Goal: Task Accomplishment & Management: Manage account settings

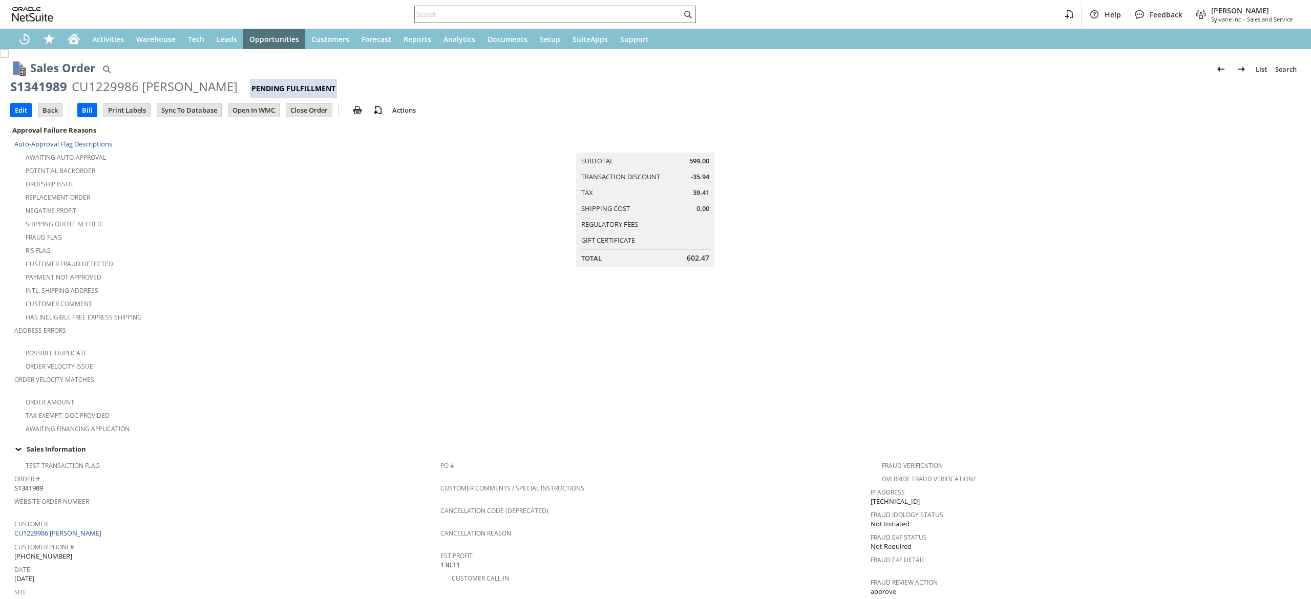
scroll to position [476, 0]
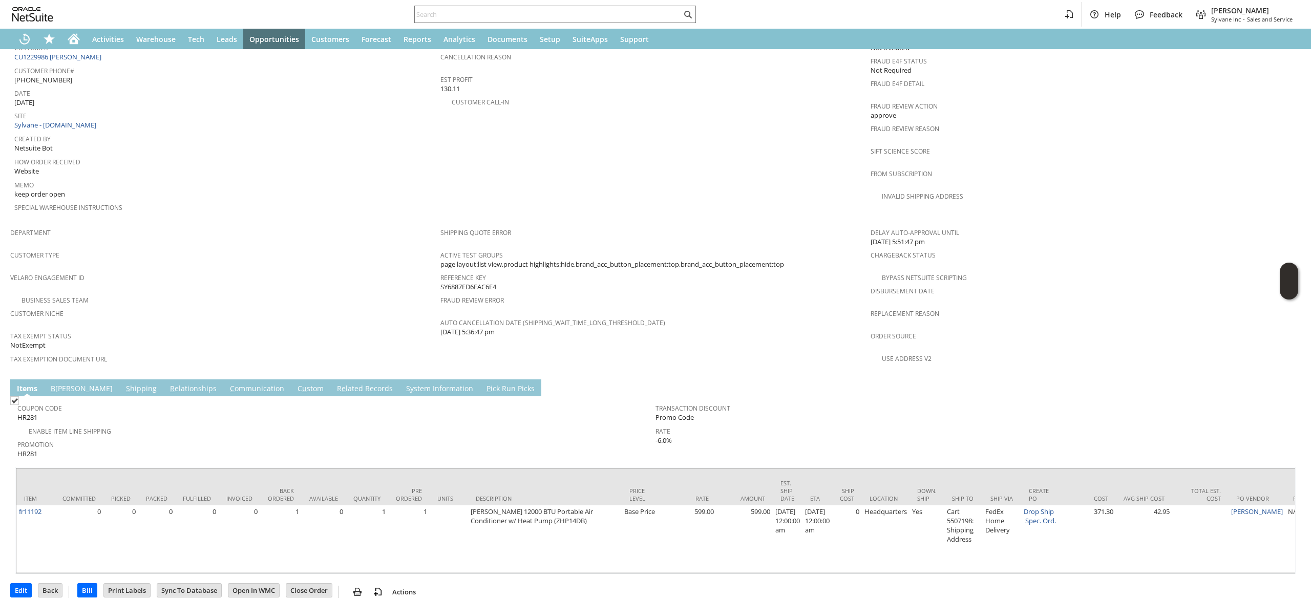
click at [669, 339] on td "Shipping Quote Error Active Test Groups page layout:list view,product highlight…" at bounding box center [655, 299] width 430 height 152
click at [55, 383] on link "B [PERSON_NAME]" at bounding box center [81, 388] width 67 height 11
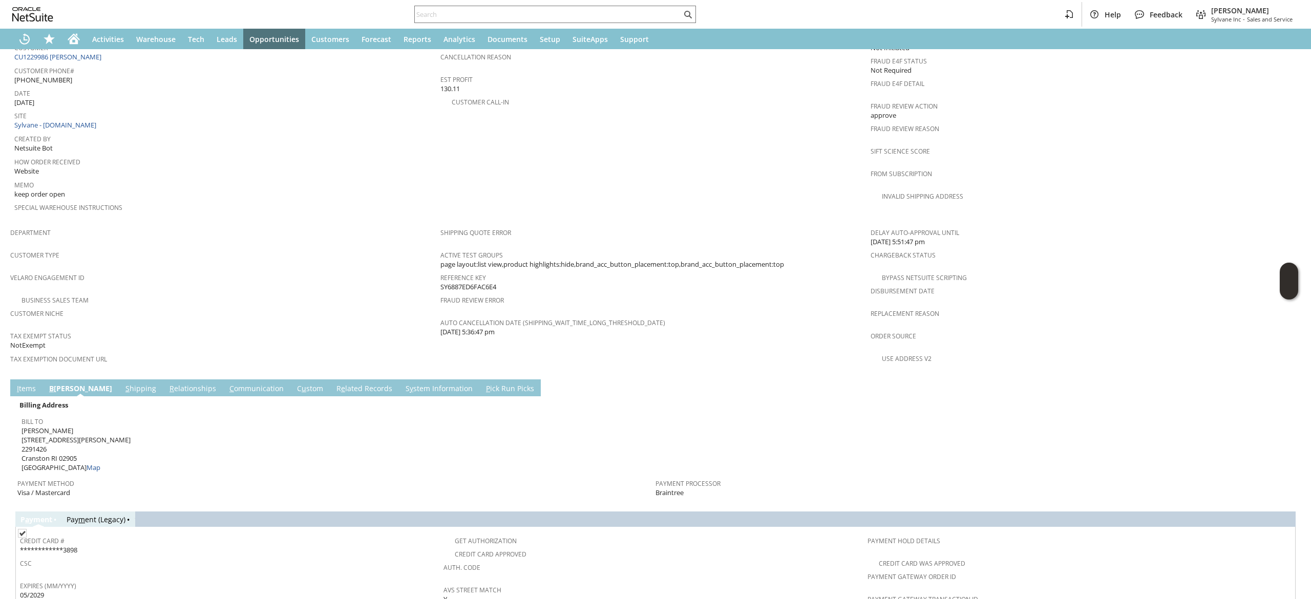
click at [163, 379] on td "R elationships" at bounding box center [193, 387] width 60 height 17
click at [101, 396] on td "Billing Address Bill To Judith M McVey 115 Lyndon Rd 2291426 Cranston RI 02905 …" at bounding box center [655, 448] width 1280 height 105
click at [123, 383] on link "S hipping" at bounding box center [141, 388] width 36 height 11
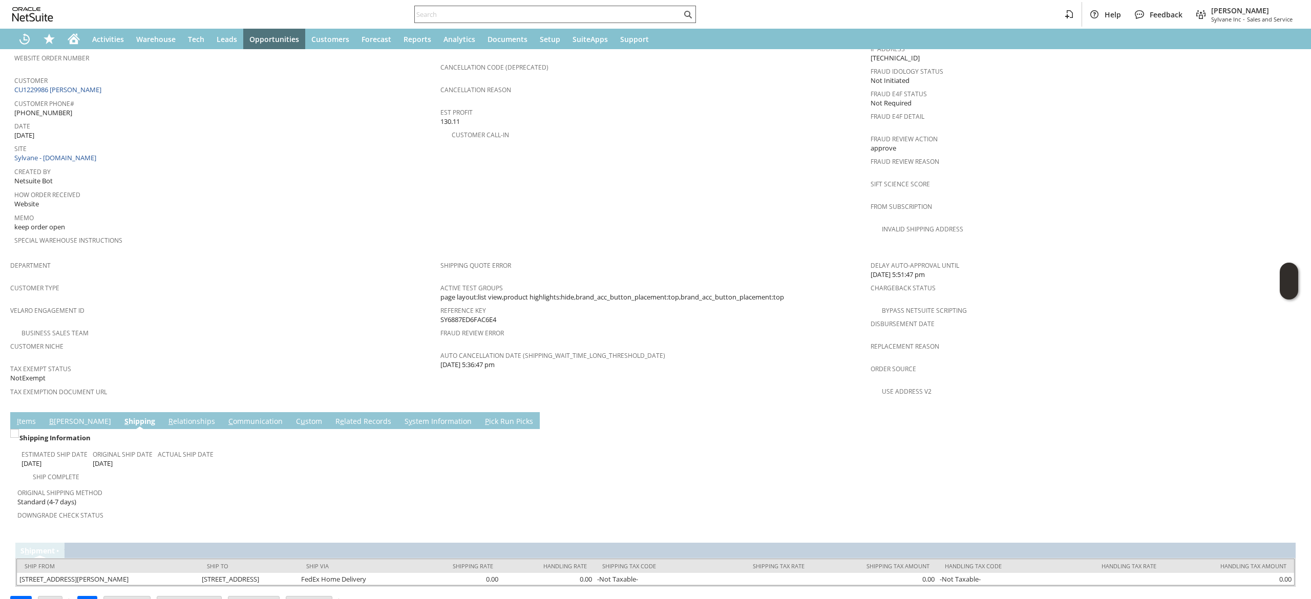
click at [628, 16] on input "text" at bounding box center [548, 14] width 267 height 12
paste input "4193433685"
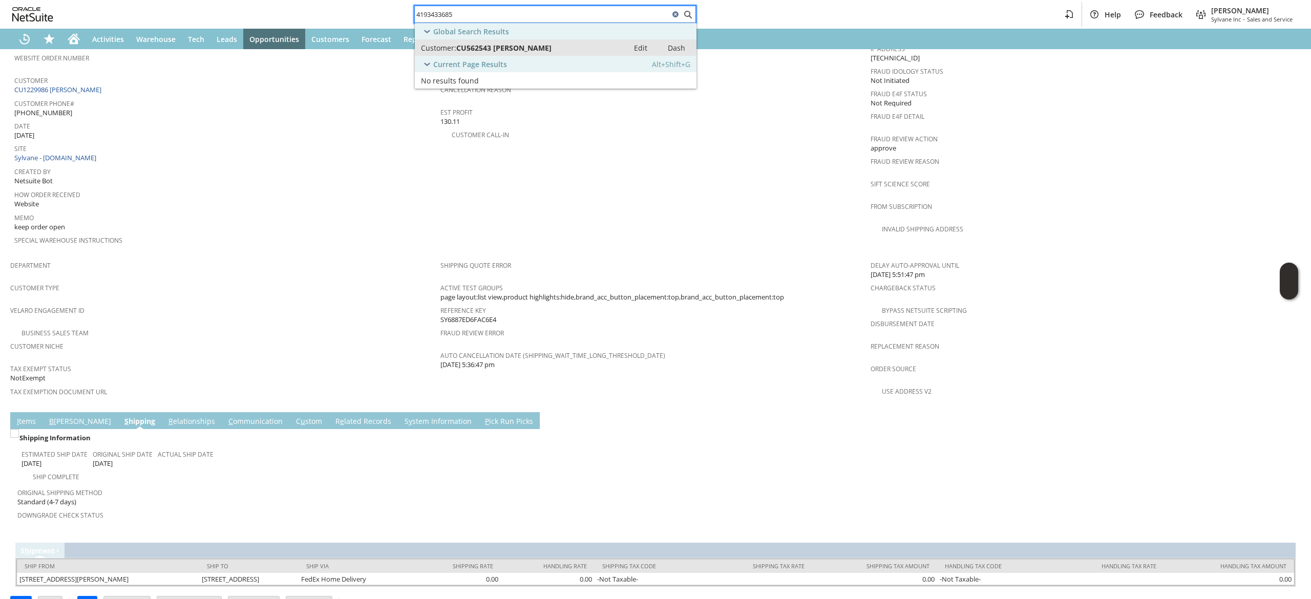
type input "4193433685"
click at [603, 49] on div "Customer: CU562543 Joseph Abraham" at bounding box center [522, 48] width 202 height 10
click at [76, 33] on icon "Home" at bounding box center [74, 39] width 12 height 12
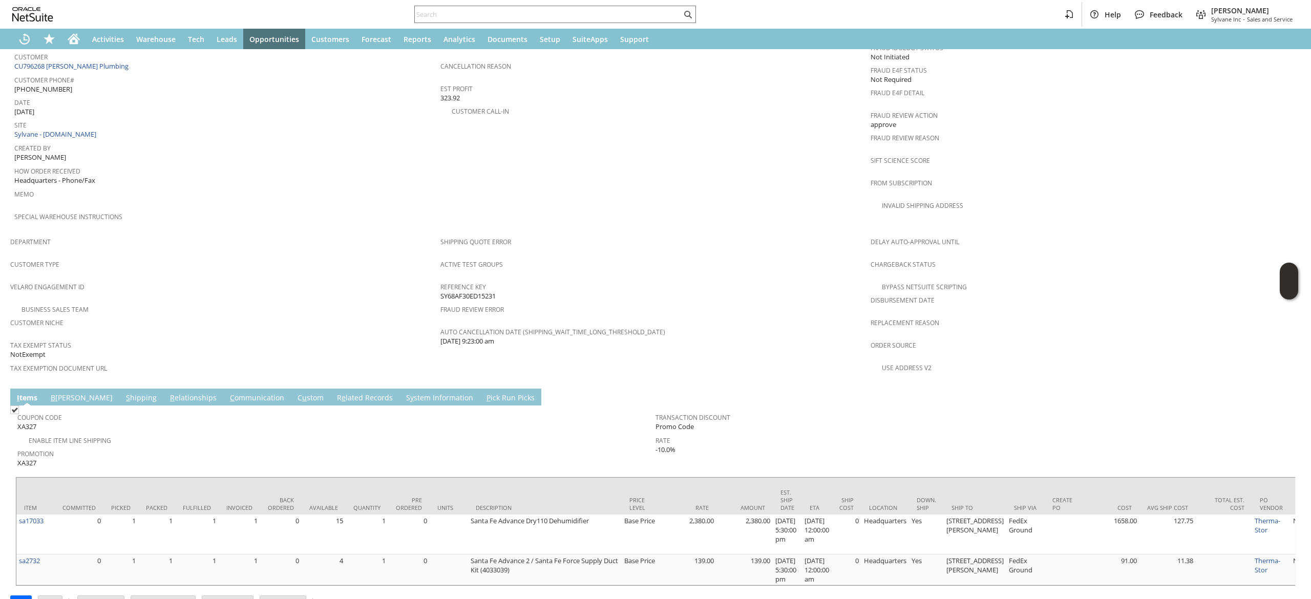
scroll to position [488, 0]
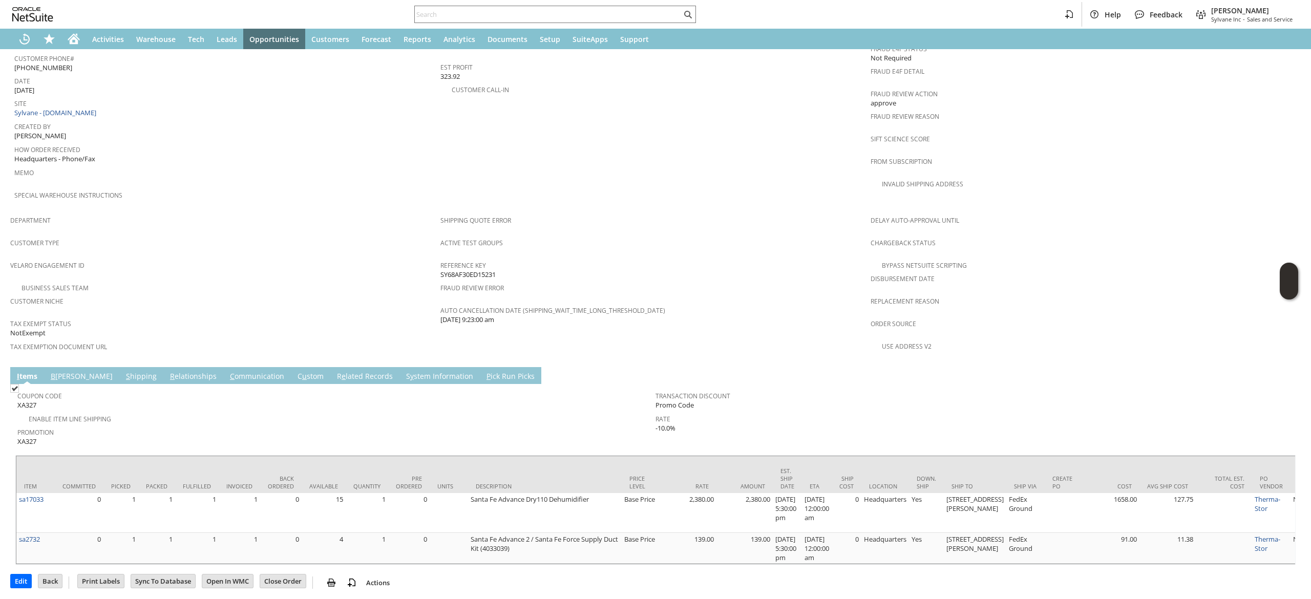
click at [227, 371] on link "C ommunication" at bounding box center [256, 376] width 59 height 11
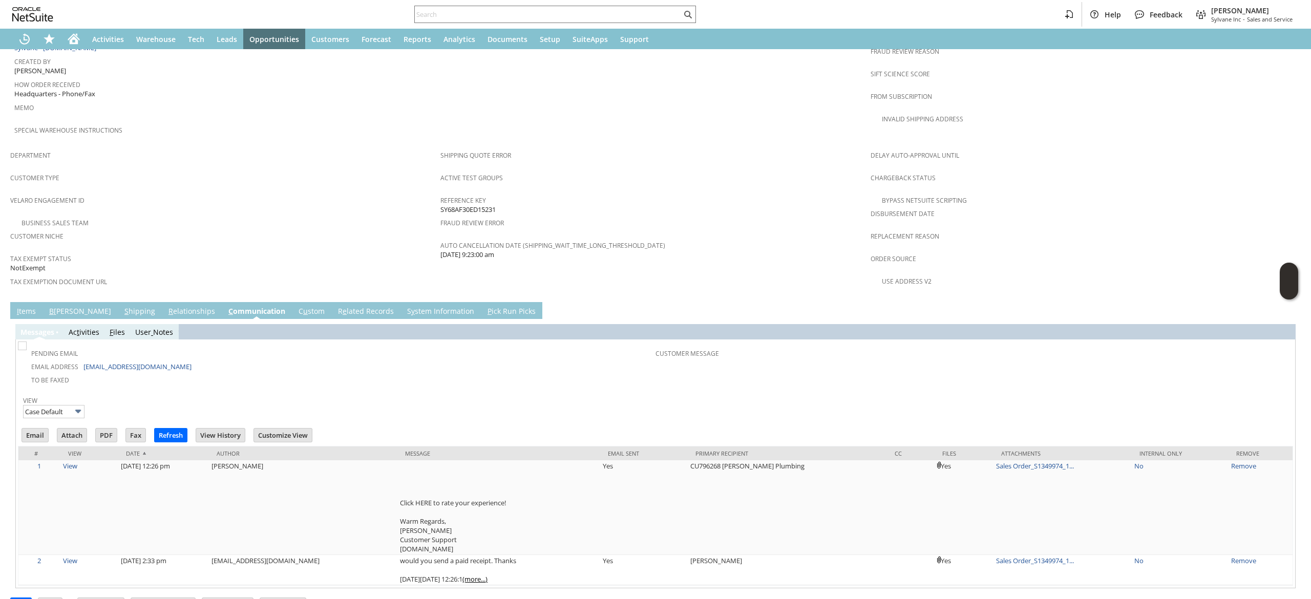
scroll to position [0, 0]
click at [35, 428] on td "Email" at bounding box center [35, 435] width 27 height 14
click at [43, 428] on input "Email" at bounding box center [35, 434] width 26 height 13
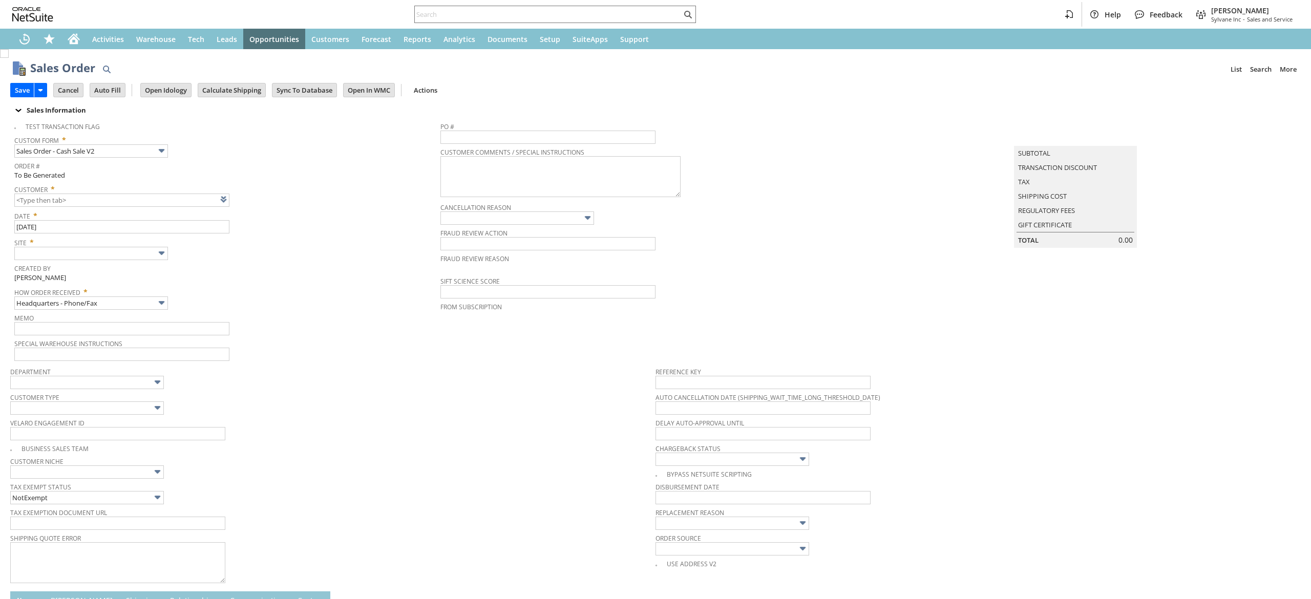
type input "Intelligent Recommendations ⁰"
type input "Add"
type input "Copy Previous"
click at [237, 195] on link at bounding box center [236, 199] width 11 height 11
click at [116, 251] on input "text" at bounding box center [91, 253] width 154 height 13
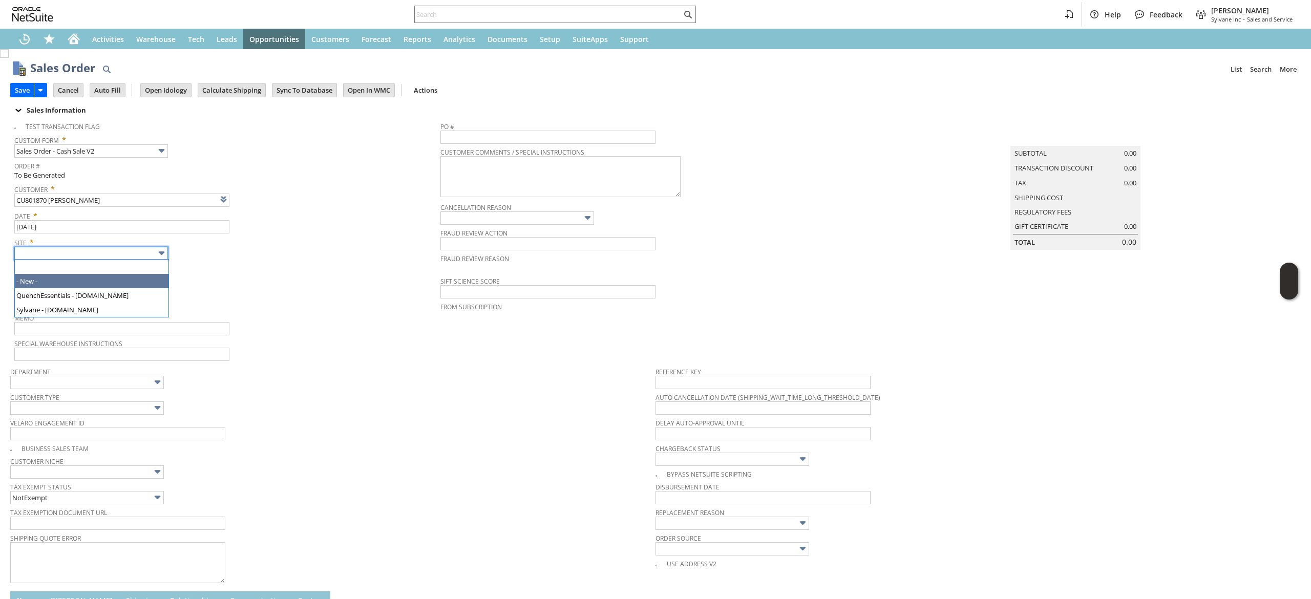
type input "Intelligent Recommendations ⁰"
type input "Sylvane - [DOMAIN_NAME]"
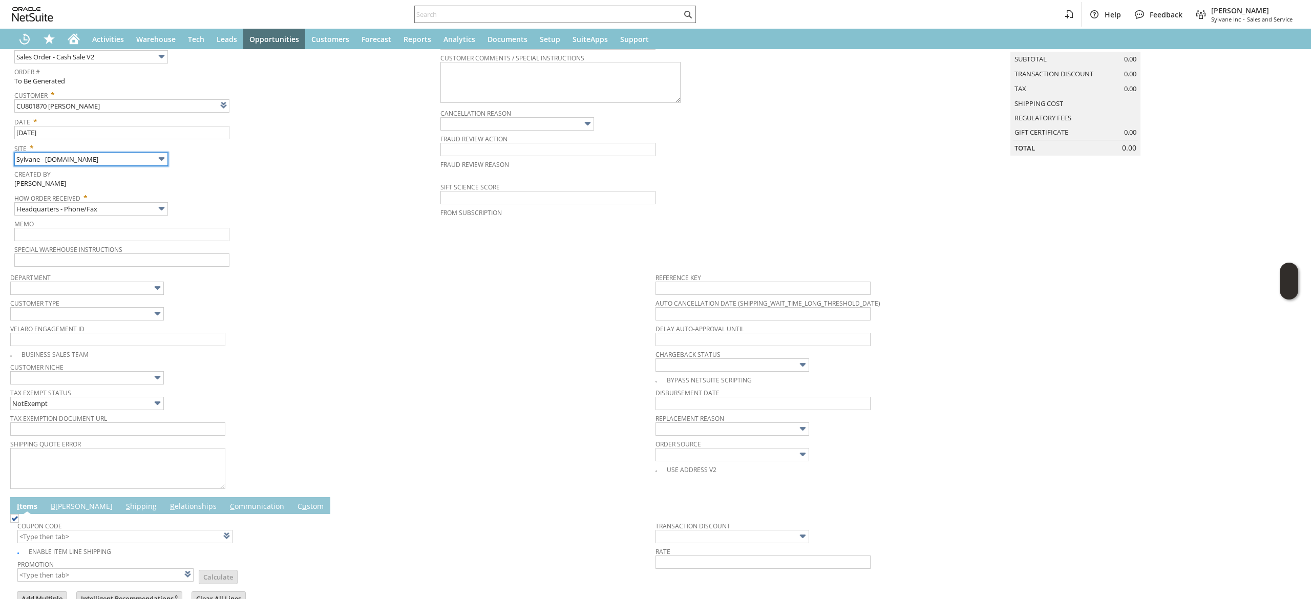
scroll to position [240, 0]
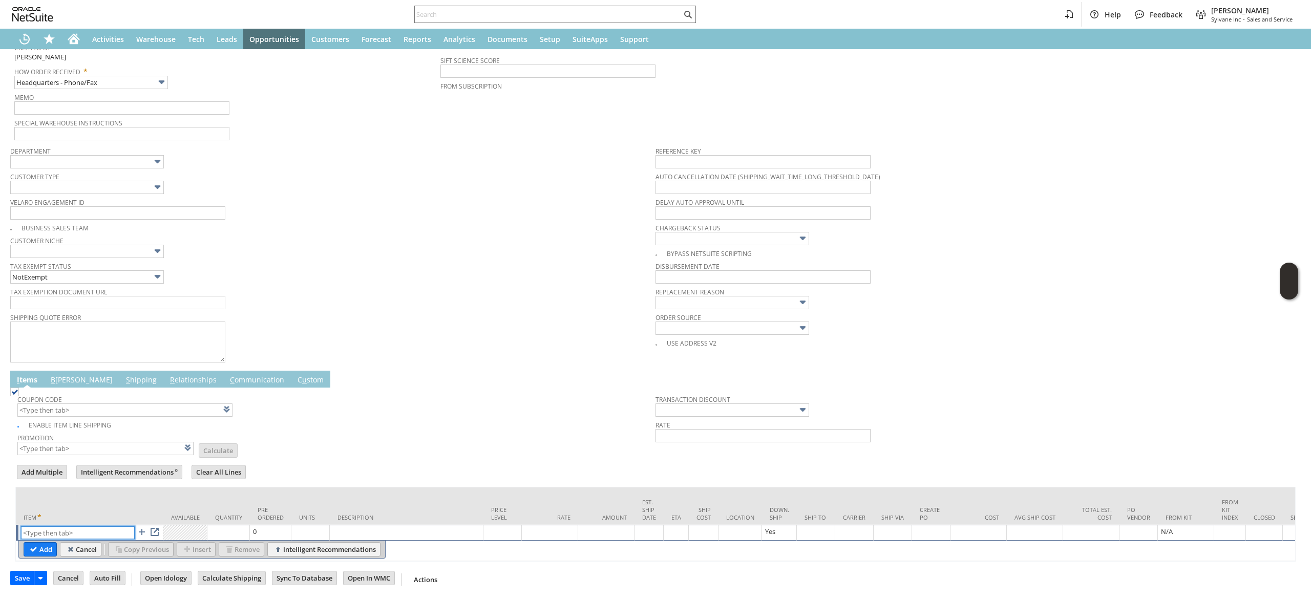
click at [93, 526] on input "text" at bounding box center [78, 532] width 114 height 13
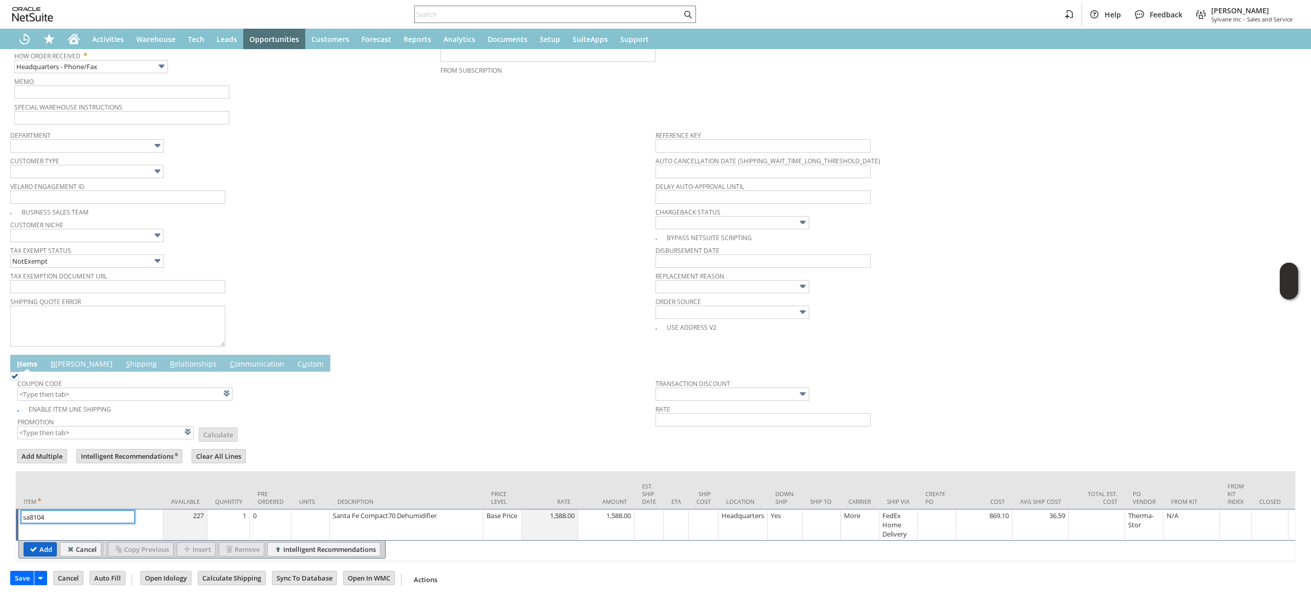
type input "sa8104"
click at [42, 547] on input "Add" at bounding box center [40, 549] width 32 height 13
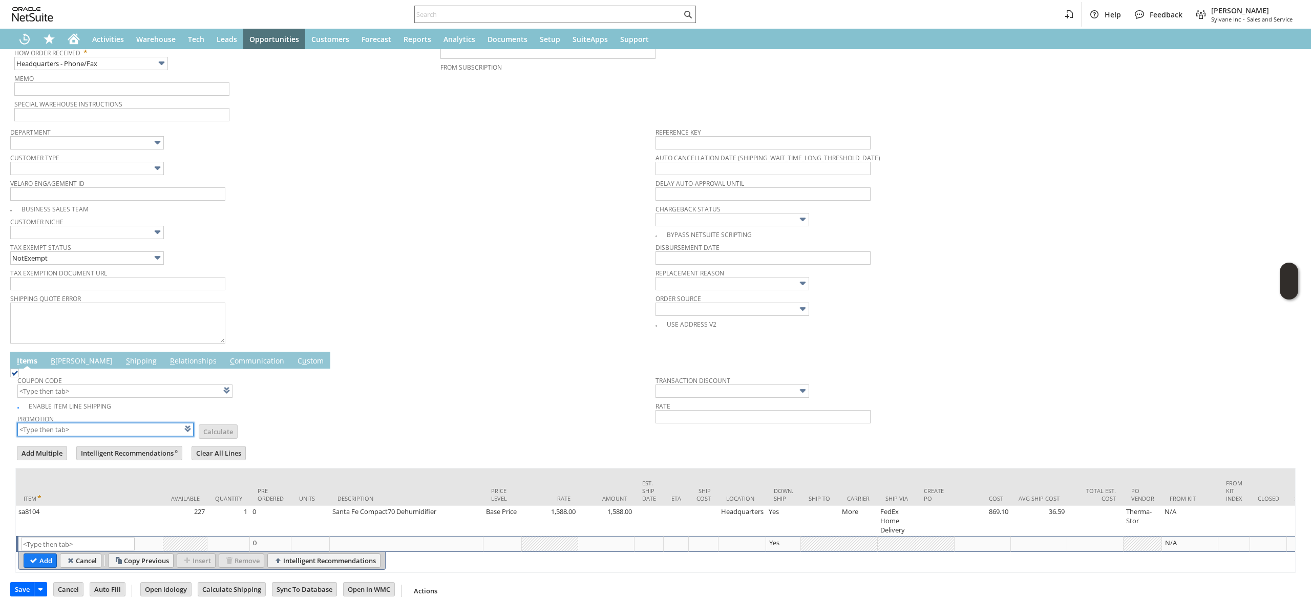
click at [115, 431] on input "text" at bounding box center [105, 429] width 176 height 13
type input "XA"
type input "Intelligent Recommendations¹⁰"
type input "X"
click at [127, 389] on input "text" at bounding box center [124, 390] width 215 height 13
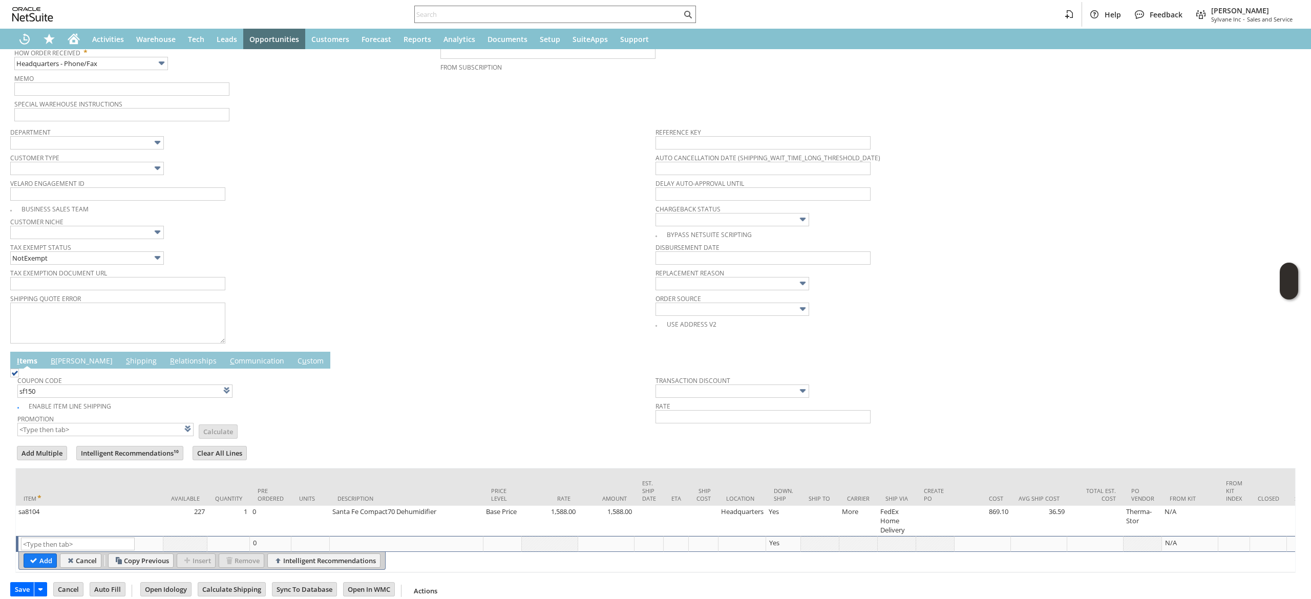
click at [368, 453] on form "Add Multiple Intelligent Recommendations¹⁰ Clear All Lines Line Items All Item …" at bounding box center [655, 508] width 1280 height 128
type input "SF150"
type input "$150 Off Santa Fe Dehumidifiers w/ Promo Code SF150"
type input "Promo Code"
type input "-150.00"
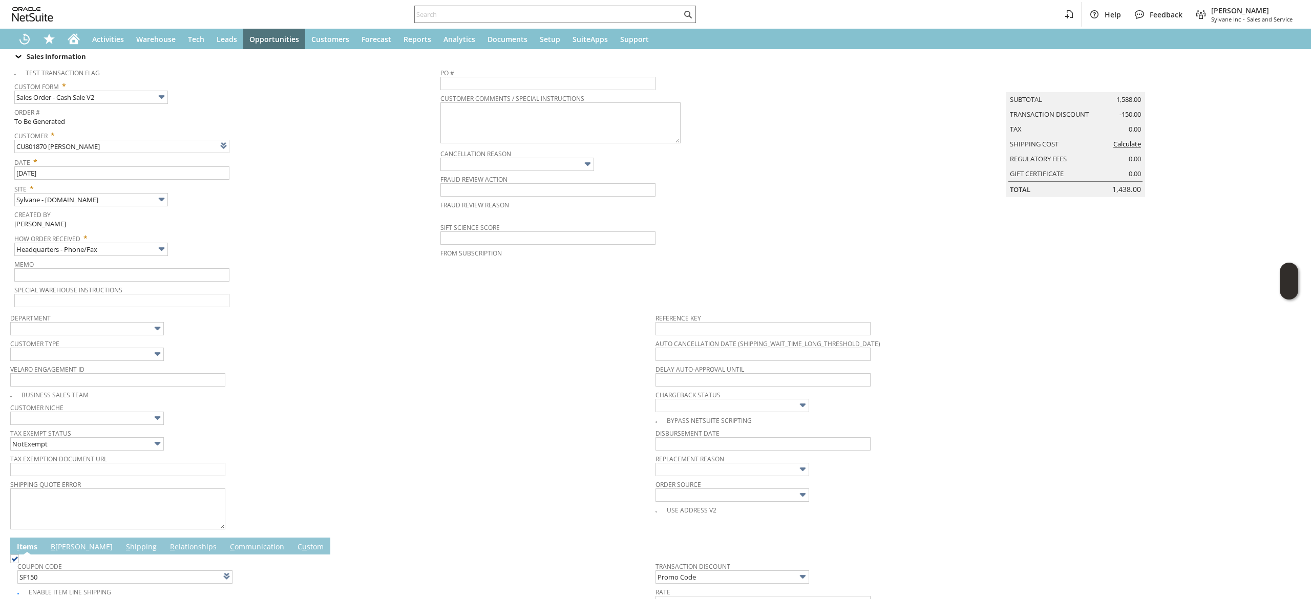
scroll to position [0, 0]
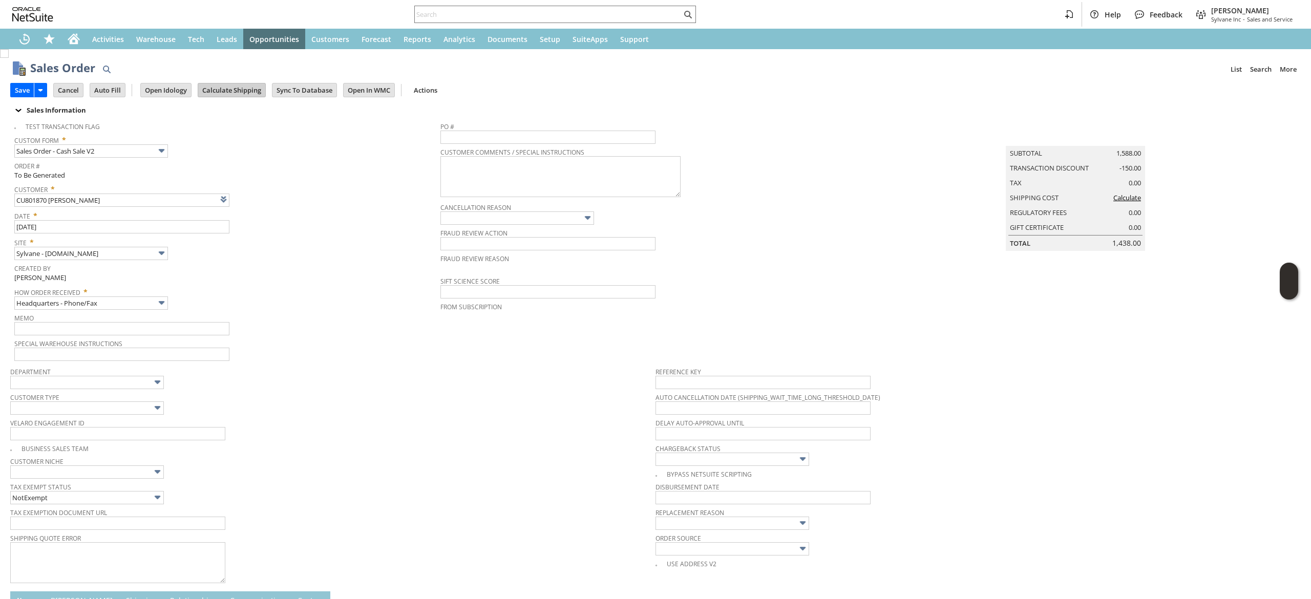
click at [224, 83] on input "Calculate Shipping" at bounding box center [231, 89] width 67 height 13
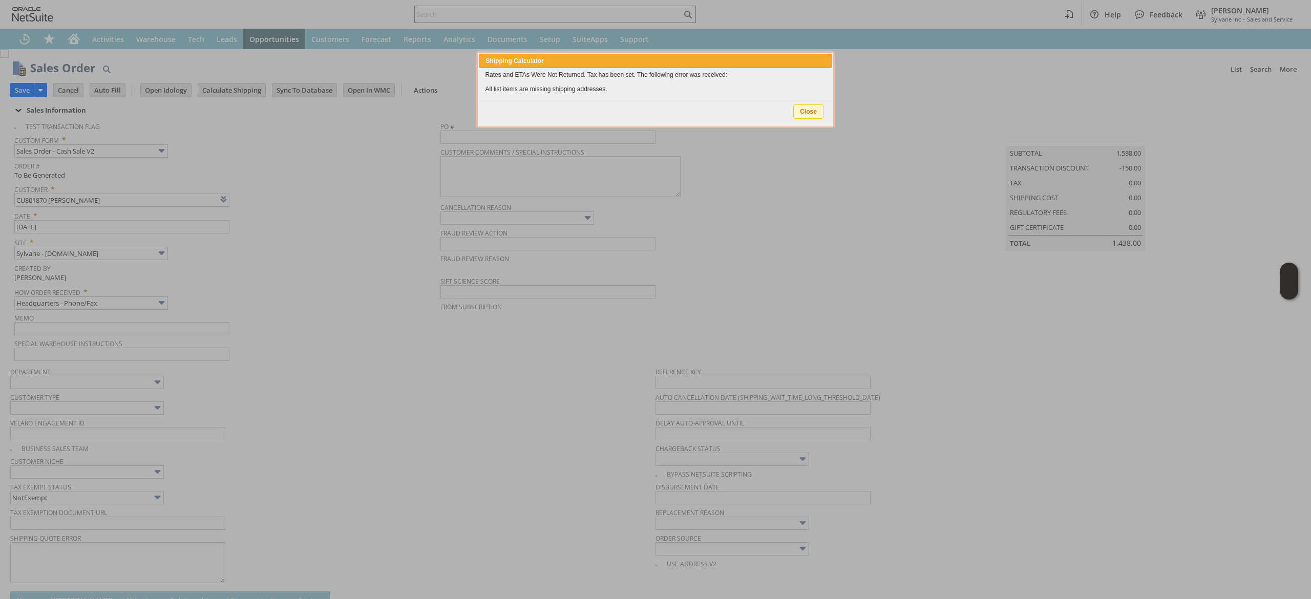
type input "Promo Code"
type input "-150.00"
type input "Add"
type input "Copy Previous"
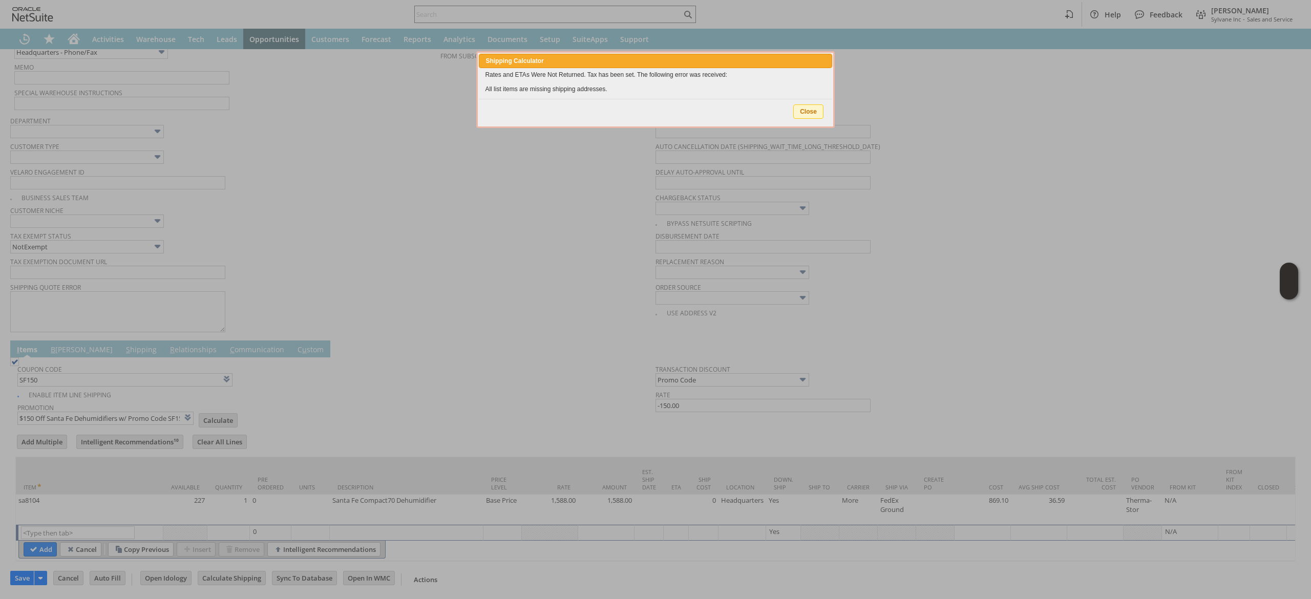
click at [811, 114] on span "Close" at bounding box center [808, 111] width 29 height 13
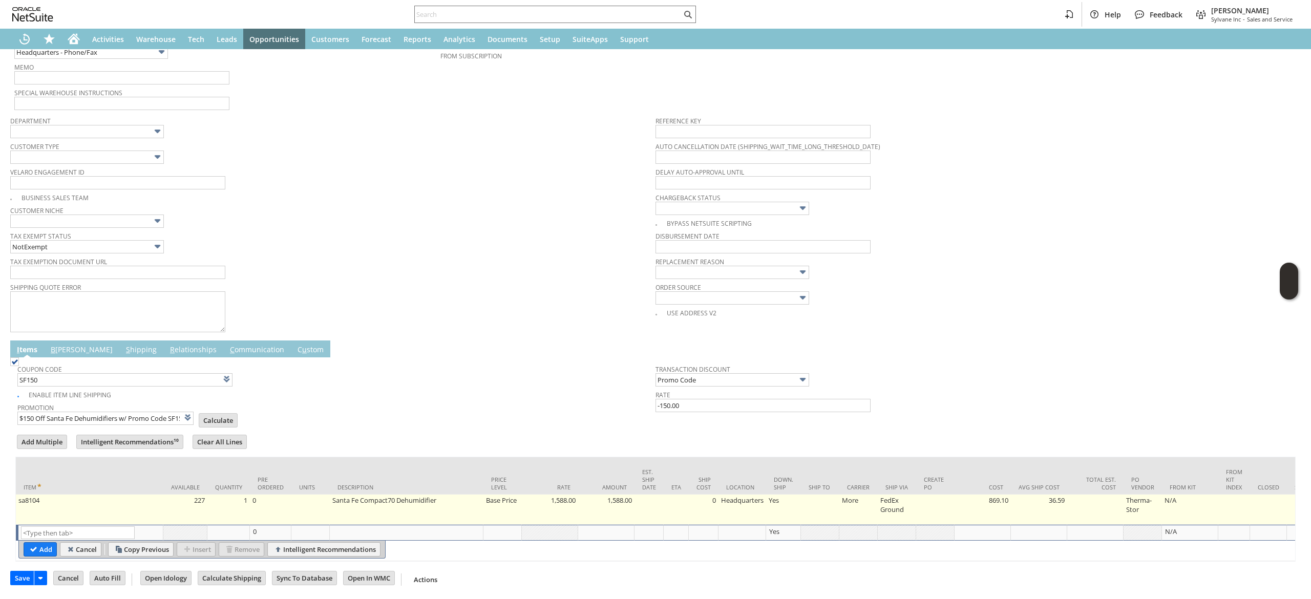
click at [812, 495] on td at bounding box center [820, 510] width 38 height 30
type input "sa8104"
type input "OK"
type input "Make Copy"
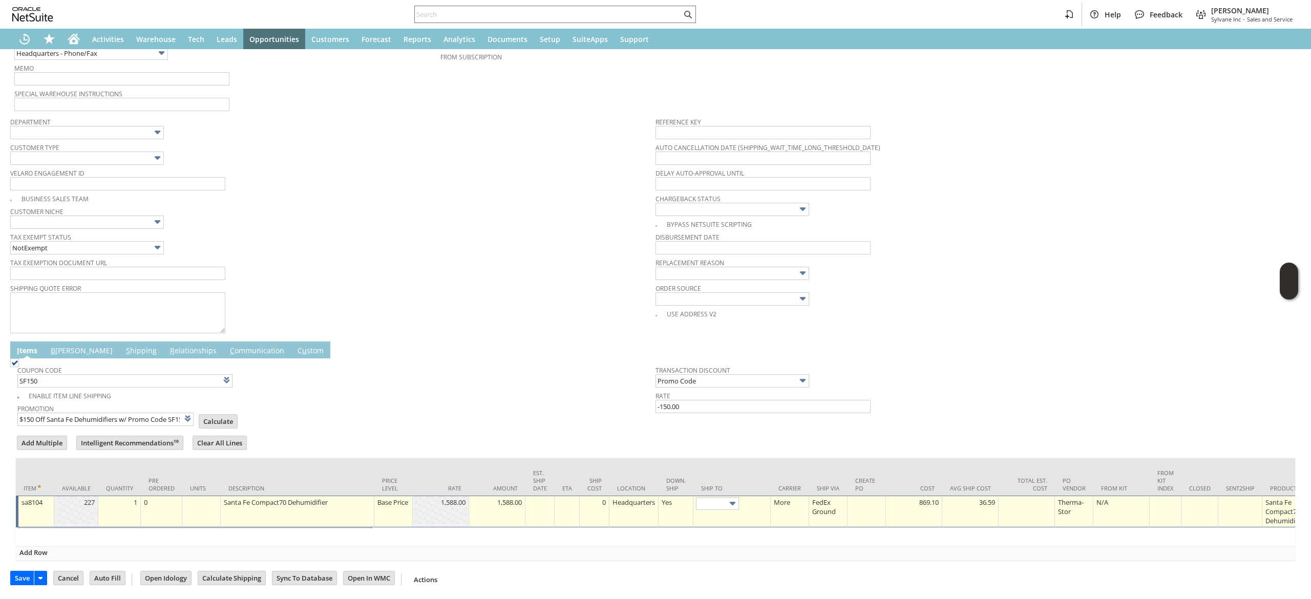
scroll to position [267, 0]
click at [714, 496] on td at bounding box center [731, 511] width 77 height 32
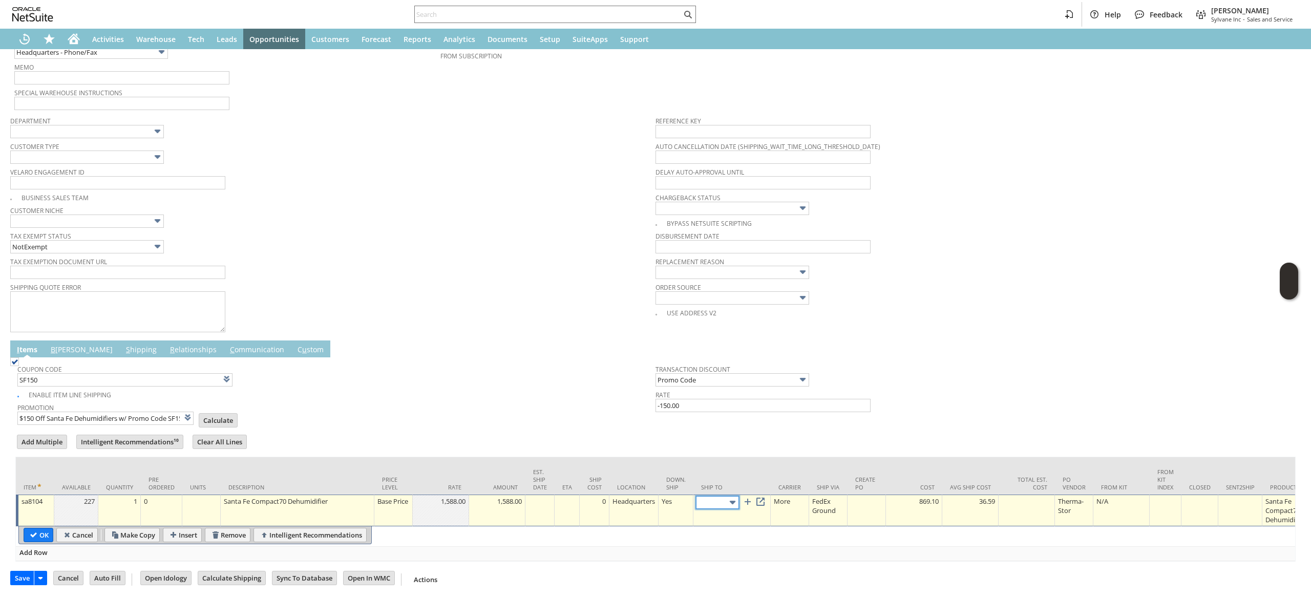
click at [717, 496] on input "text" at bounding box center [717, 502] width 43 height 13
type input "Cart 3326238: Shipping Address"
click at [44, 528] on input "OK" at bounding box center [38, 534] width 29 height 13
type input "Promo Code"
type input "-150.00"
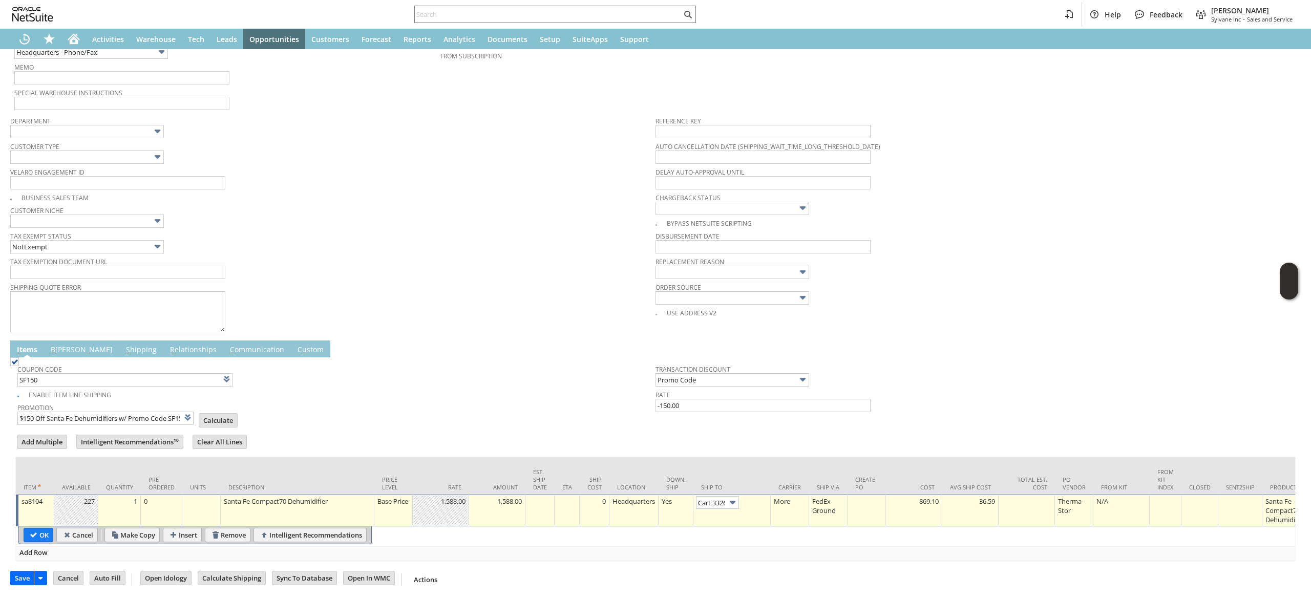
type input "Add"
type input "Copy Previous"
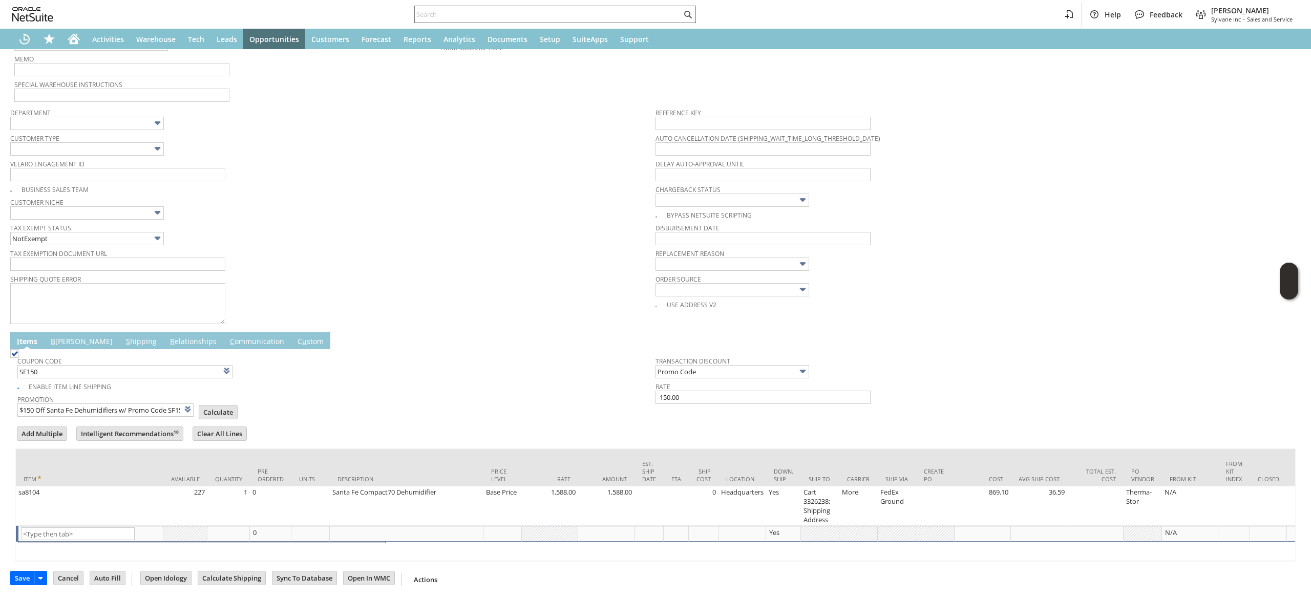
scroll to position [0, 0]
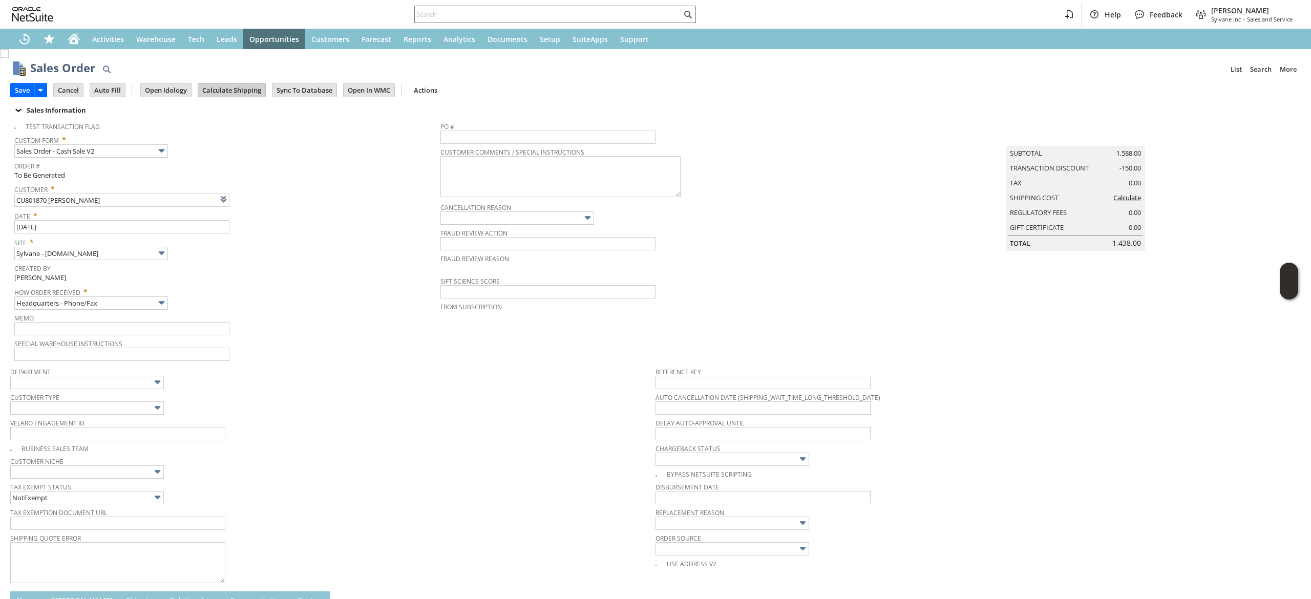
click at [261, 88] on input "Calculate Shipping" at bounding box center [231, 89] width 67 height 13
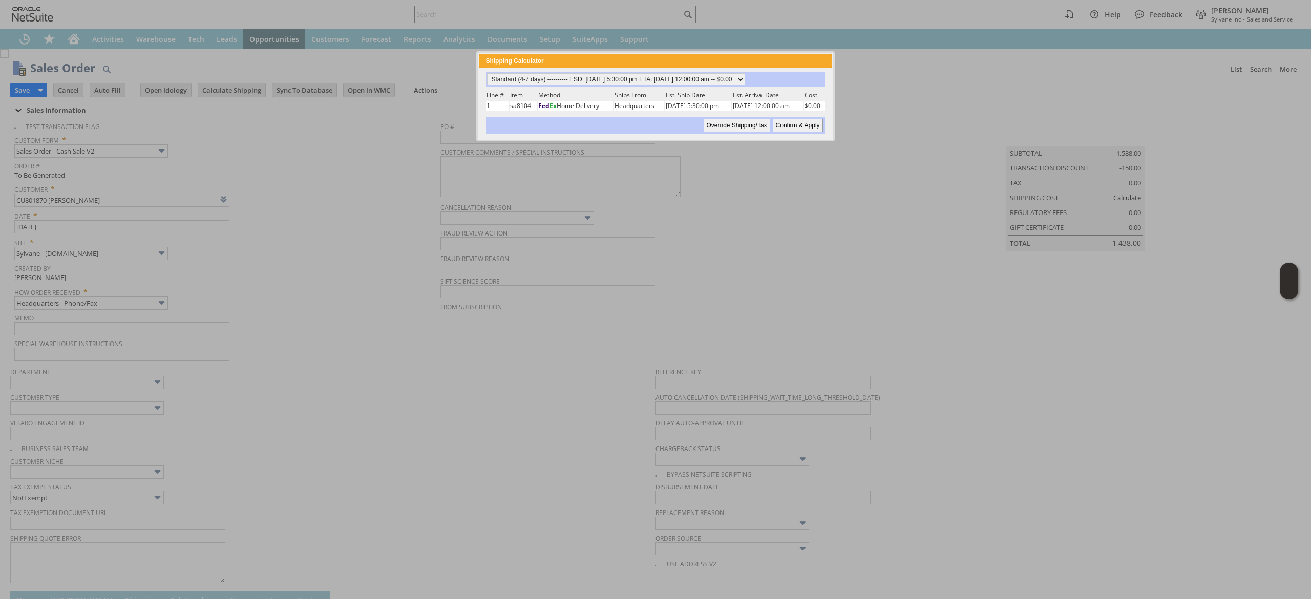
click at [724, 72] on div "Standard (4-7 days) ---------- ESD: 08/29/2025 5:30:00 pm ETA: 09/02/2025 12:00…" at bounding box center [655, 79] width 338 height 14
drag, startPoint x: 724, startPoint y: 75, endPoint x: 724, endPoint y: 81, distance: 6.1
click at [724, 76] on select "Standard (4-7 days) ---------- ESD: 08/29/2025 5:30:00 pm ETA: 09/02/2025 12:00…" at bounding box center [616, 79] width 258 height 12
select select "2 Day ------------------------ ESD: 08/29/2025 5:30:00 pm ETA: 09/02/2025 12:00…"
click at [487, 73] on select "Standard (4-7 days) ---------- ESD: 08/29/2025 5:30:00 pm ETA: 09/02/2025 12:00…" at bounding box center [616, 79] width 258 height 12
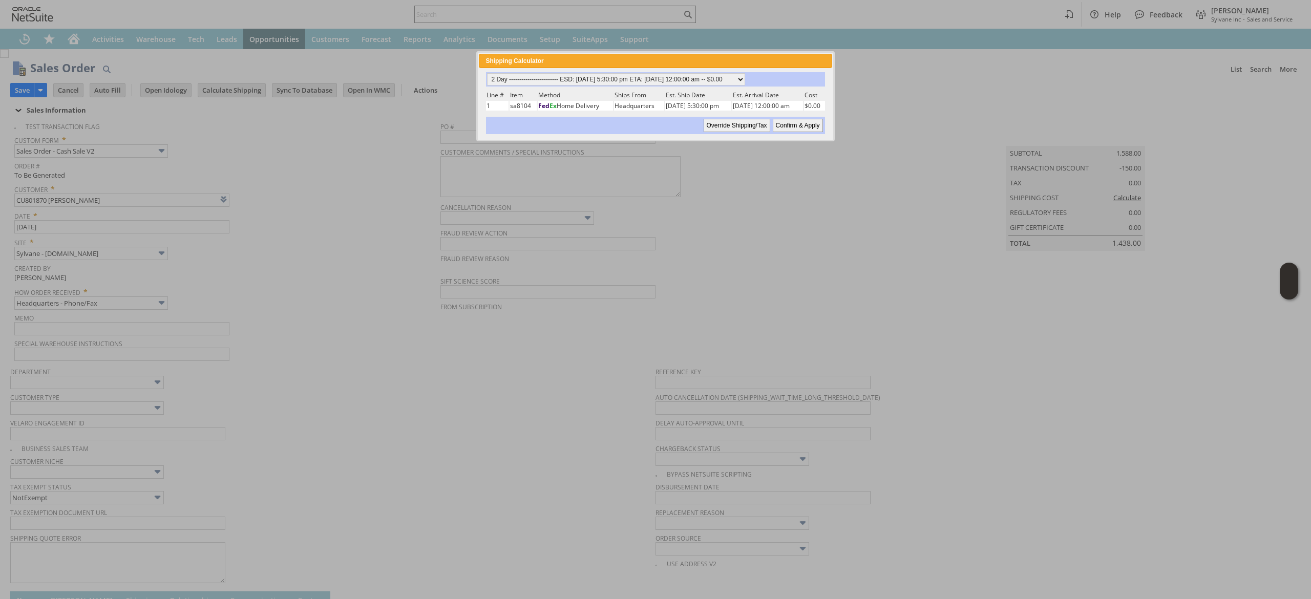
click at [795, 127] on input "Confirm & Apply" at bounding box center [798, 125] width 50 height 13
type input "Promo Code"
type input "-150.00"
type input "Add"
type input "Copy Previous"
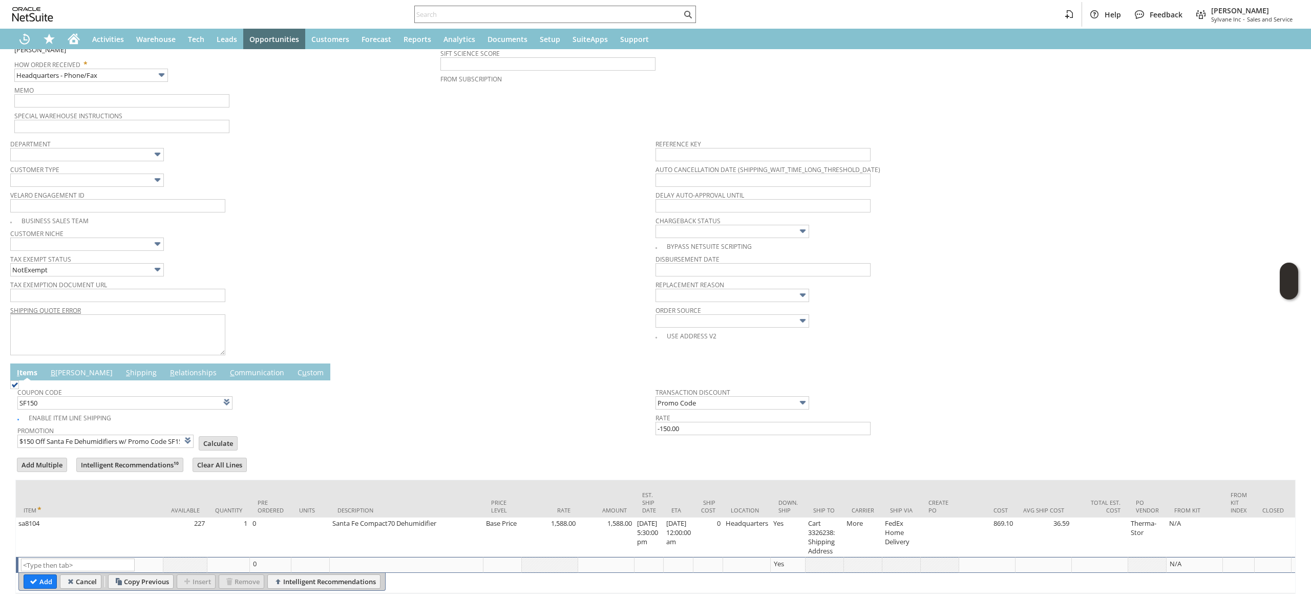
scroll to position [277, 0]
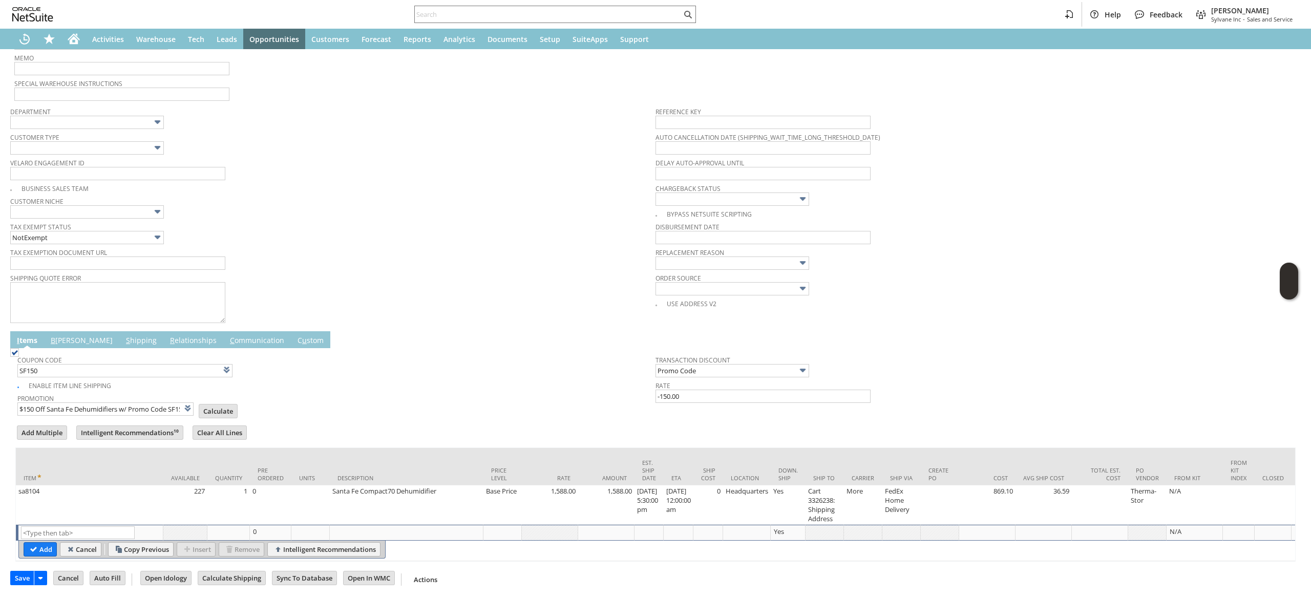
click at [60, 332] on td "B illing" at bounding box center [81, 339] width 75 height 17
click at [67, 348] on td "Coupon Code SF150 Enable Item Line Shipping Promotion $150 Off Santa Fe Dehumid…" at bounding box center [655, 383] width 1280 height 71
click at [63, 335] on link "B illing" at bounding box center [81, 340] width 67 height 11
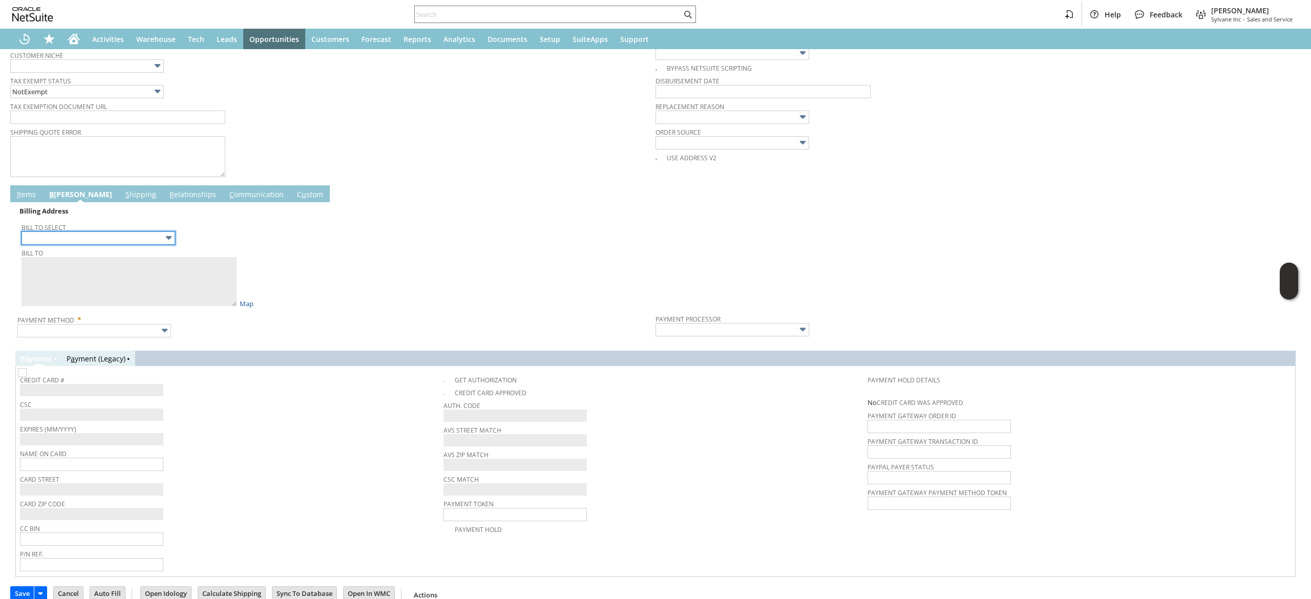
scroll to position [430, 0]
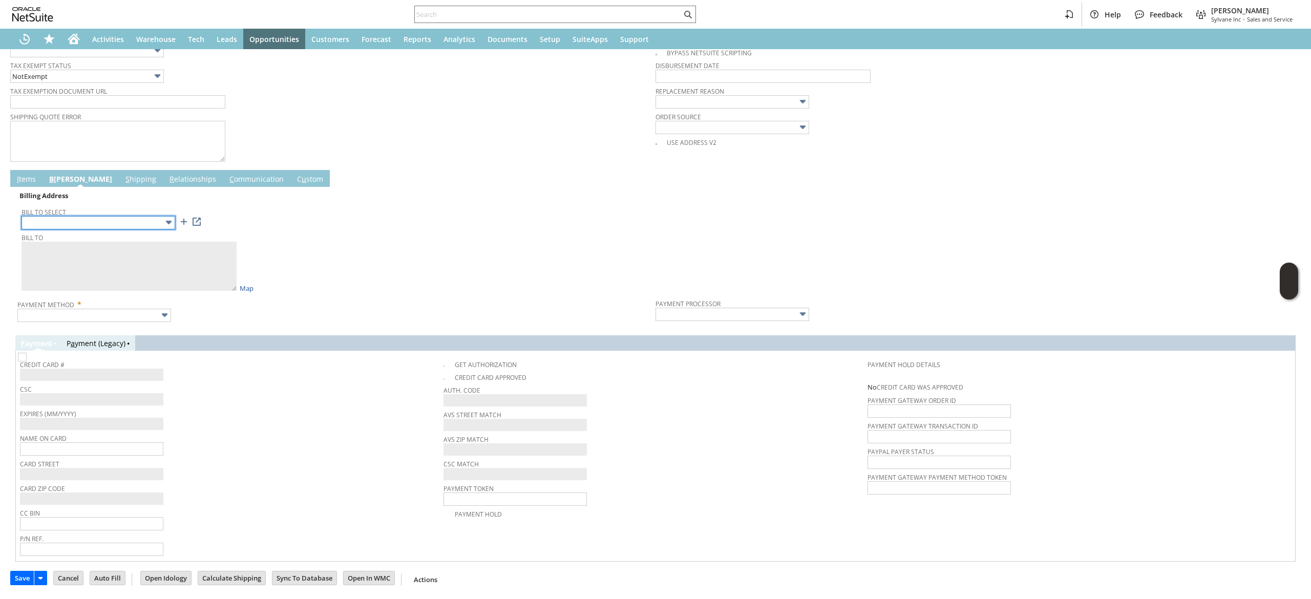
click at [159, 216] on input "text" at bounding box center [99, 222] width 154 height 13
type input "Cart 3326238: Shipping Address"
click at [93, 312] on input "text" at bounding box center [94, 315] width 154 height 13
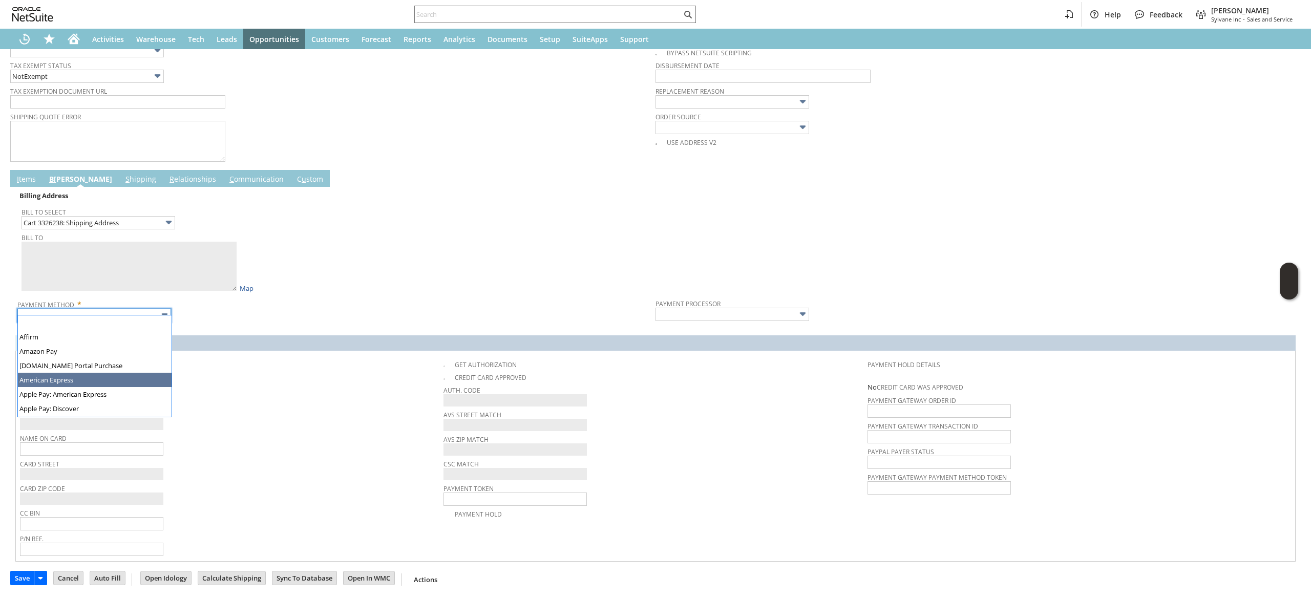
type textarea "Ilene Kramer 533 Carriage Dr 1465640 Orange CT 06477 United States"
type input "533 Carriage Dr"
type input "06477"
type input "Visa / Mastercard"
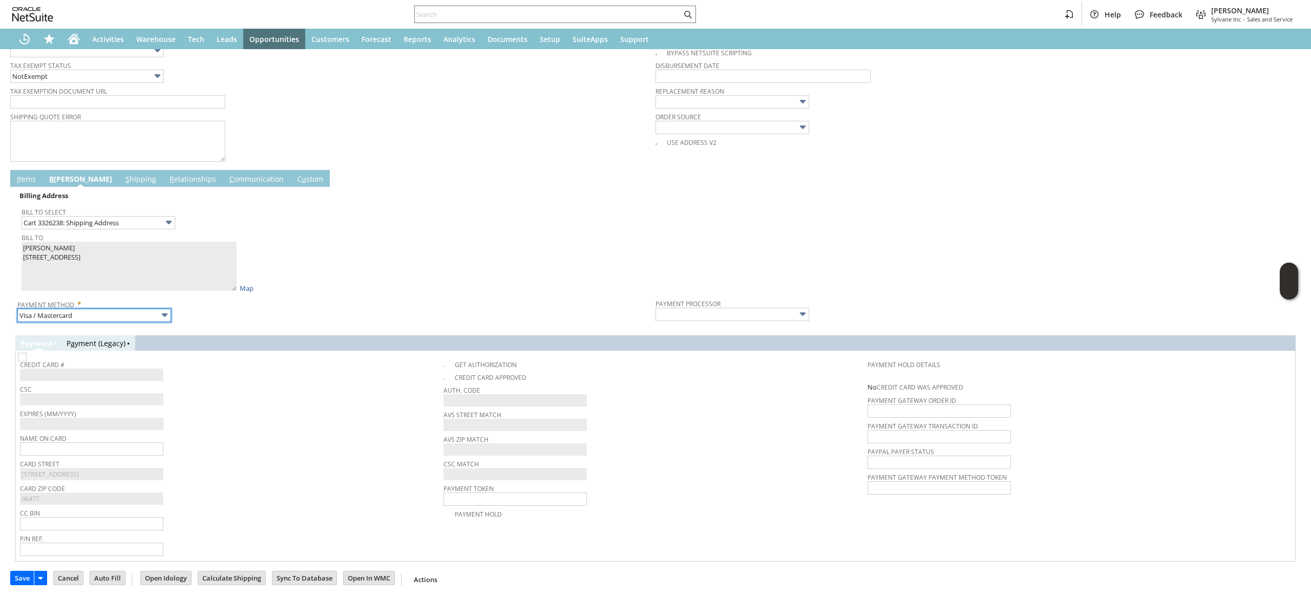
type input "Braintree"
checkbox input "true"
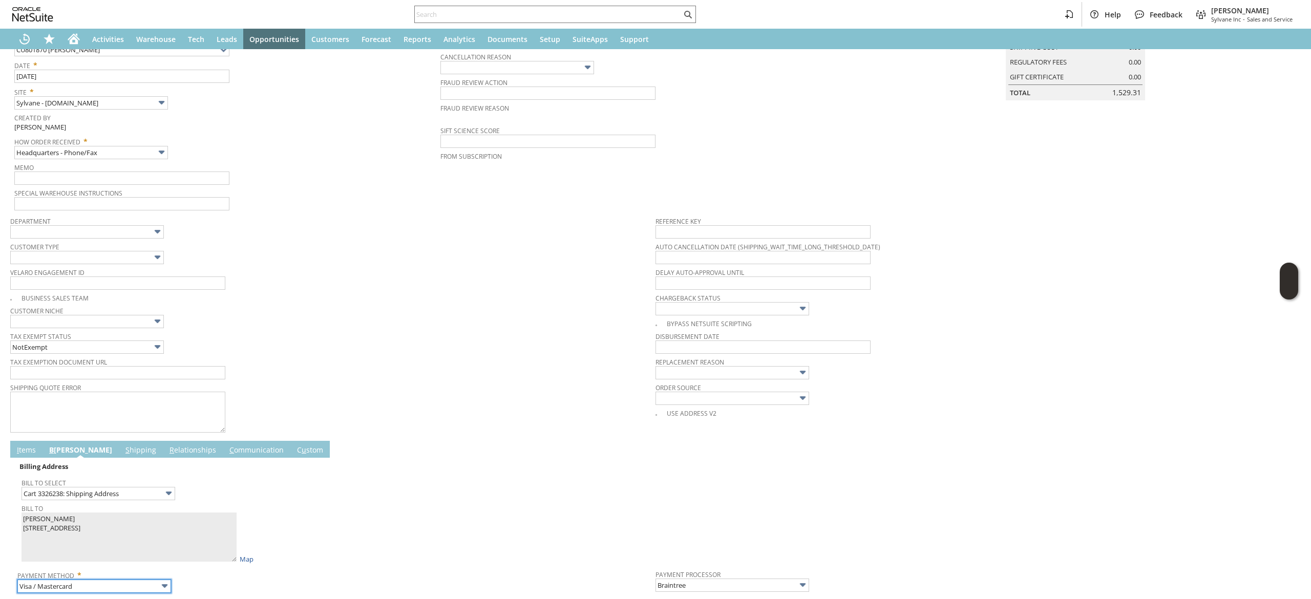
scroll to position [205, 0]
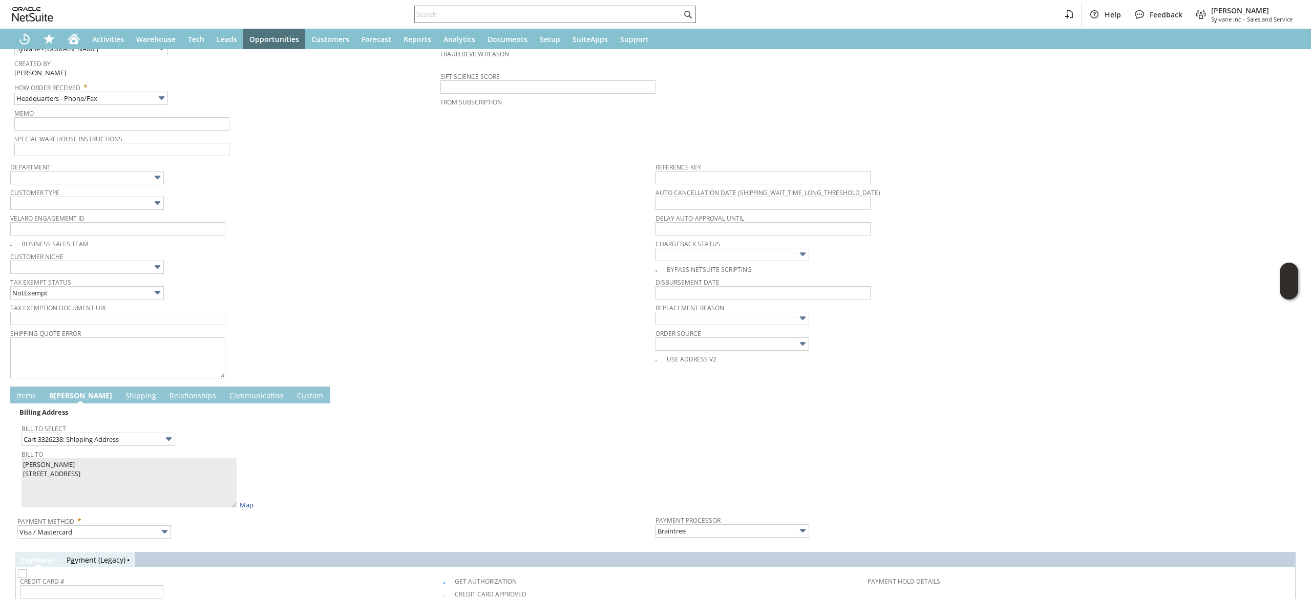
click at [36, 395] on link "I tems" at bounding box center [26, 396] width 24 height 11
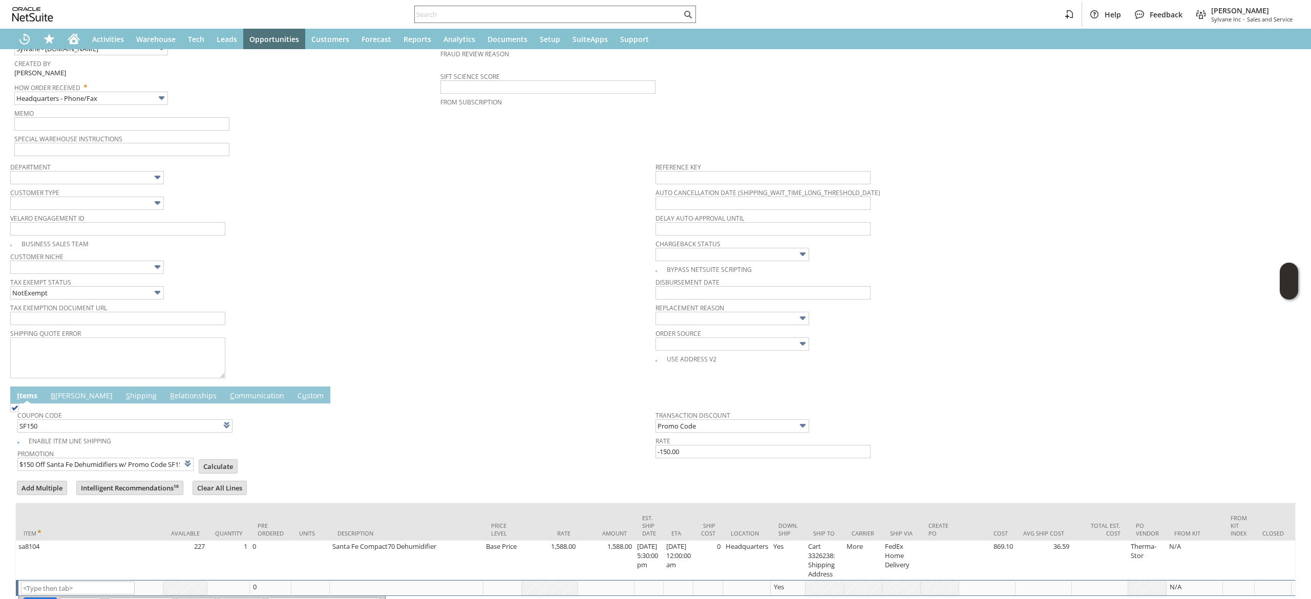
click at [123, 395] on link "S hipping" at bounding box center [141, 396] width 36 height 11
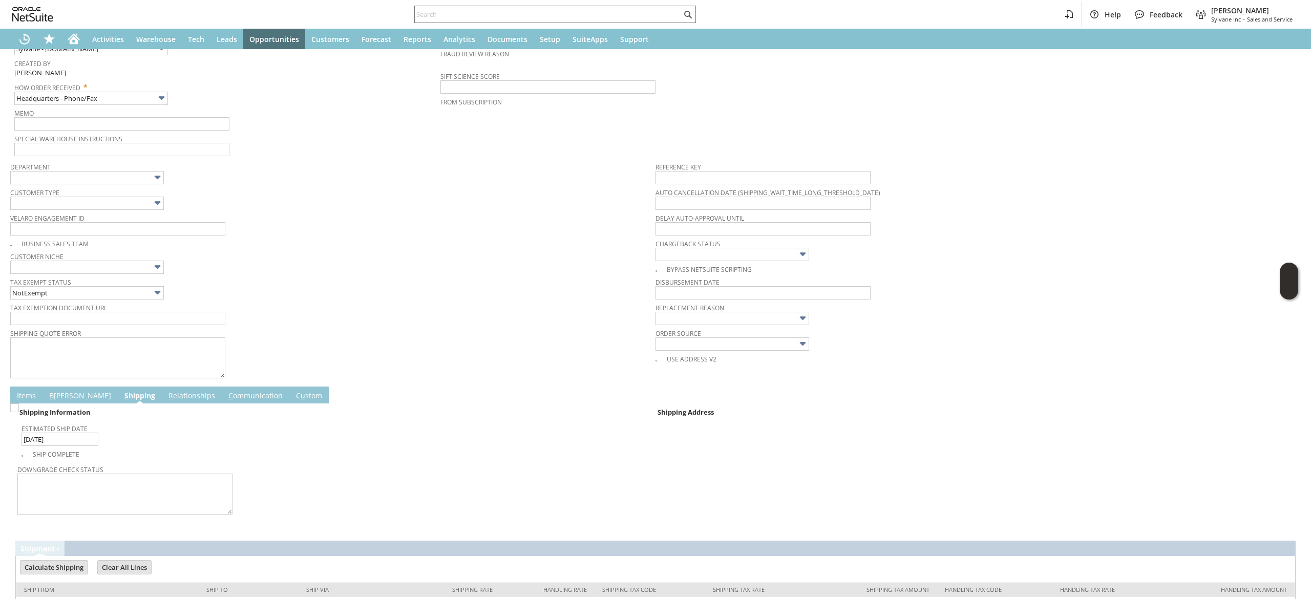
click at [58, 392] on td "B illing" at bounding box center [79, 395] width 75 height 17
click at [60, 399] on link "B illing" at bounding box center [80, 396] width 67 height 11
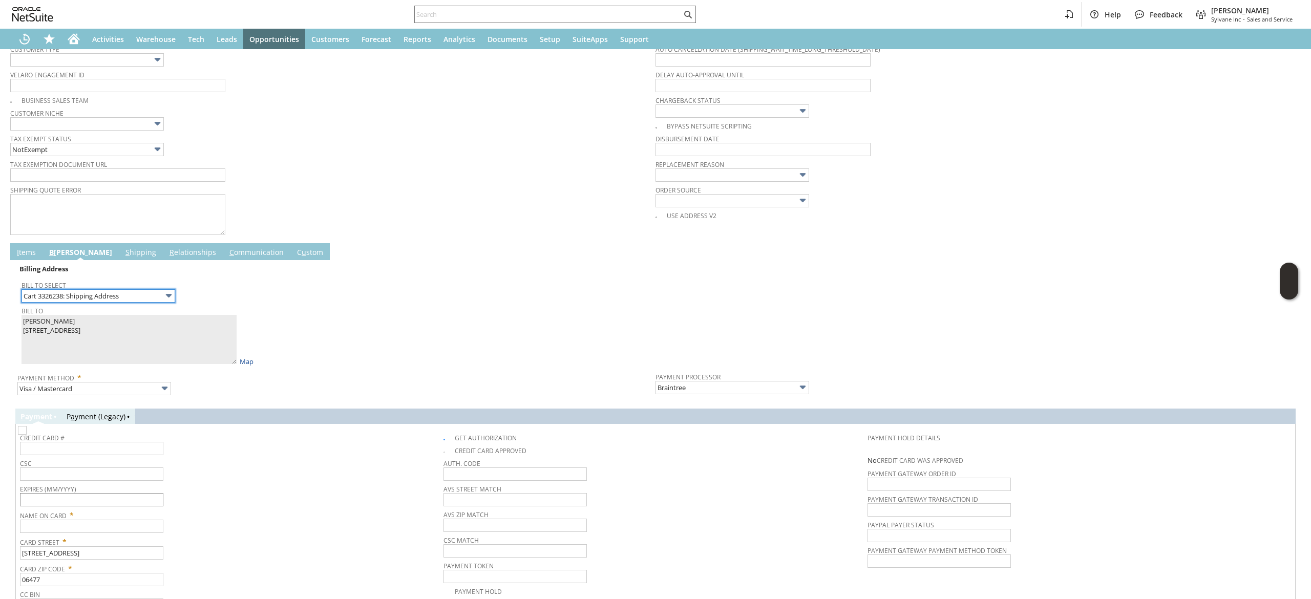
scroll to position [432, 0]
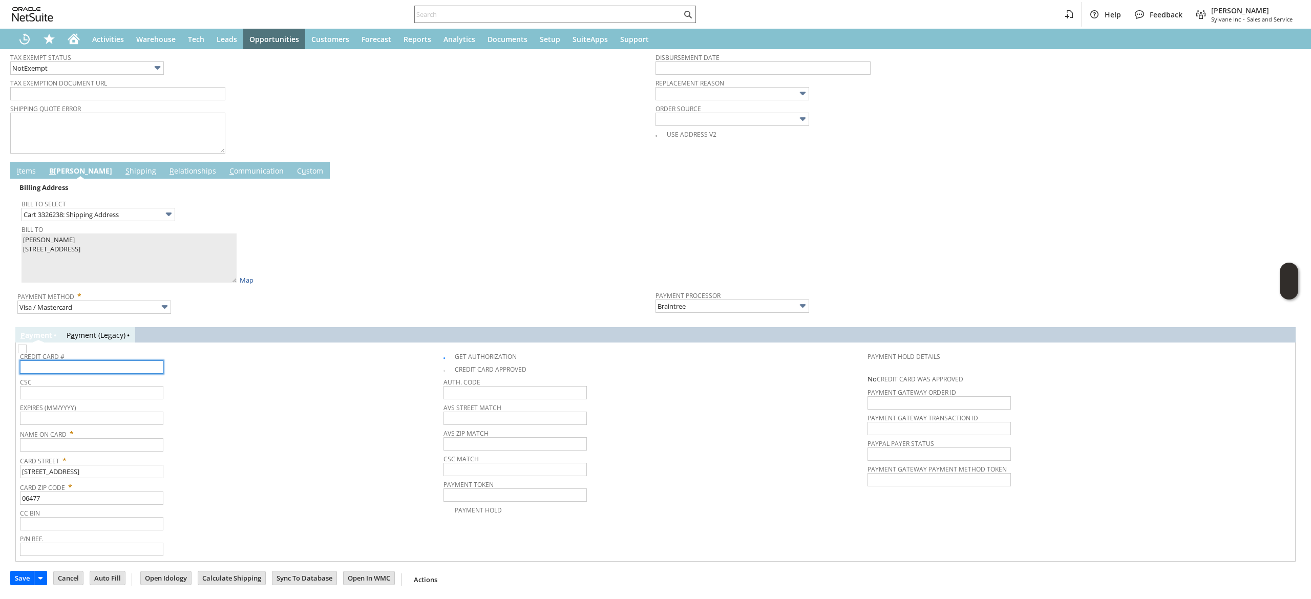
click at [101, 368] on input "text" at bounding box center [91, 366] width 143 height 13
type input "5254750067283145"
click at [105, 391] on input "text" at bounding box center [91, 392] width 143 height 13
click at [113, 421] on input "text" at bounding box center [91, 418] width 143 height 13
type input "10/2026"
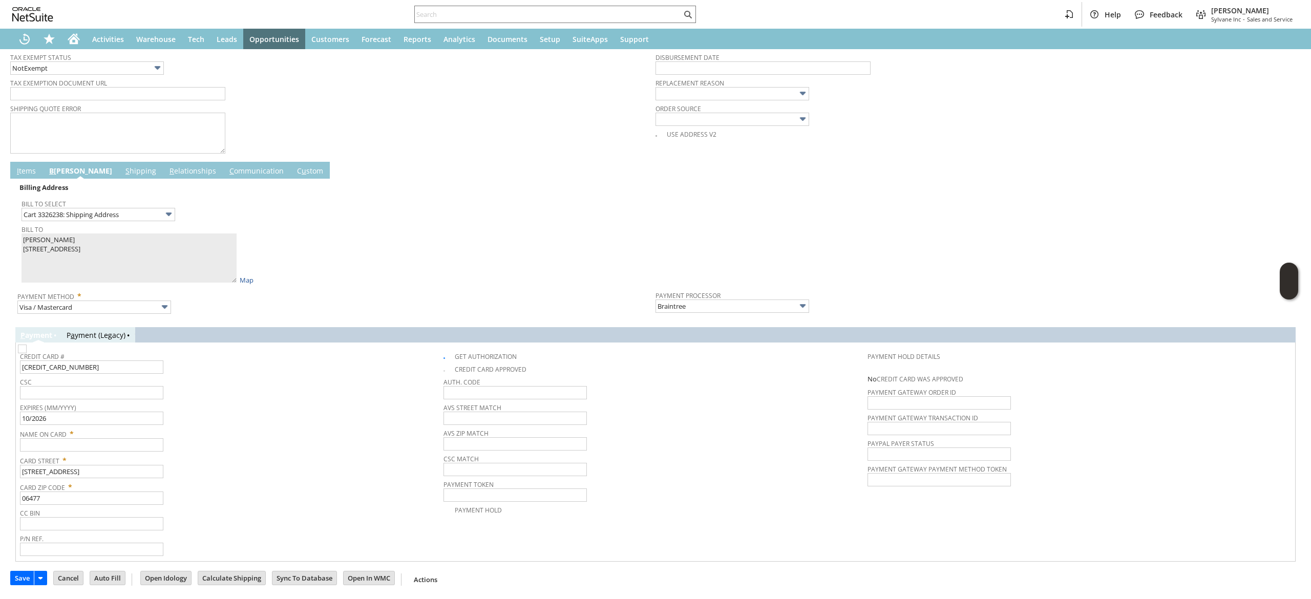
click at [118, 399] on td "CSC" at bounding box center [231, 388] width 423 height 26
click at [132, 387] on input "text" at bounding box center [91, 392] width 143 height 13
click at [117, 454] on span "Card Street *" at bounding box center [229, 459] width 418 height 12
click at [120, 453] on span "Card Street *" at bounding box center [229, 459] width 418 height 12
click at [119, 450] on input "text" at bounding box center [91, 444] width 143 height 13
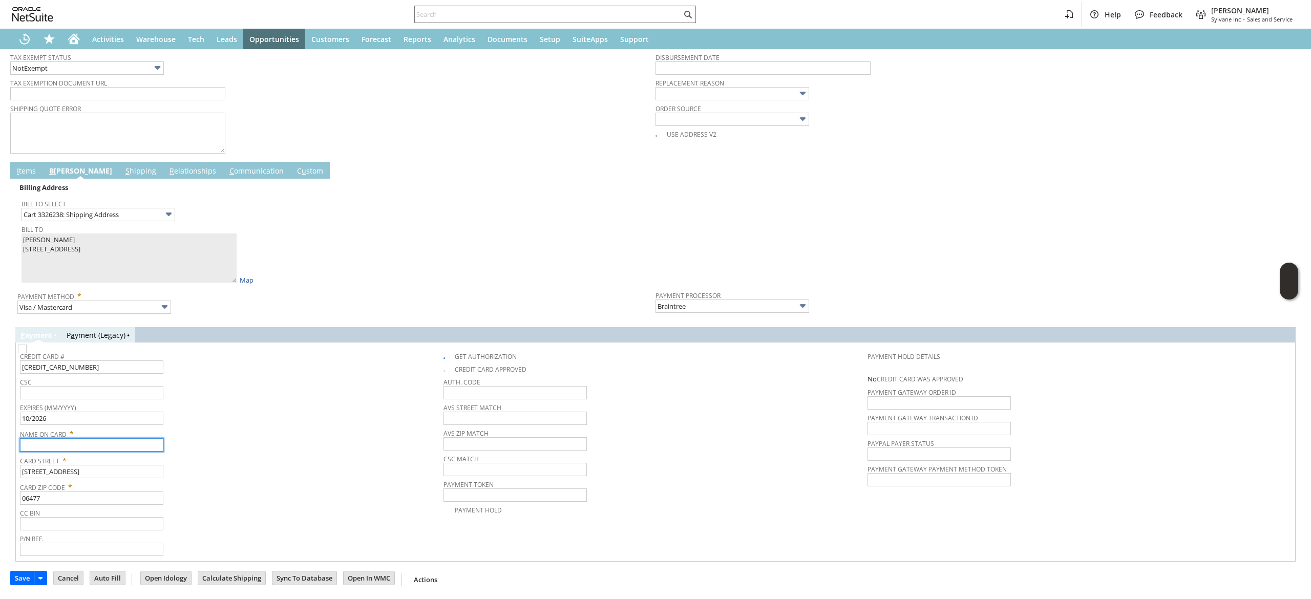
paste input "Ilene Kramer"
type input "Ilene Kramer"
click at [59, 396] on input "text" at bounding box center [91, 392] width 143 height 13
type input "565"
click at [314, 429] on span "Name On Card *" at bounding box center [229, 432] width 418 height 12
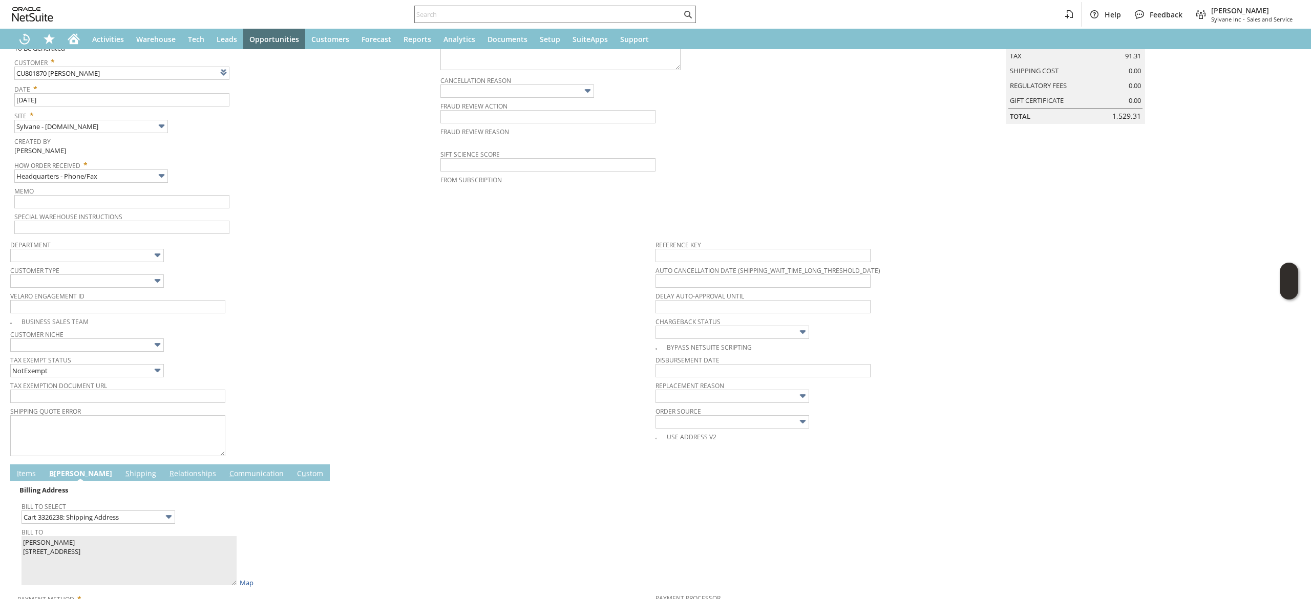
scroll to position [0, 0]
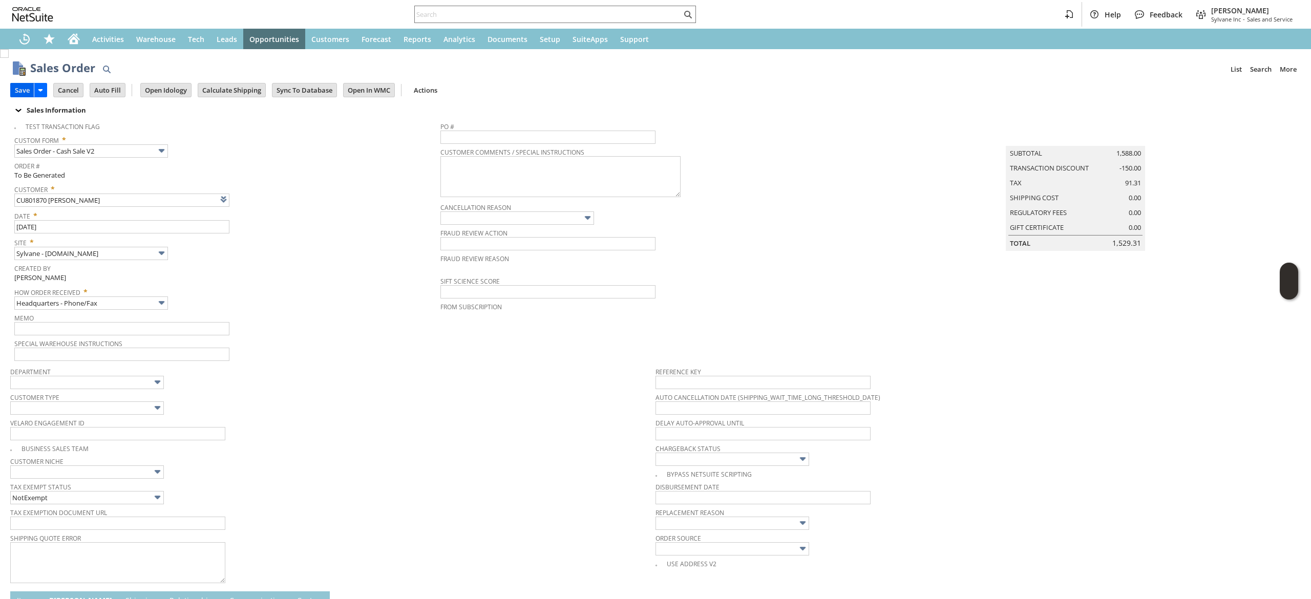
click at [25, 90] on input "Save" at bounding box center [22, 89] width 23 height 13
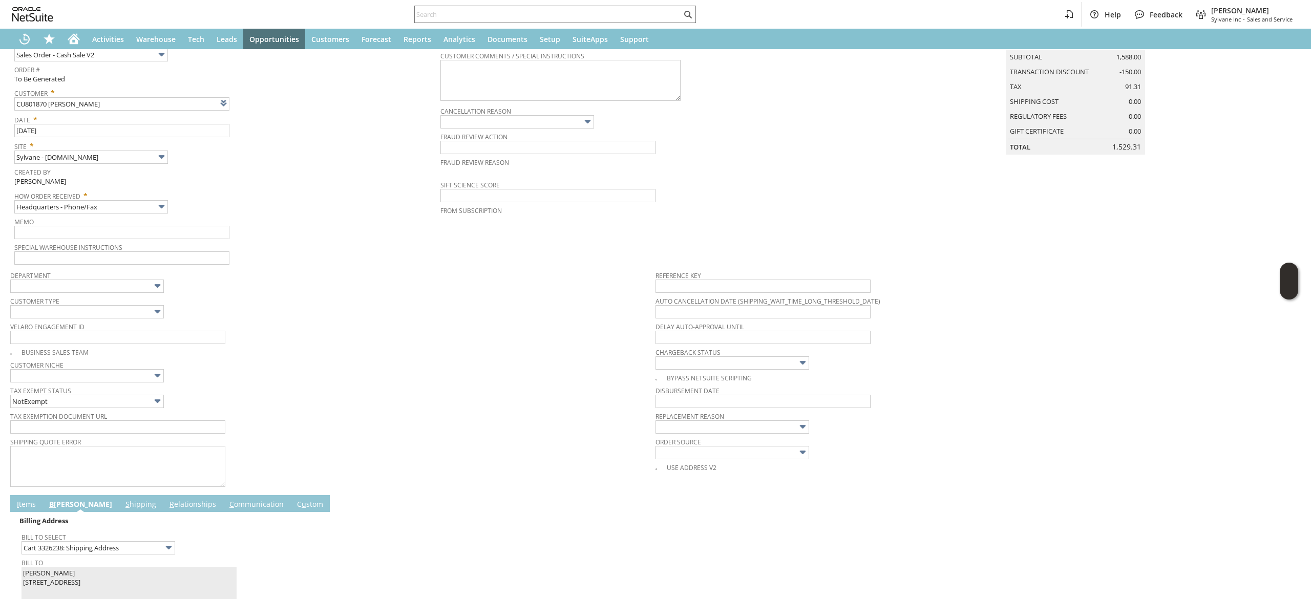
scroll to position [307, 0]
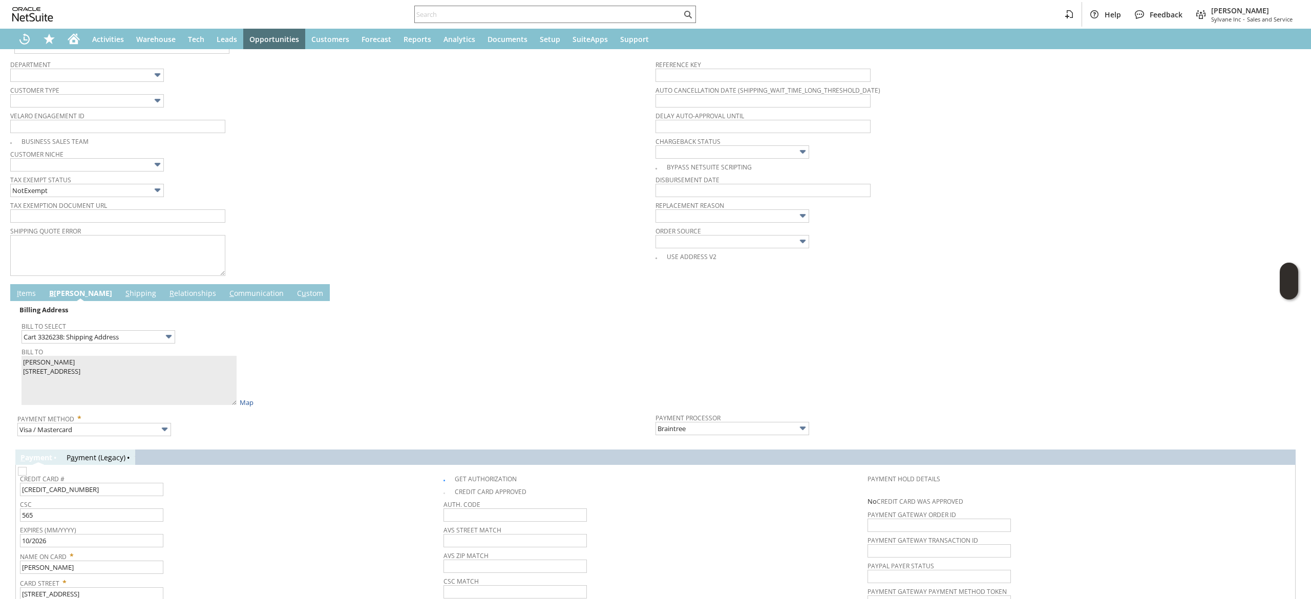
click at [21, 292] on link "I tems" at bounding box center [26, 293] width 24 height 11
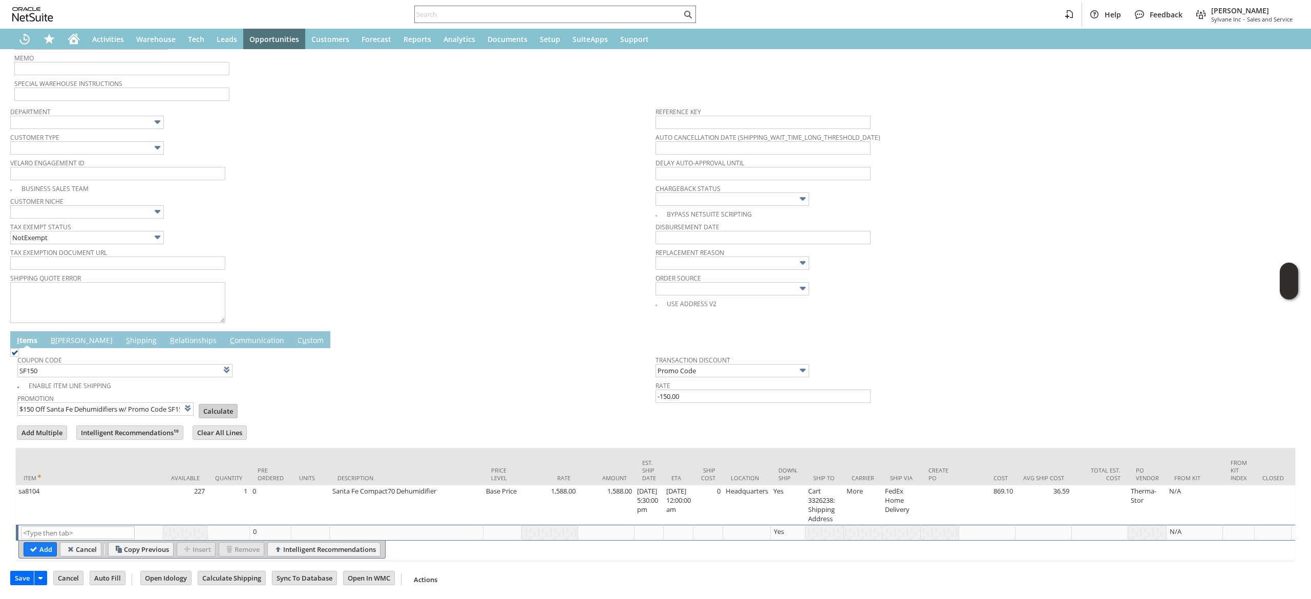
click at [217, 404] on input "Calculate" at bounding box center [218, 410] width 38 height 13
type input "Promo Code"
type input "-150.00"
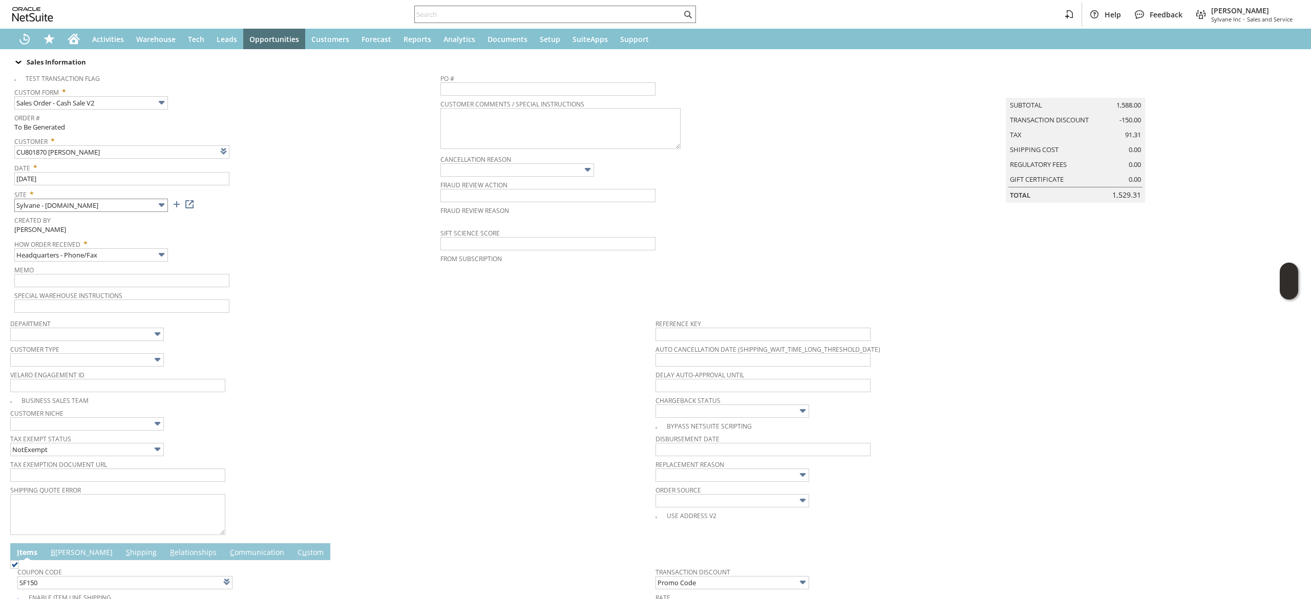
scroll to position [0, 0]
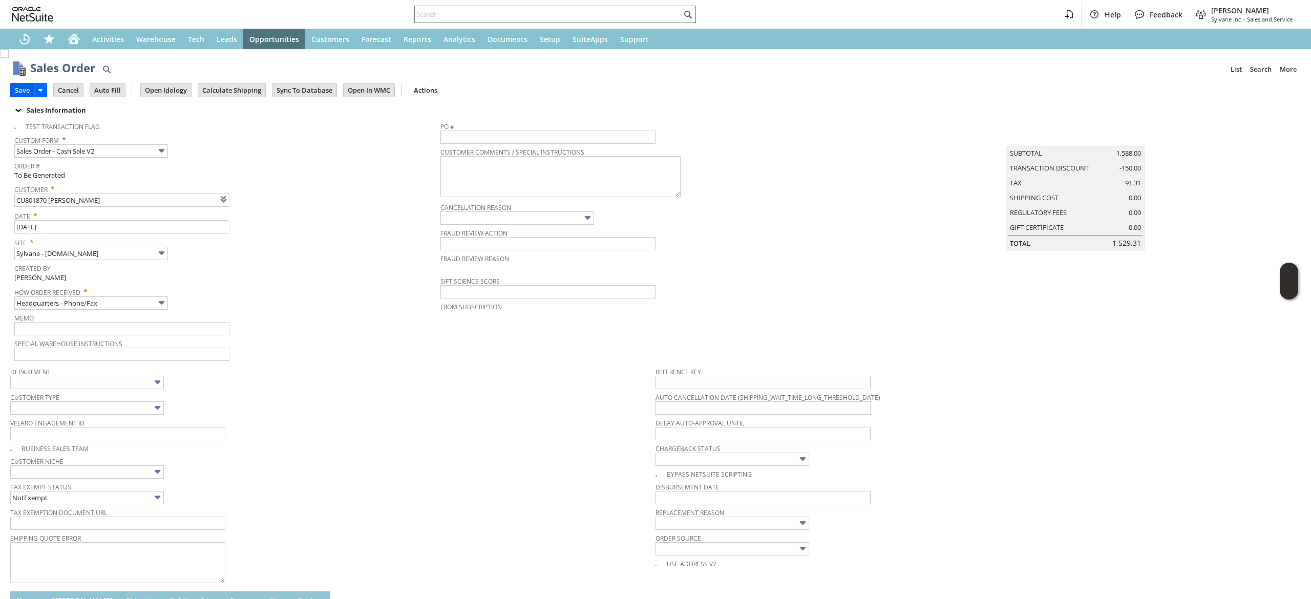
click at [17, 92] on input "Save" at bounding box center [22, 89] width 23 height 13
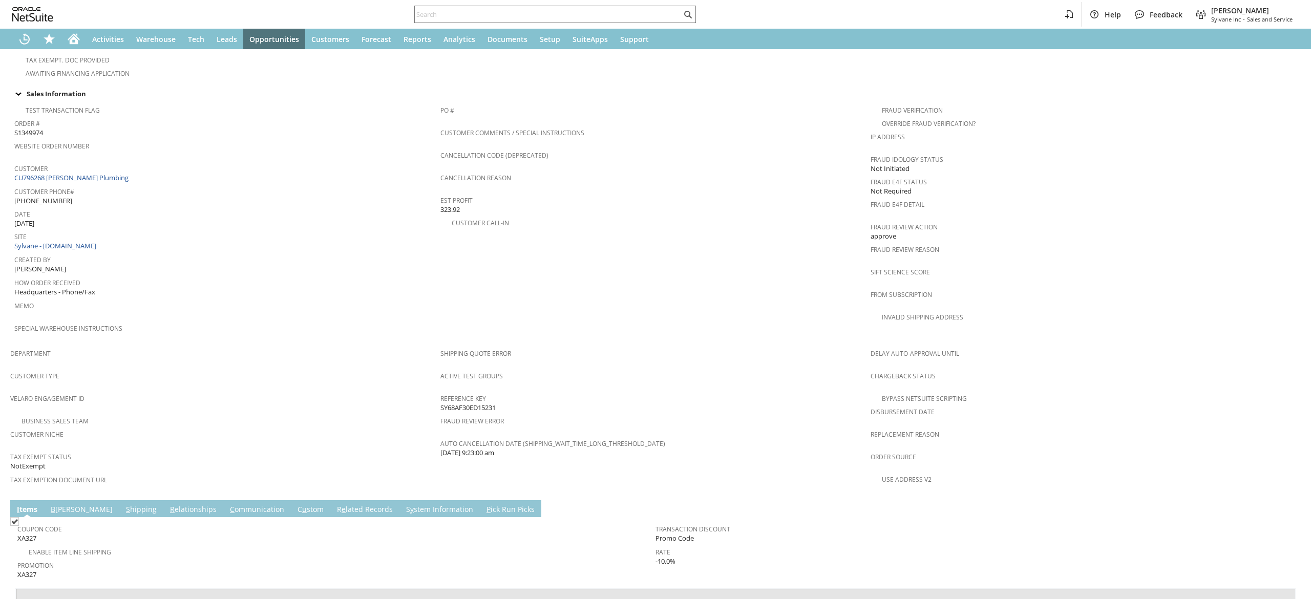
scroll to position [410, 0]
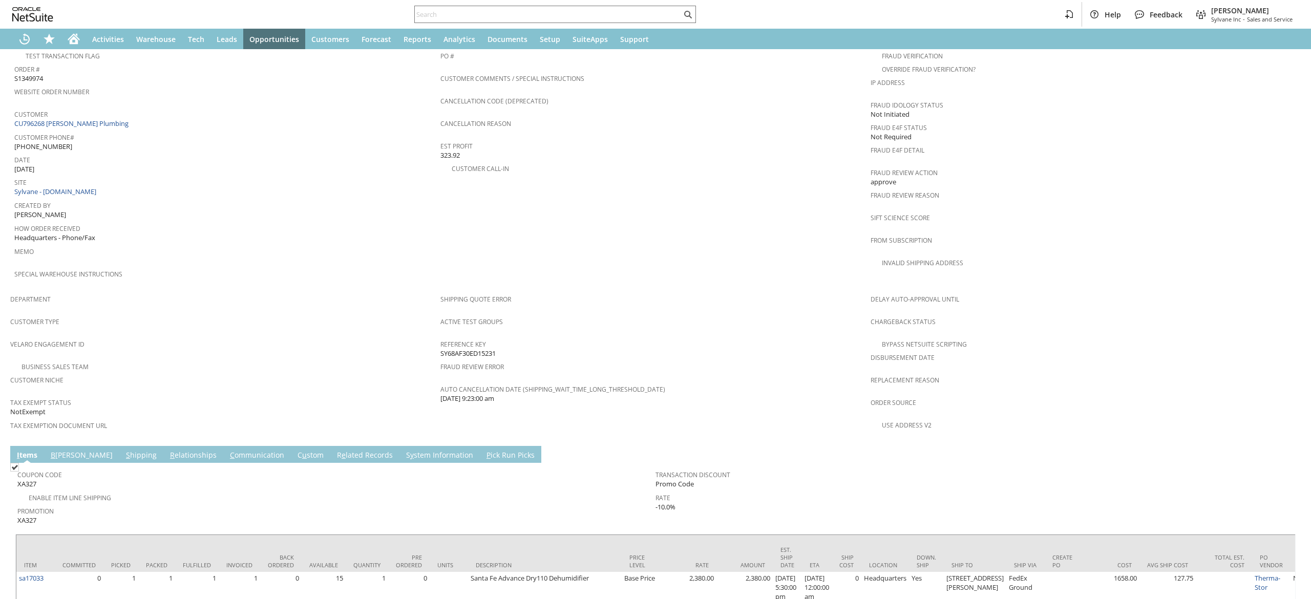
click at [202, 465] on td "Coupon Code XA327" at bounding box center [336, 478] width 638 height 26
click at [223, 446] on td "C ommunication" at bounding box center [257, 454] width 68 height 17
drag, startPoint x: 224, startPoint y: 440, endPoint x: 225, endPoint y: 423, distance: 17.0
click at [223, 446] on tbody "I tems B illing S hipping R elationships C ommunication C u stom R e lated Reco…" at bounding box center [655, 545] width 1290 height 198
click at [224, 422] on form "Sales Order List Search S1349974 CU796268 D. E. Caudle Plumbing Billed Go Edit …" at bounding box center [655, 44] width 1290 height 804
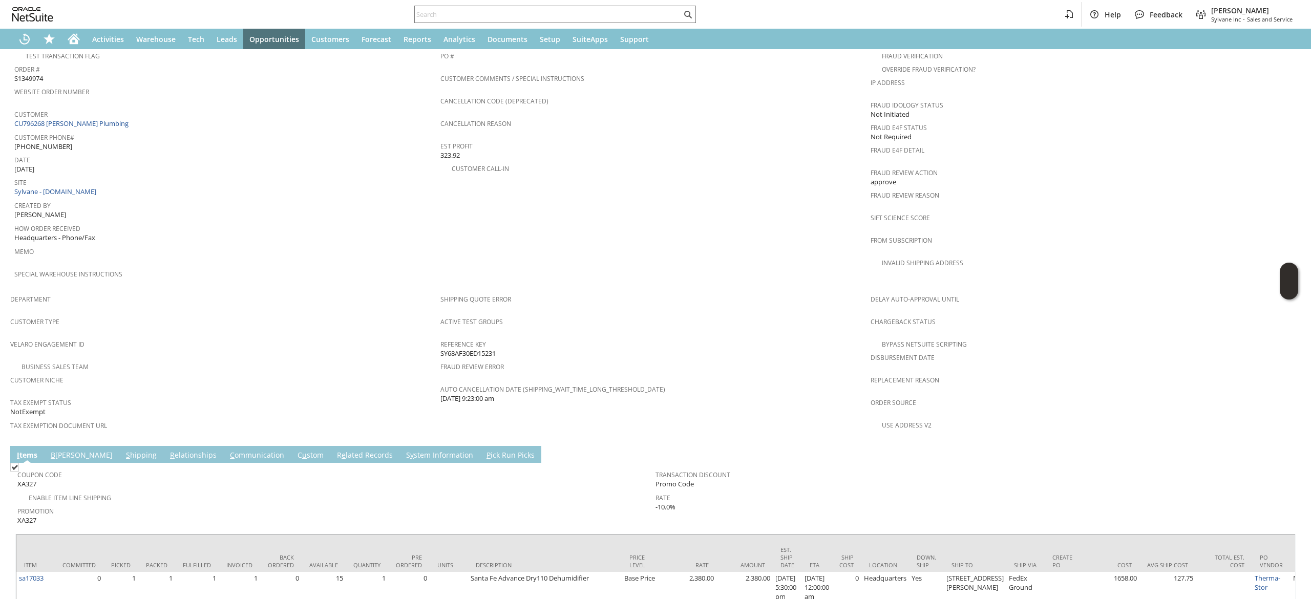
click at [227, 450] on link "C ommunication" at bounding box center [256, 455] width 59 height 11
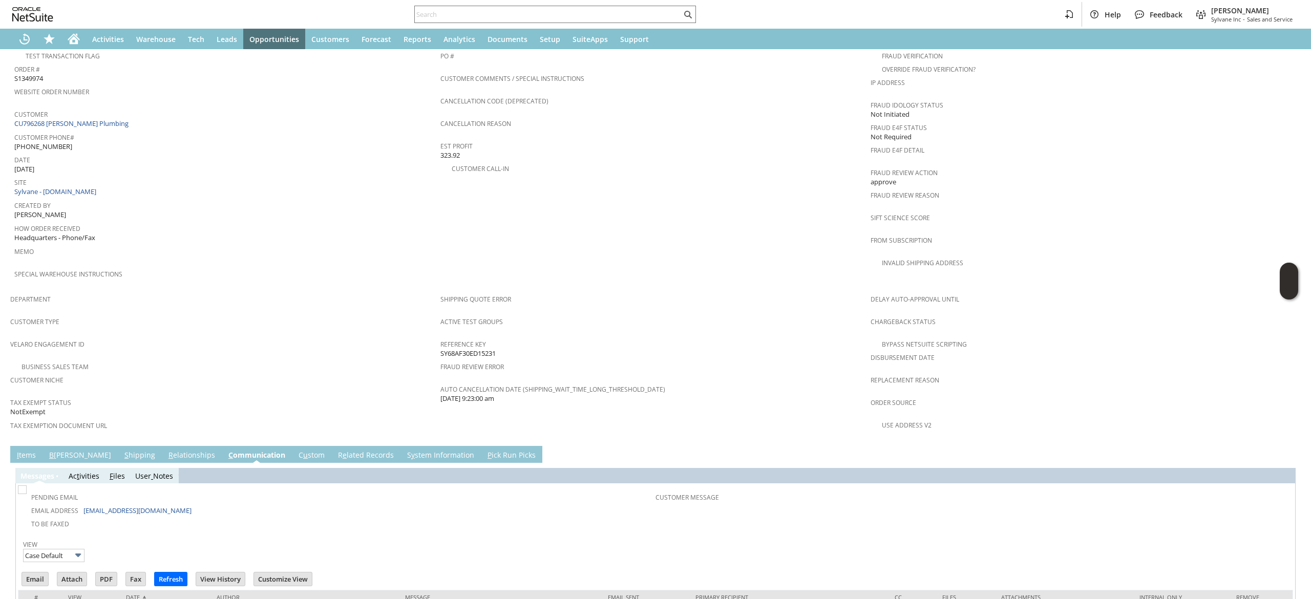
scroll to position [0, 0]
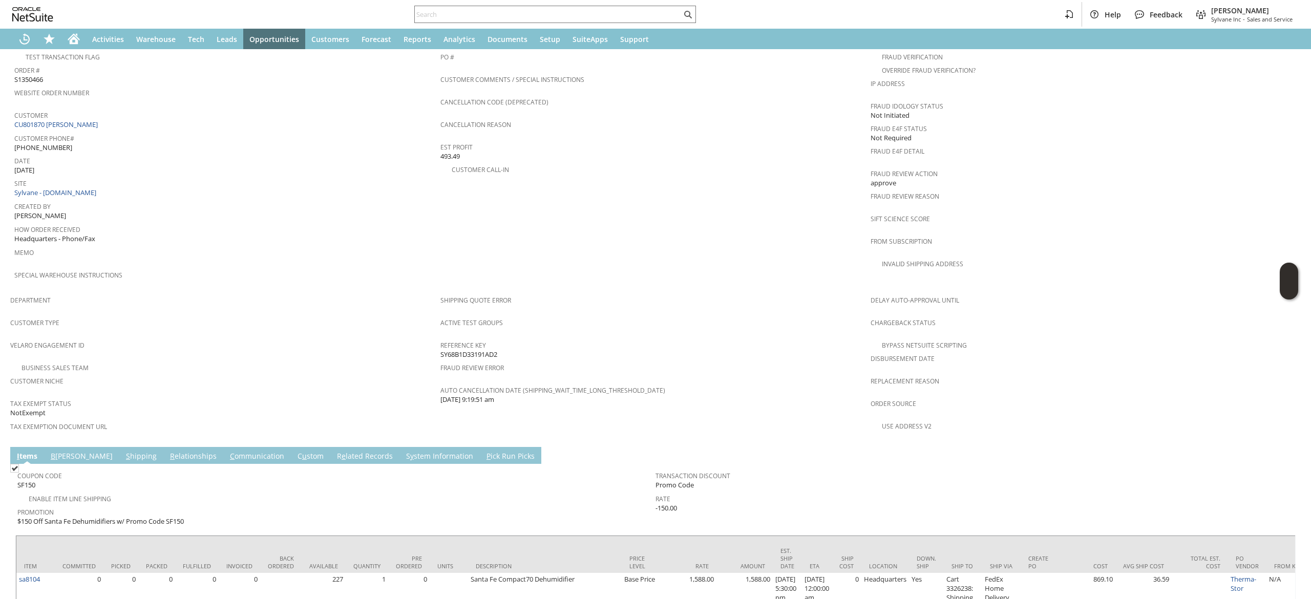
scroll to position [489, 0]
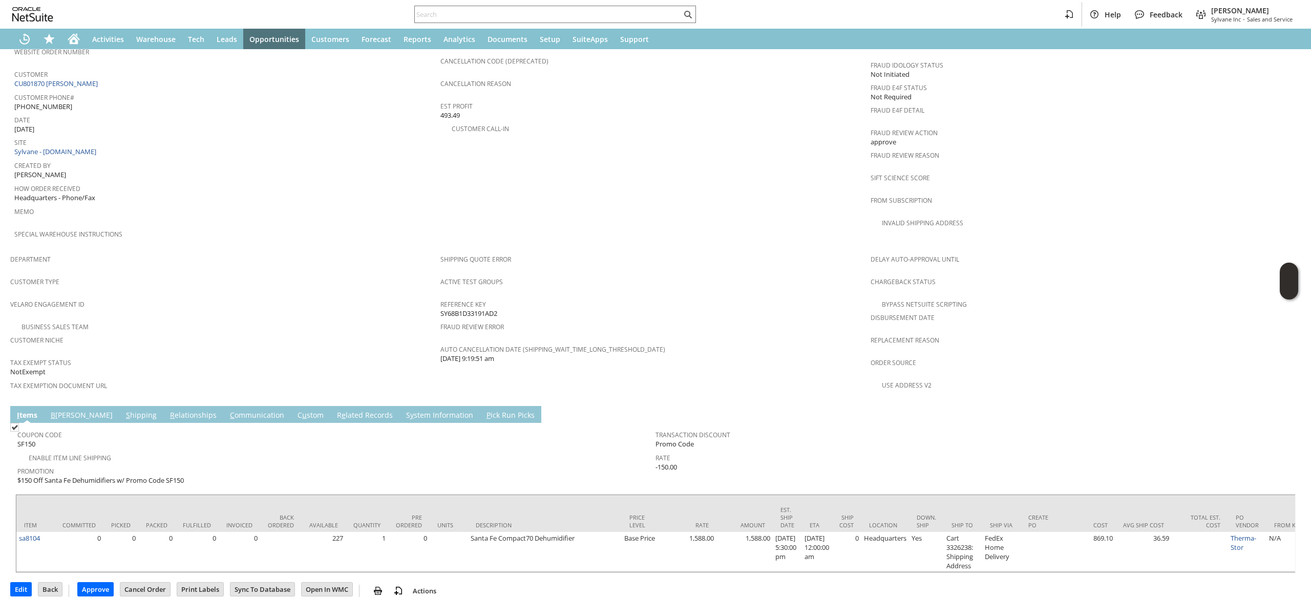
click at [227, 410] on link "C ommunication" at bounding box center [256, 415] width 59 height 11
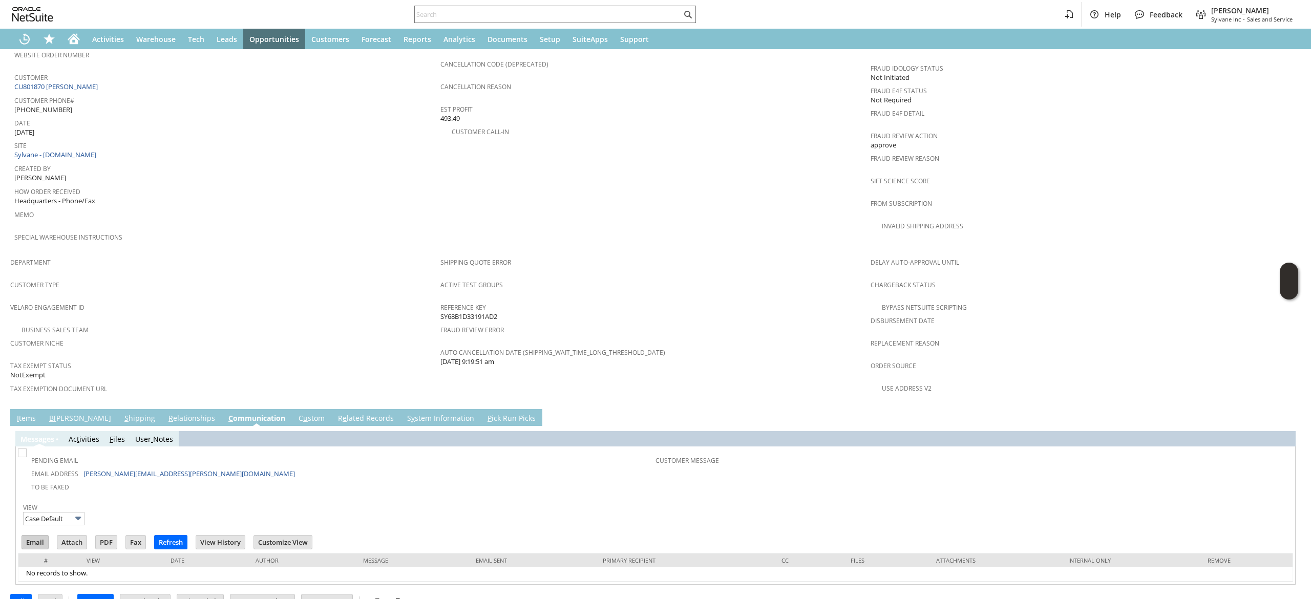
scroll to position [0, 0]
click at [31, 535] on input "Email" at bounding box center [35, 541] width 26 height 13
drag, startPoint x: 835, startPoint y: 341, endPoint x: 830, endPoint y: 334, distance: 8.8
click at [835, 345] on div "Auto Cancellation Date (shipping_wait_time_long_threshold_date) 9/28/2025 9:19:…" at bounding box center [652, 356] width 425 height 22
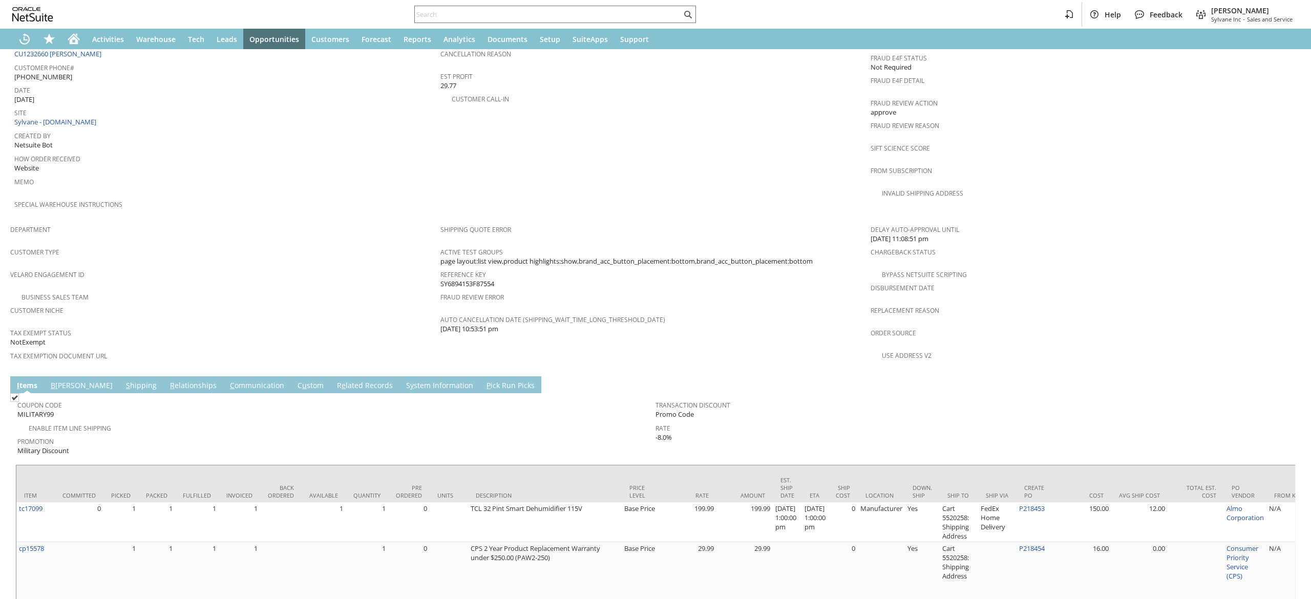
click at [227, 380] on link "C ommunication" at bounding box center [256, 385] width 59 height 11
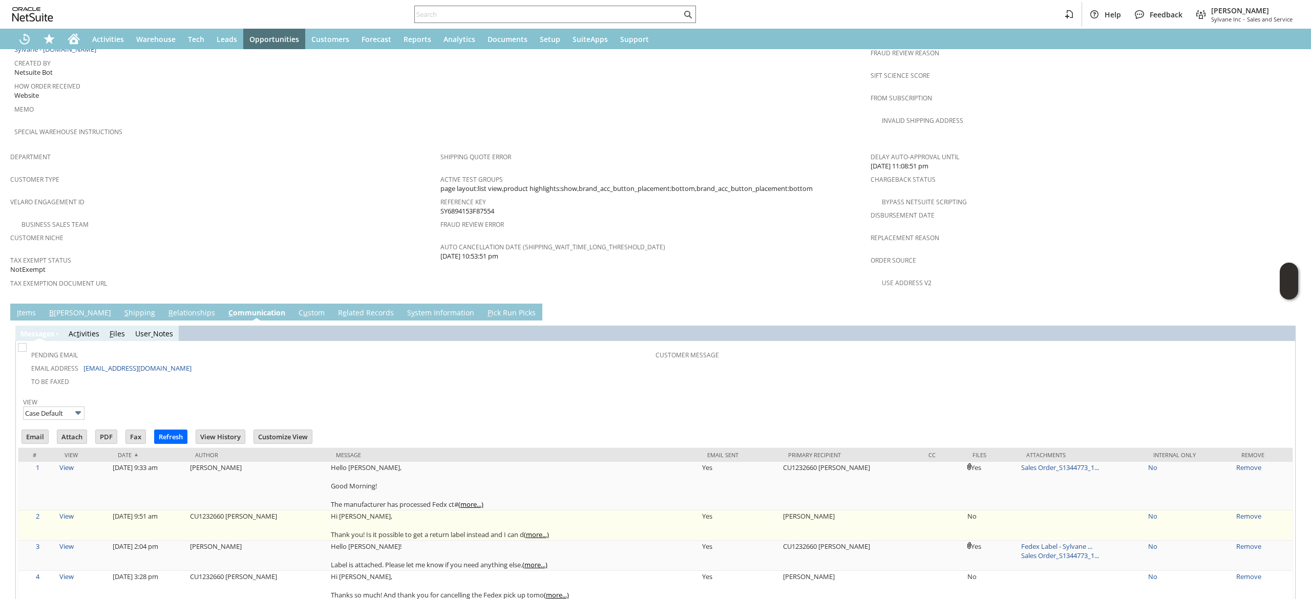
scroll to position [597, 0]
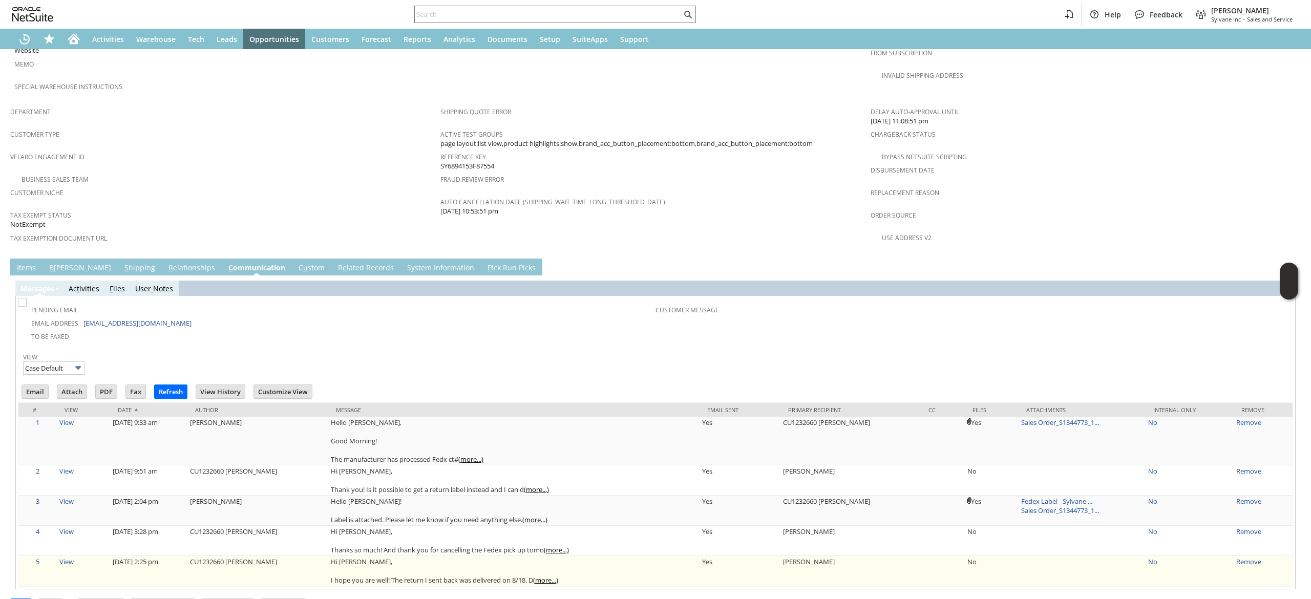
click at [552, 575] on link "(more...)" at bounding box center [545, 579] width 25 height 9
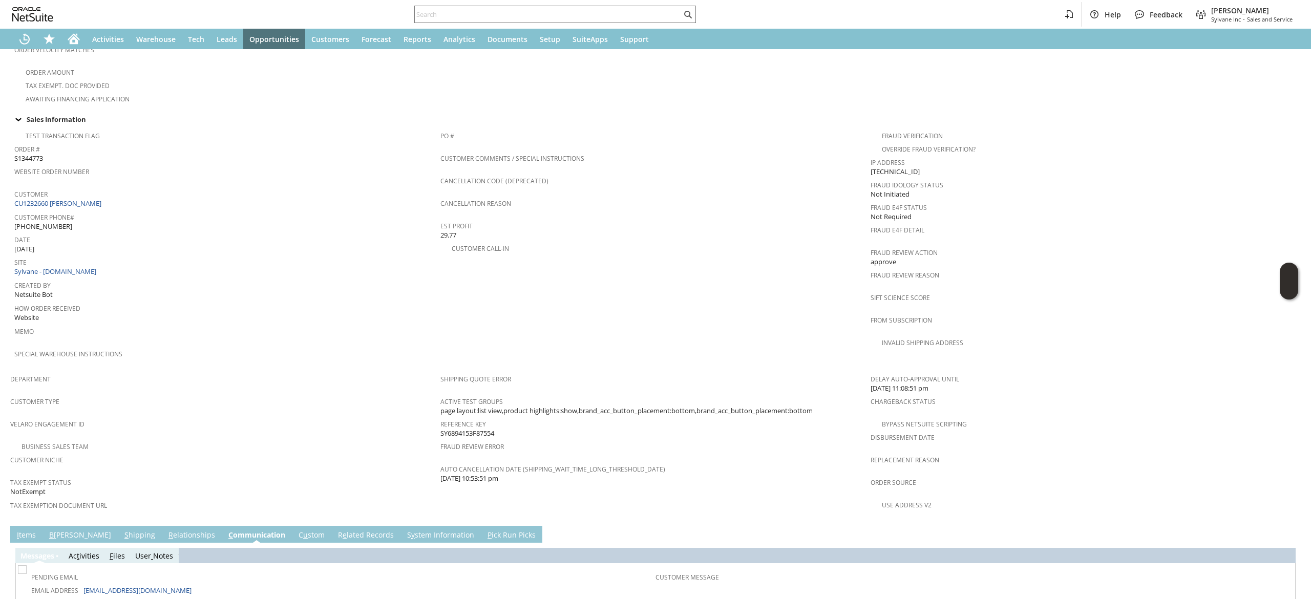
scroll to position [85, 0]
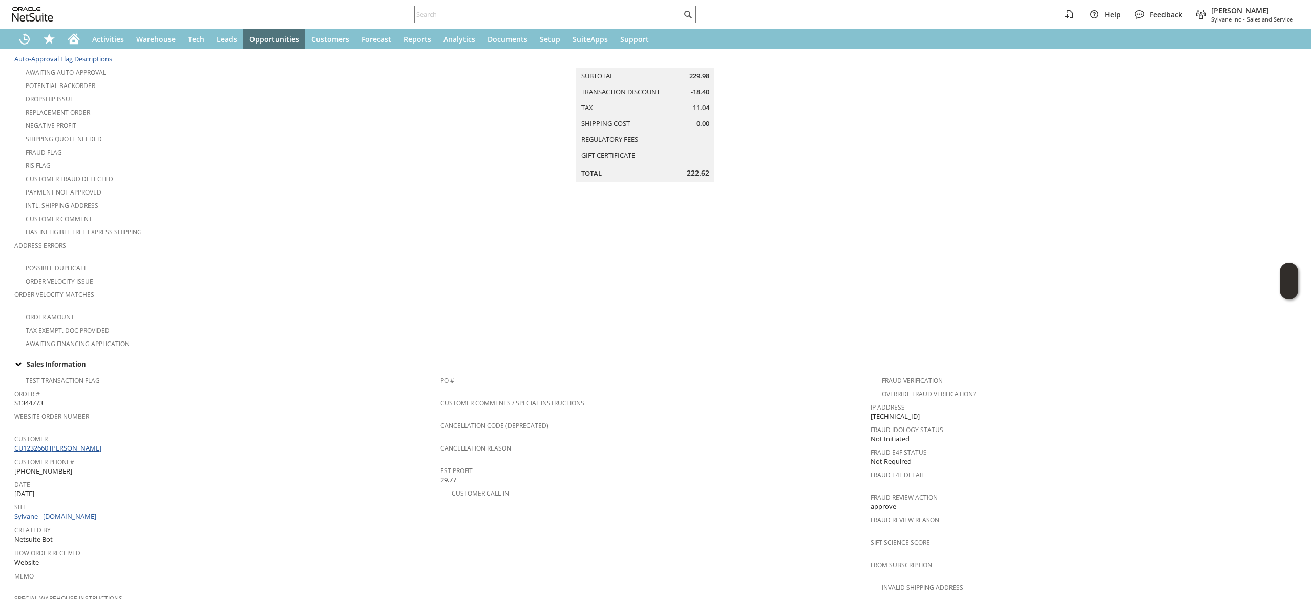
click at [73, 443] on link "CU1232660 [PERSON_NAME]" at bounding box center [59, 447] width 90 height 9
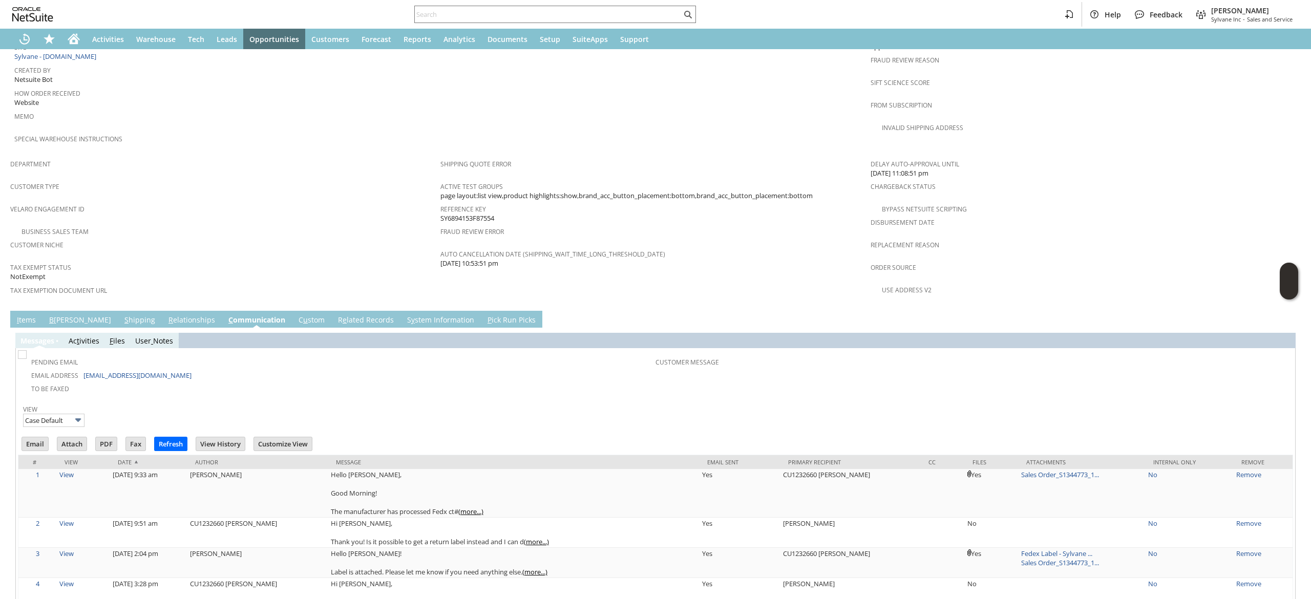
scroll to position [597, 0]
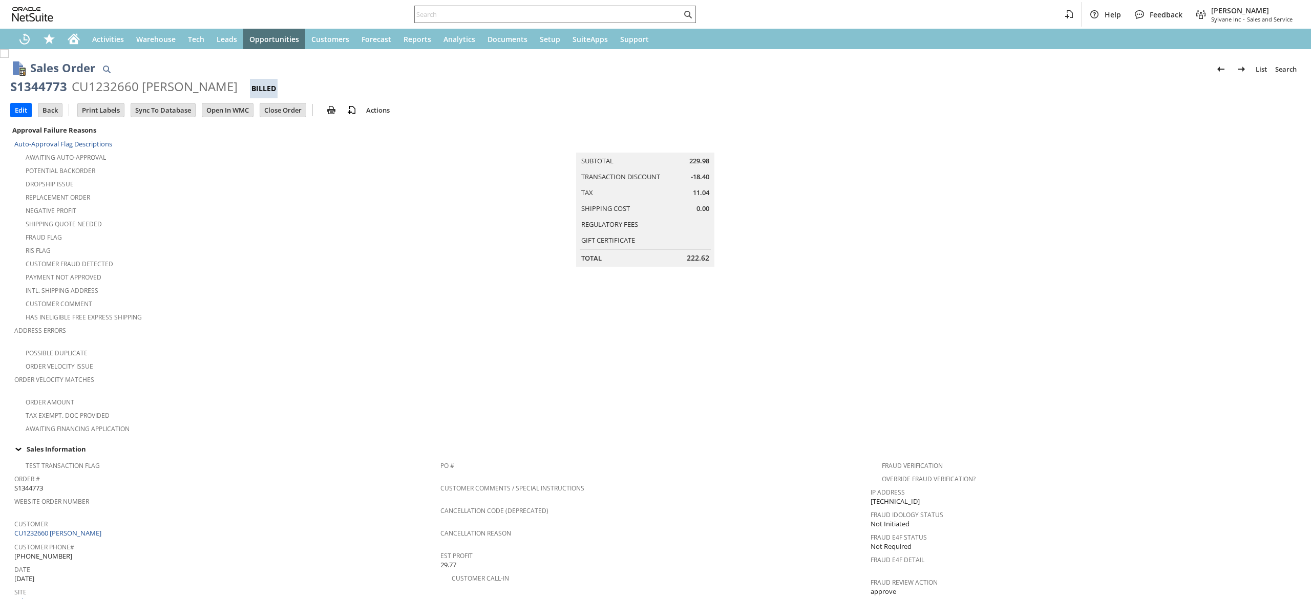
scroll to position [479, 0]
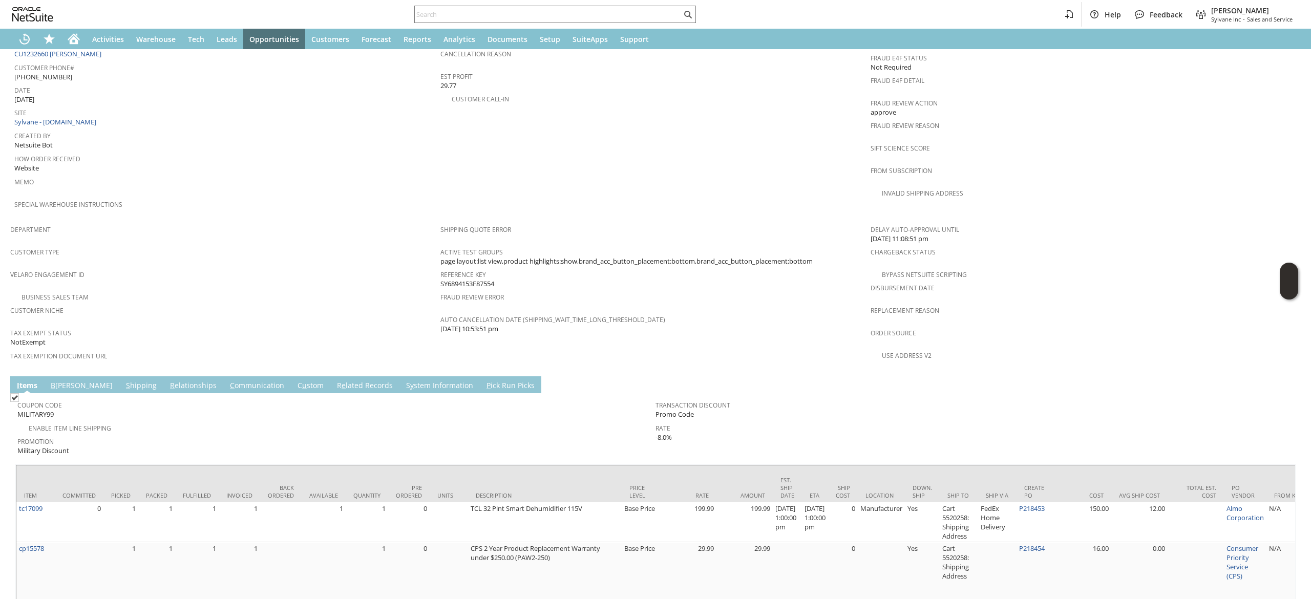
drag, startPoint x: 212, startPoint y: 359, endPoint x: 211, endPoint y: 370, distance: 10.3
click at [227, 380] on link "C ommunication" at bounding box center [256, 385] width 59 height 11
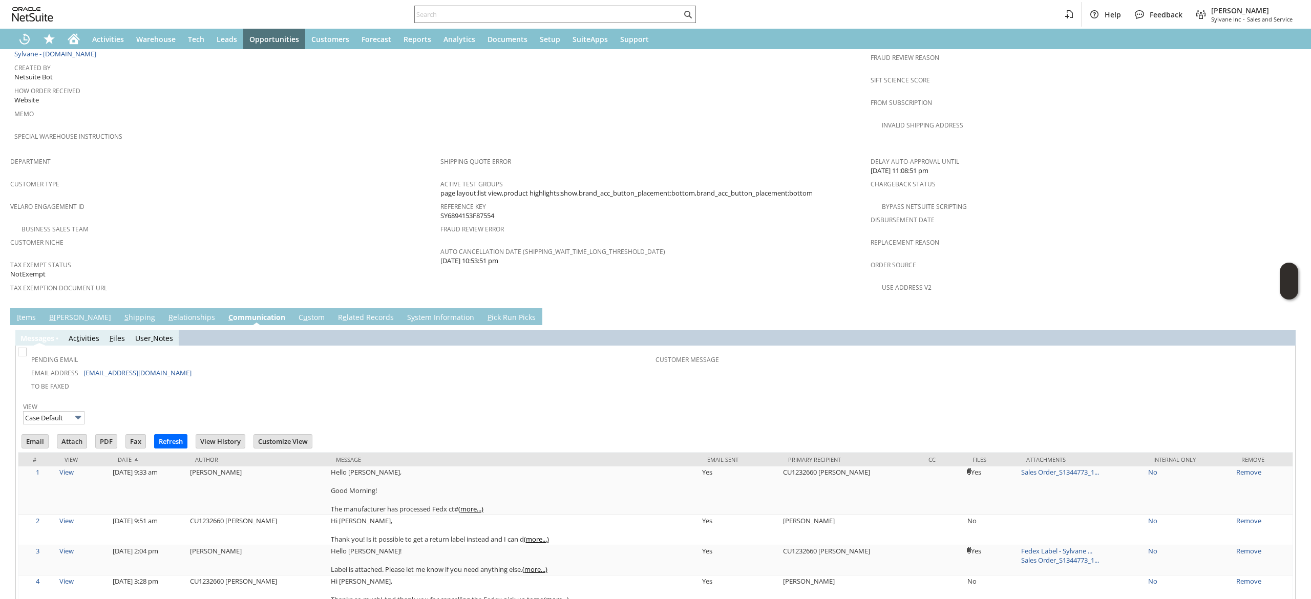
scroll to position [597, 0]
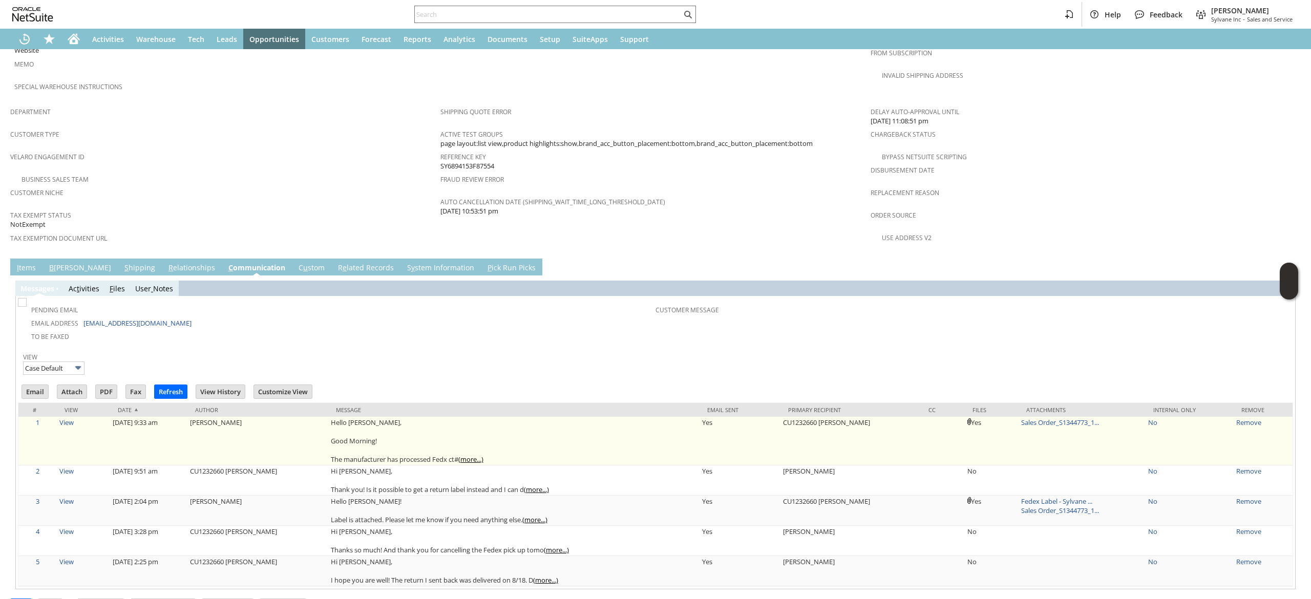
click at [473, 455] on link "(more...)" at bounding box center [470, 459] width 25 height 9
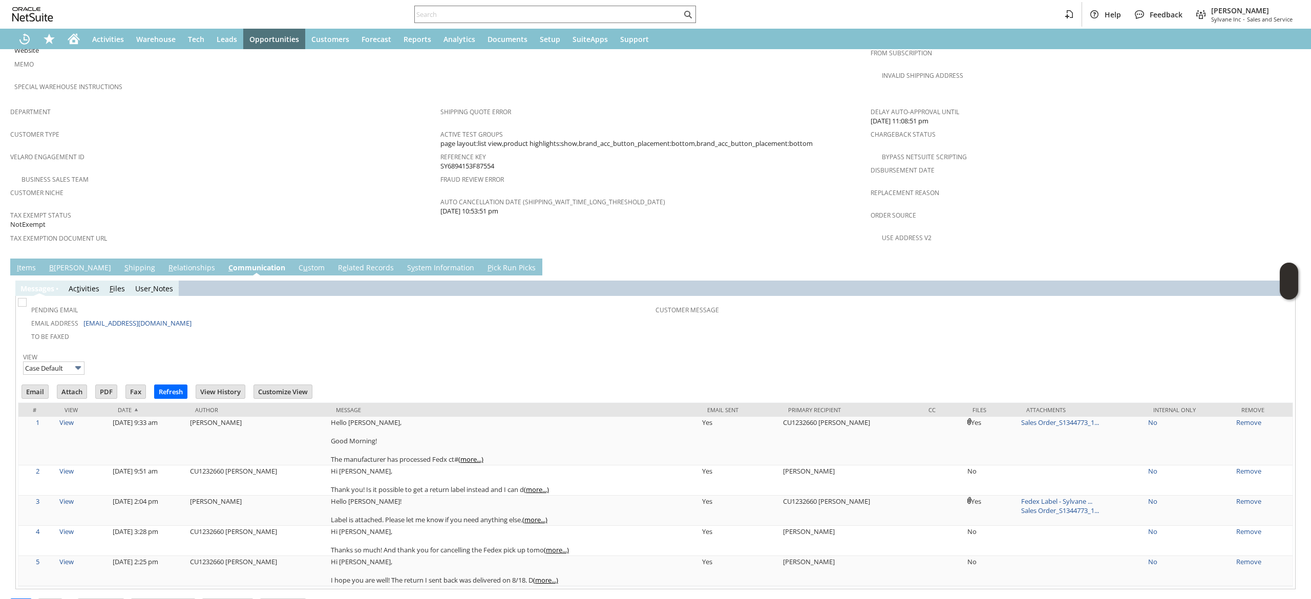
click at [27, 263] on link "I tems" at bounding box center [26, 268] width 24 height 11
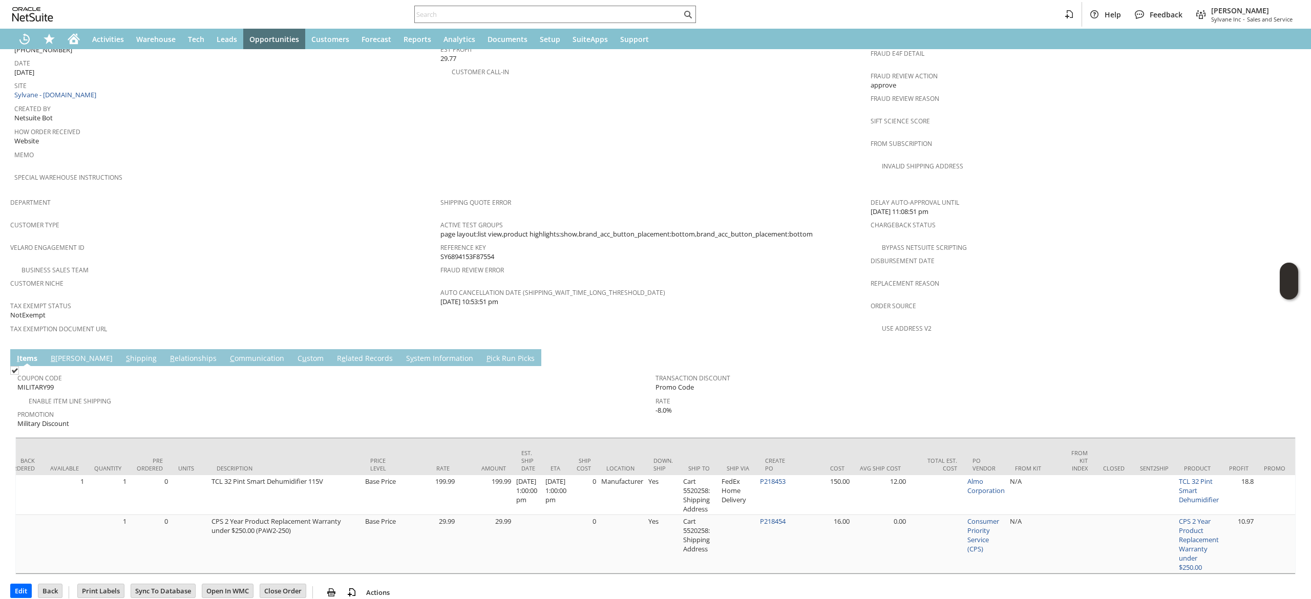
scroll to position [0, 258]
click at [778, 457] on div "Create PO" at bounding box center [777, 464] width 23 height 15
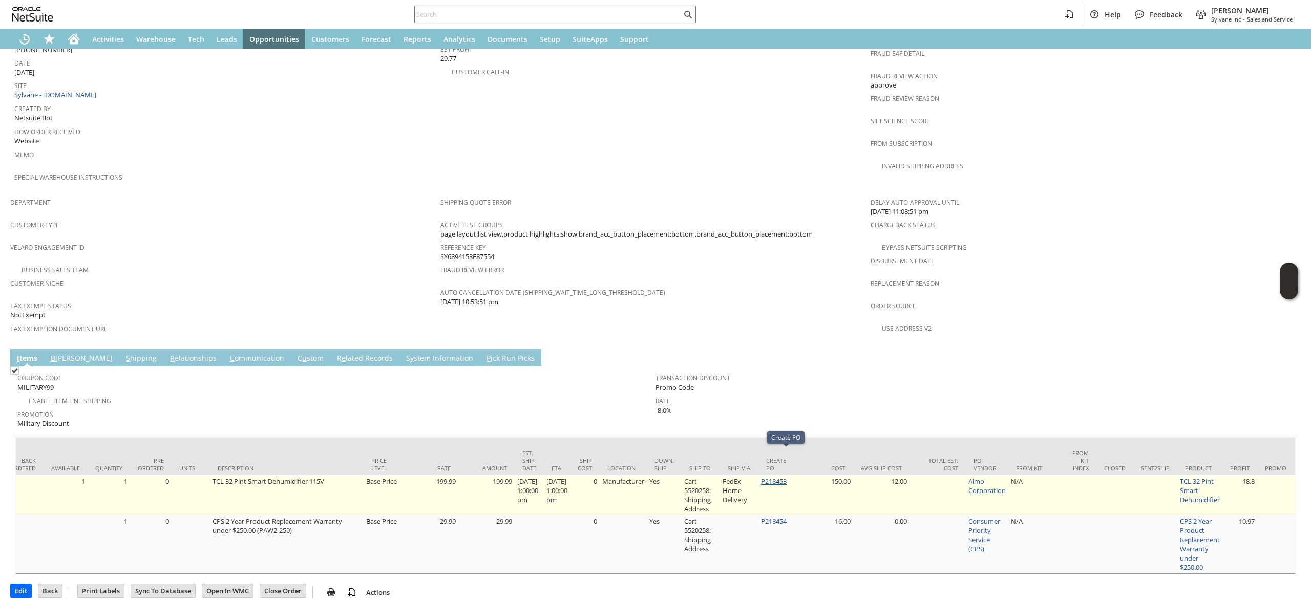
click at [785, 477] on link "P218453" at bounding box center [774, 481] width 26 height 9
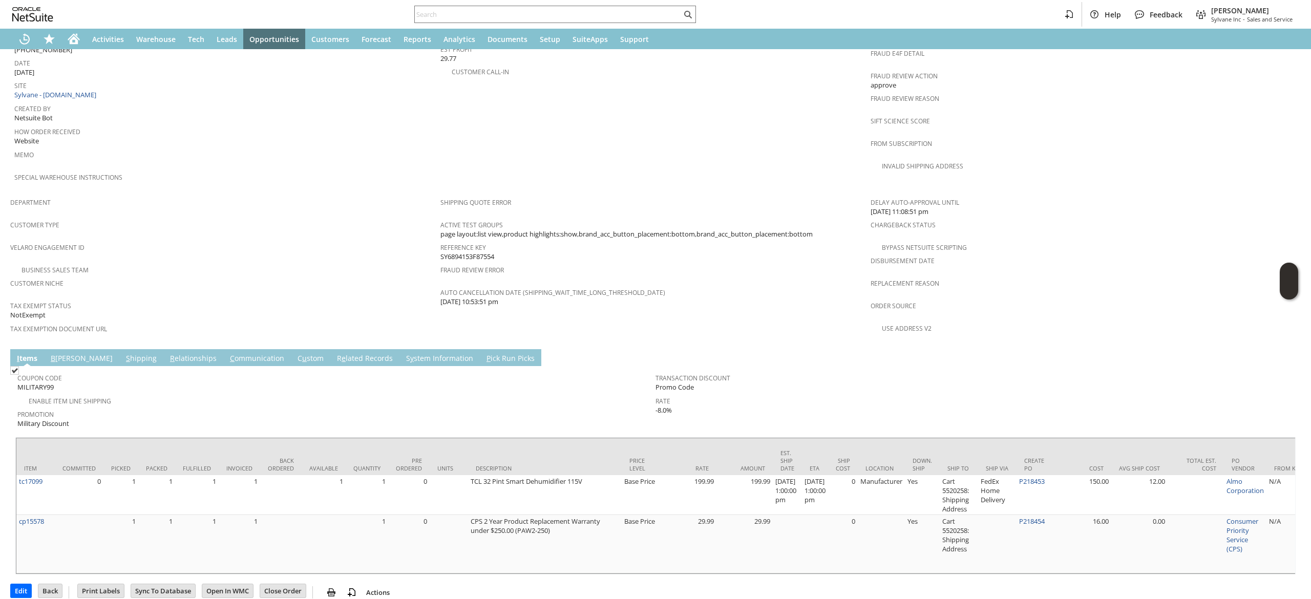
click at [403, 353] on link "S y stem Information" at bounding box center [439, 358] width 72 height 11
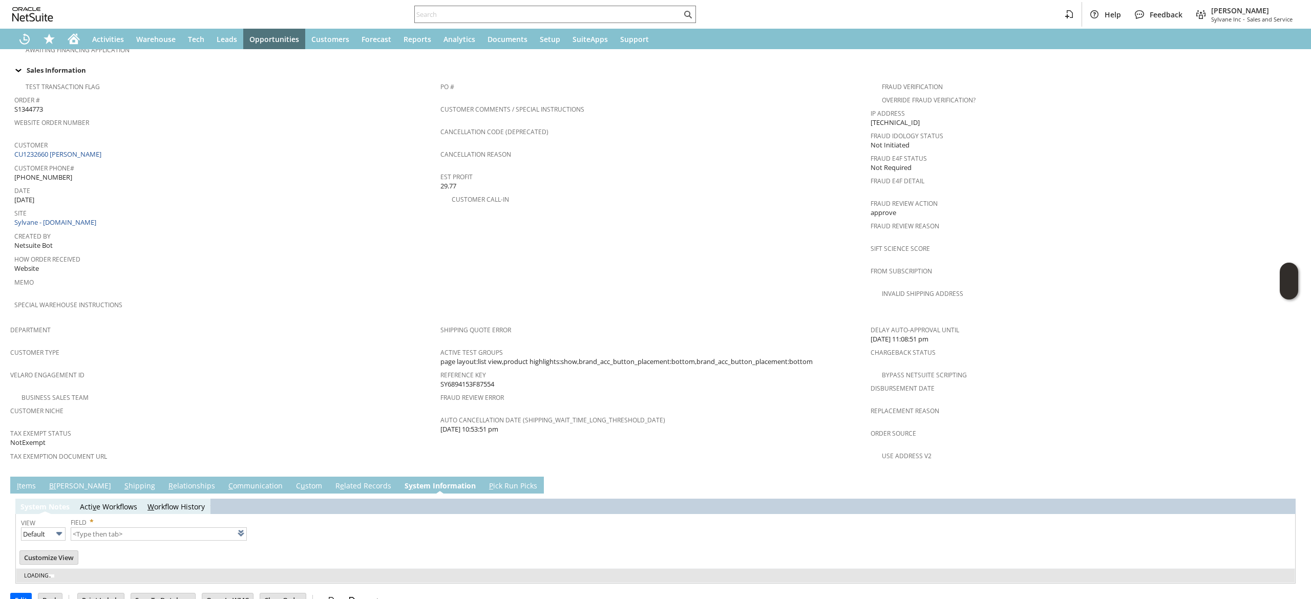
type input "1 to 25 of 98"
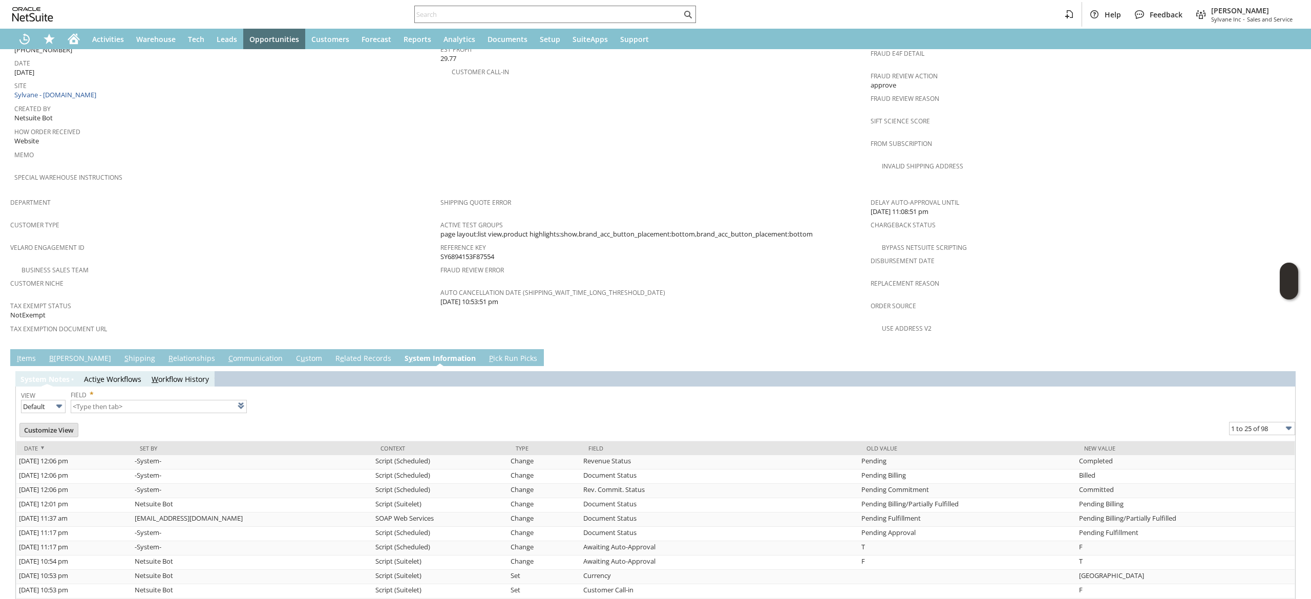
click at [327, 366] on div "System Notes Acti v e Workflows W orkflow History View Default Field * List Cus…" at bounding box center [655, 590] width 1280 height 448
click at [329, 349] on td "R e lated Records" at bounding box center [363, 357] width 69 height 17
click at [333, 353] on link "R e lated Records" at bounding box center [363, 358] width 61 height 11
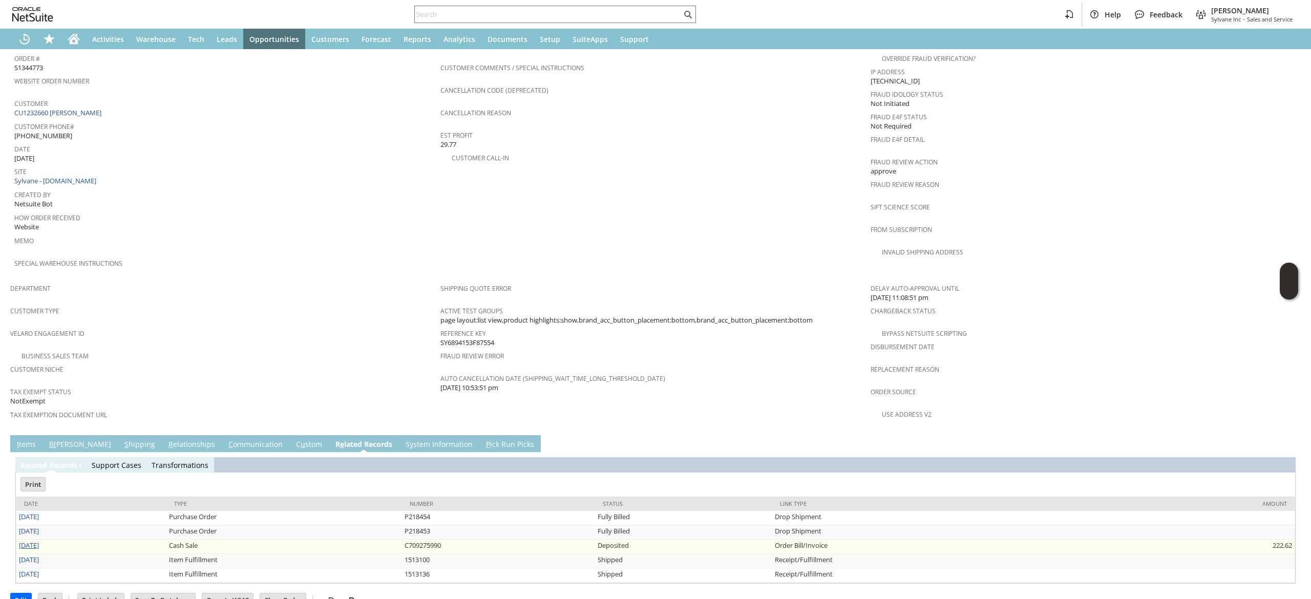
click at [39, 541] on link "8/8/2025" at bounding box center [29, 545] width 20 height 9
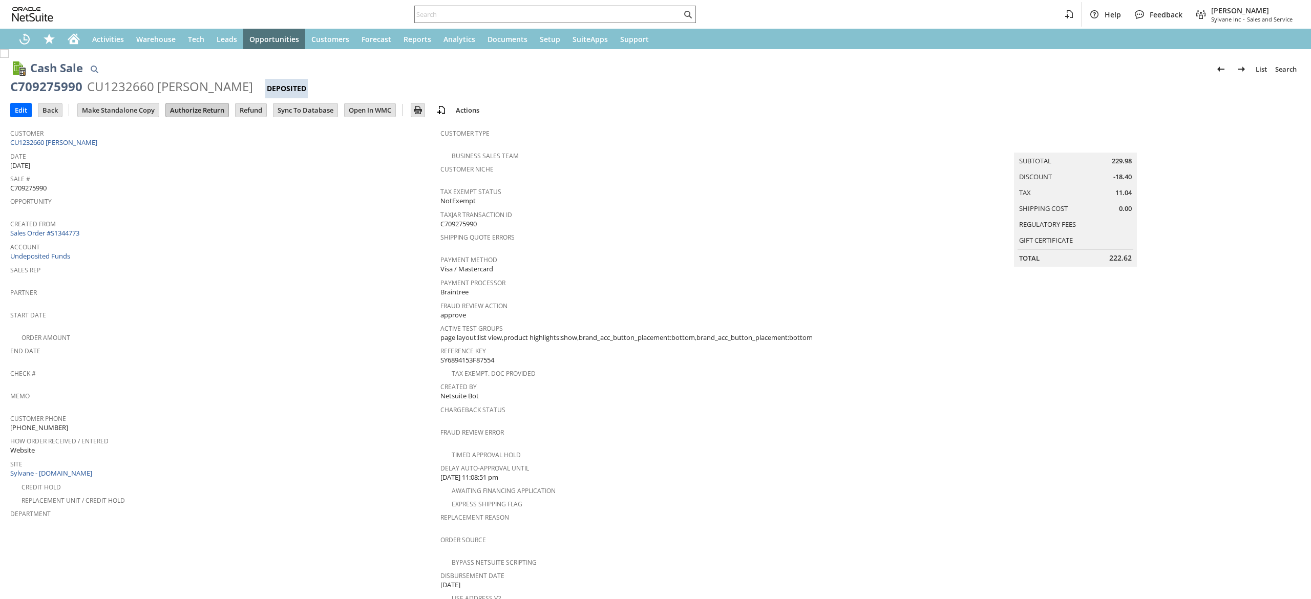
click at [206, 103] on input "Authorize Return" at bounding box center [197, 109] width 62 height 13
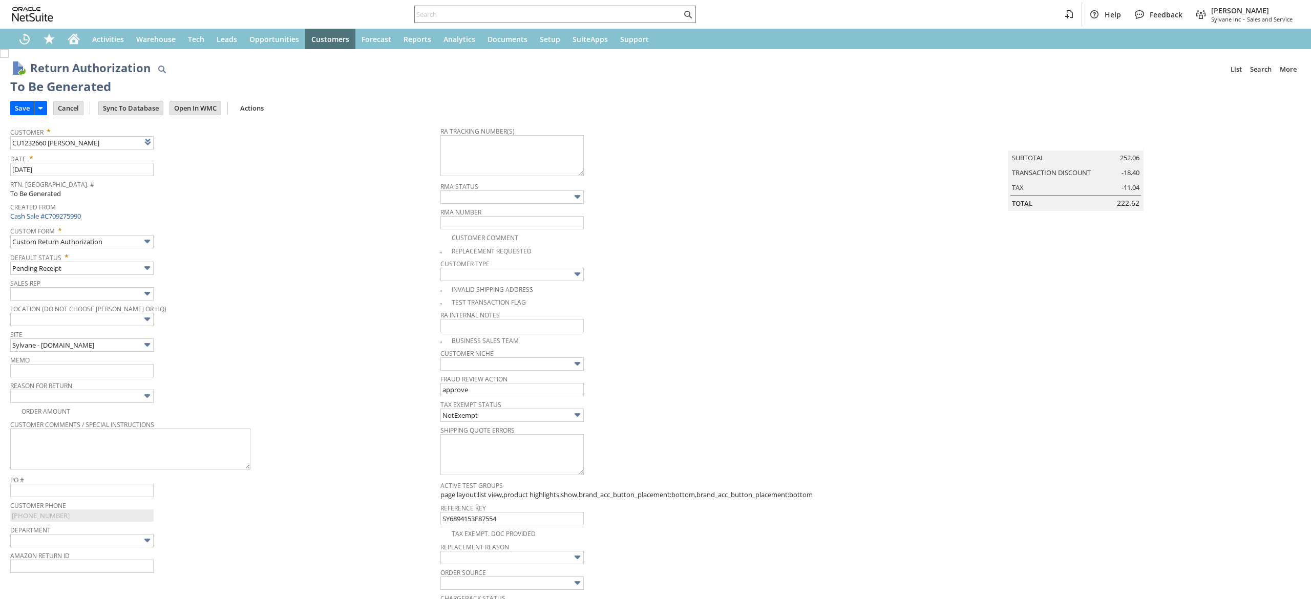
type textarea "7918 9081 5318"
click at [537, 159] on textarea "7918 9081 5318" at bounding box center [511, 155] width 143 height 41
click at [470, 139] on textarea "7918 9081 5318 returned to Almo" at bounding box center [511, 155] width 143 height 41
click at [454, 141] on textarea "7918 90815318 returned to Almo" at bounding box center [511, 155] width 143 height 41
type textarea "791890815318 returned to Almo"
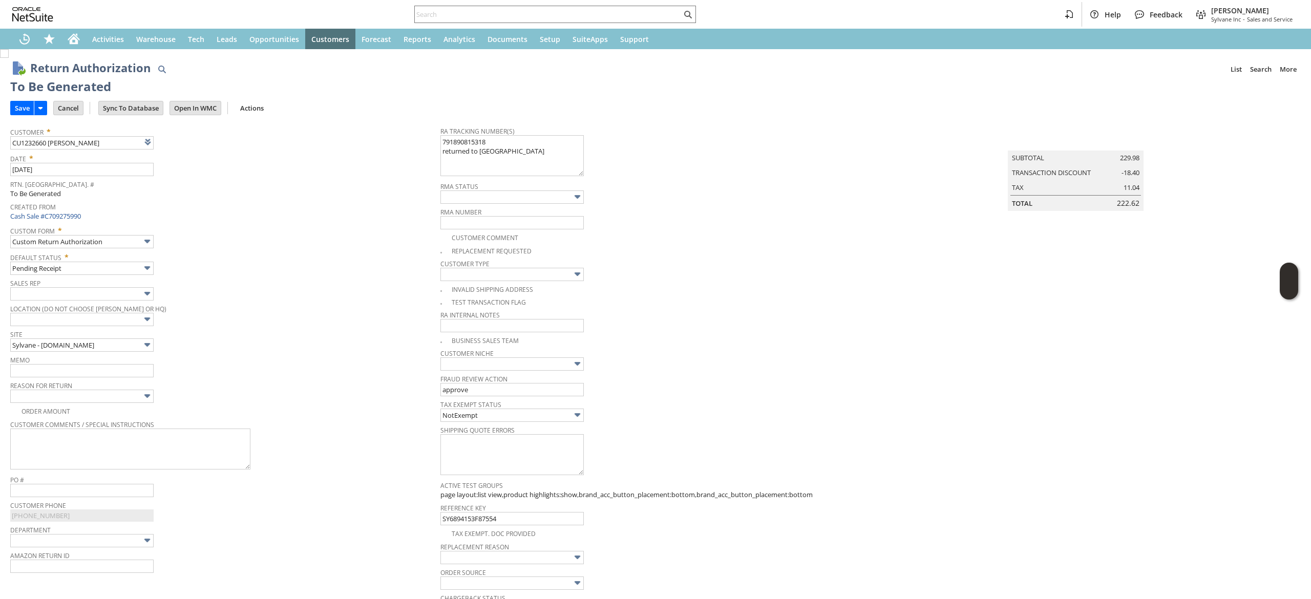
click at [731, 159] on div "RA Tracking Number(s) 791890815318 returned to Almo" at bounding box center [652, 151] width 425 height 54
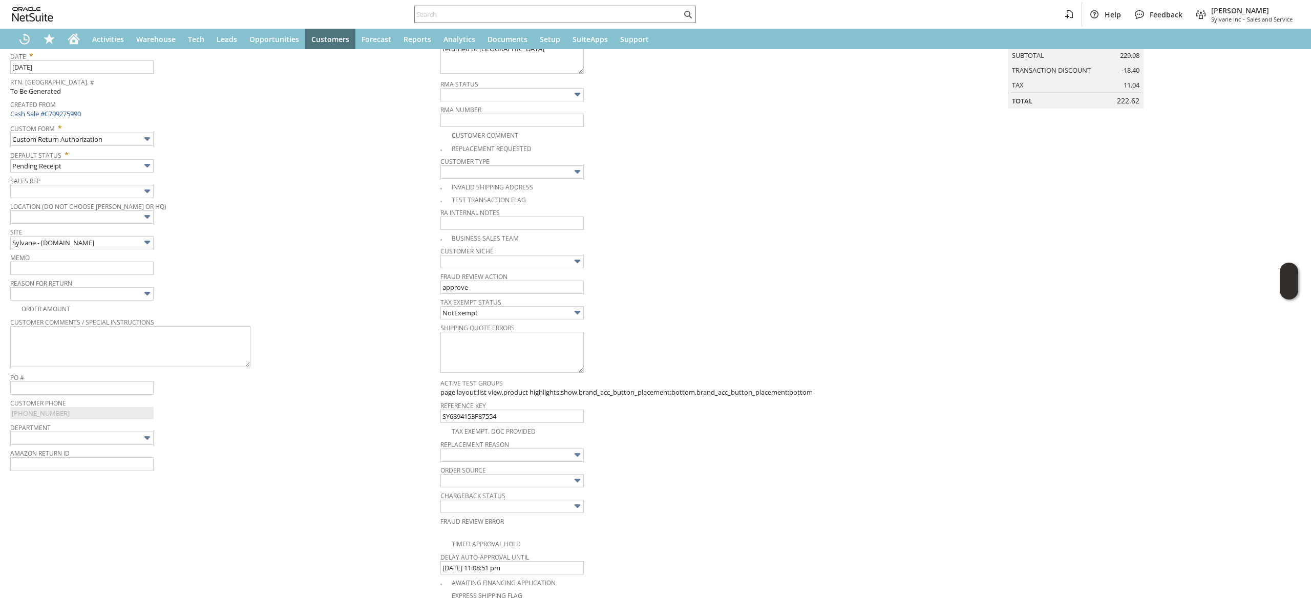
click at [535, 467] on span "Order Source" at bounding box center [652, 468] width 425 height 11
click at [129, 264] on input "text" at bounding box center [81, 268] width 143 height 13
type input "no longer needed. Returning"
click at [148, 289] on img at bounding box center [147, 294] width 12 height 12
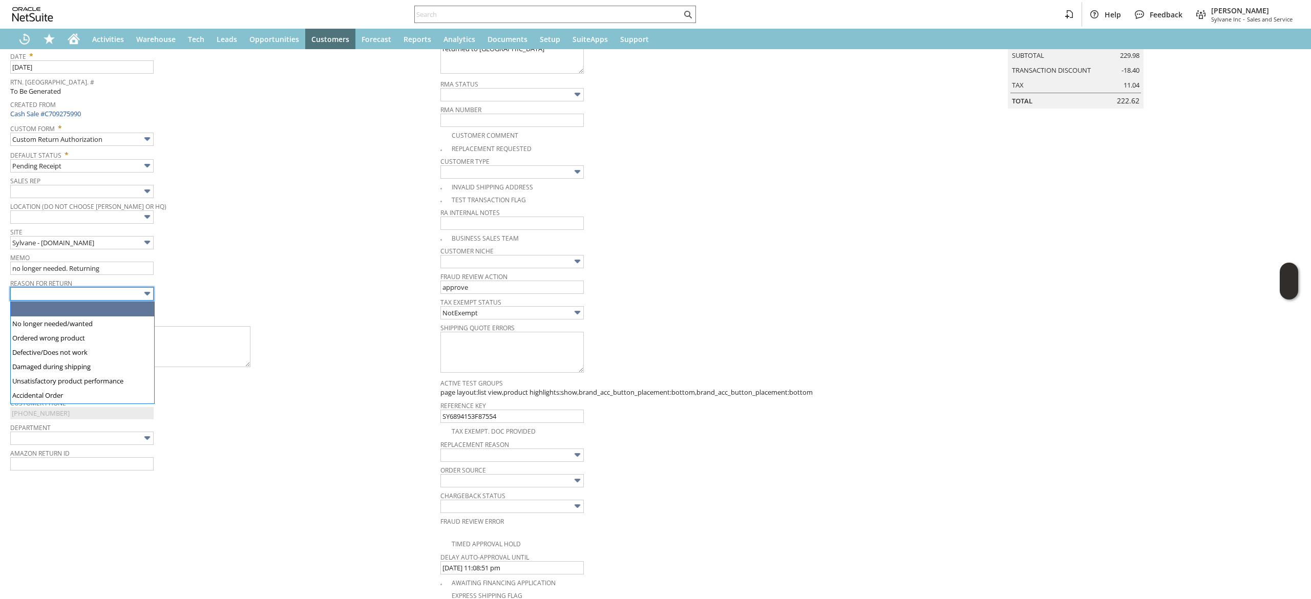
type input "No longer needed/wanted"
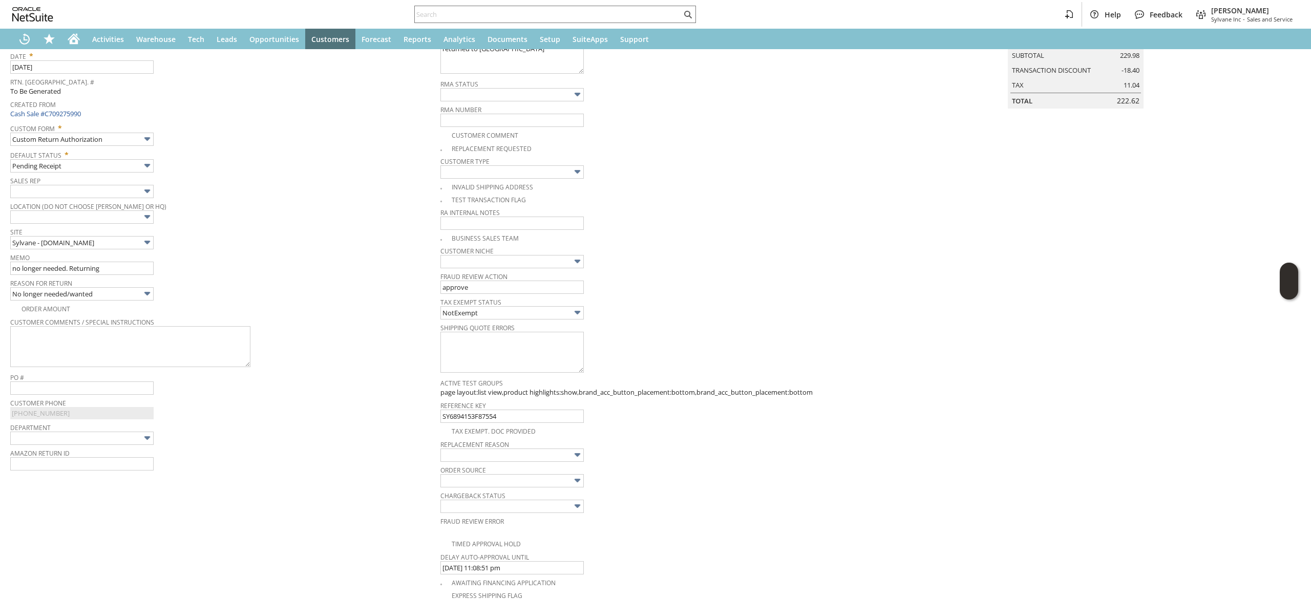
click at [256, 362] on div "Customer Comments / Special Instructions" at bounding box center [222, 342] width 425 height 54
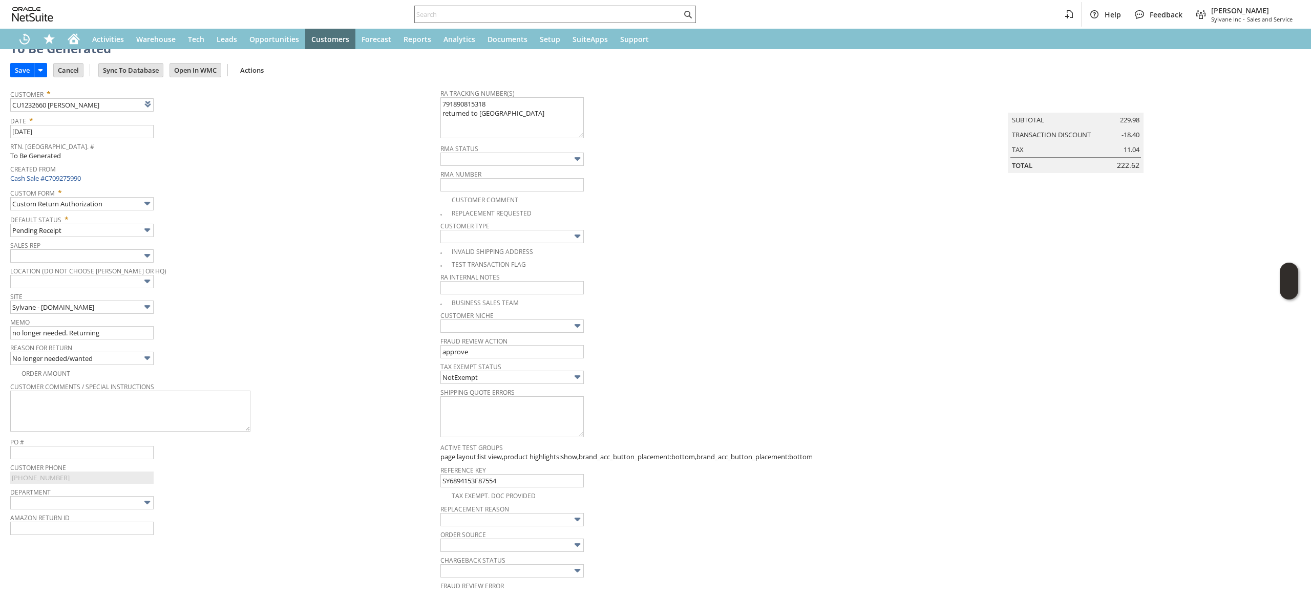
scroll to position [0, 0]
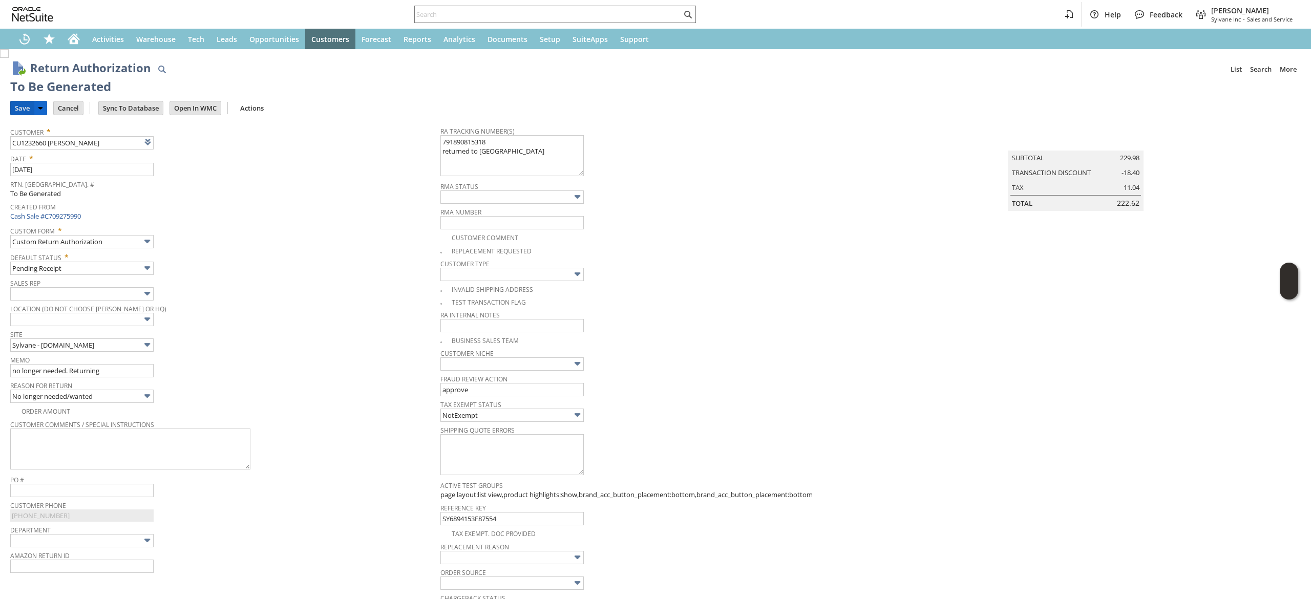
click at [19, 110] on input "Save" at bounding box center [22, 107] width 23 height 13
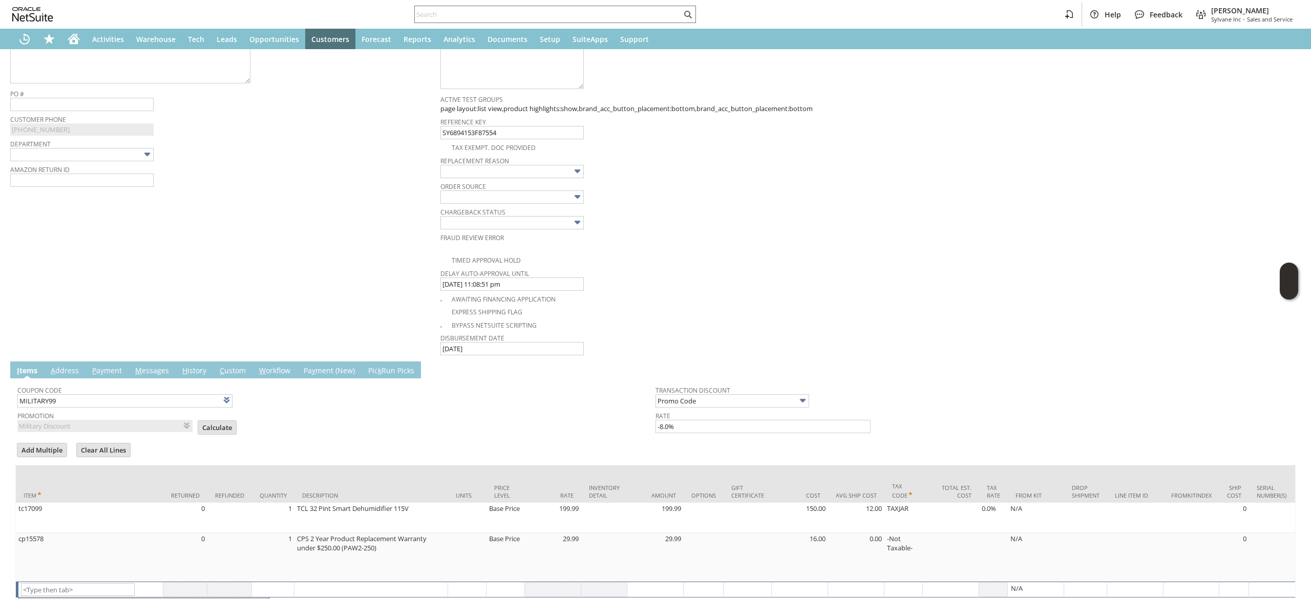
scroll to position [461, 0]
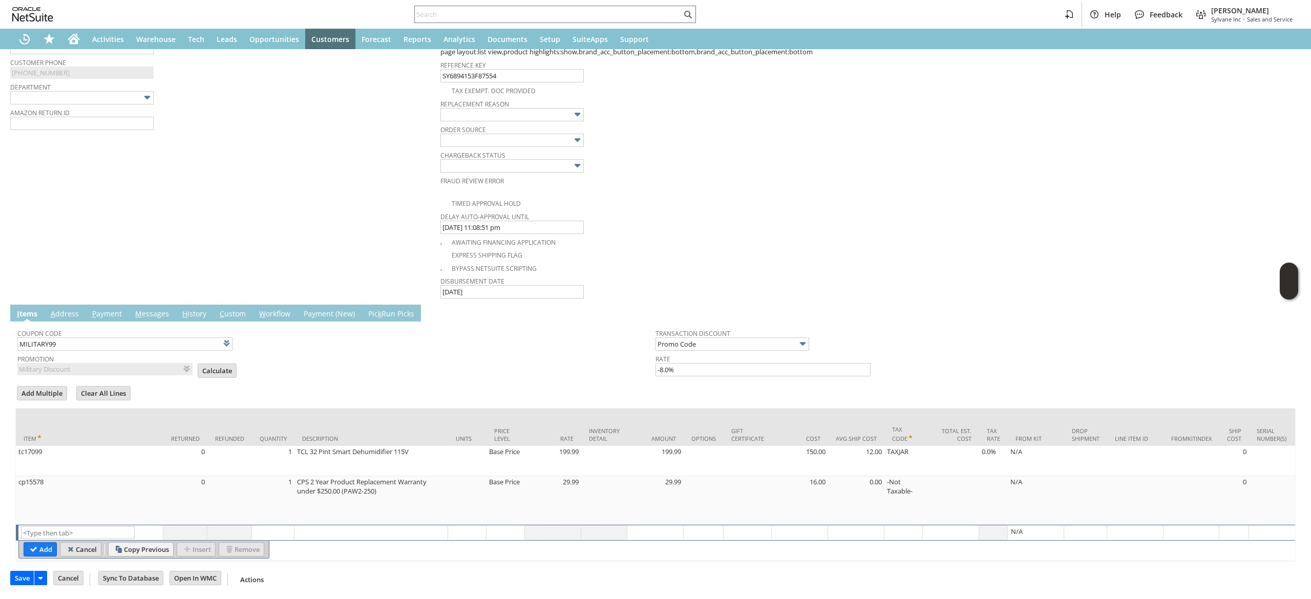
click at [87, 543] on input "Cancel" at bounding box center [80, 549] width 40 height 13
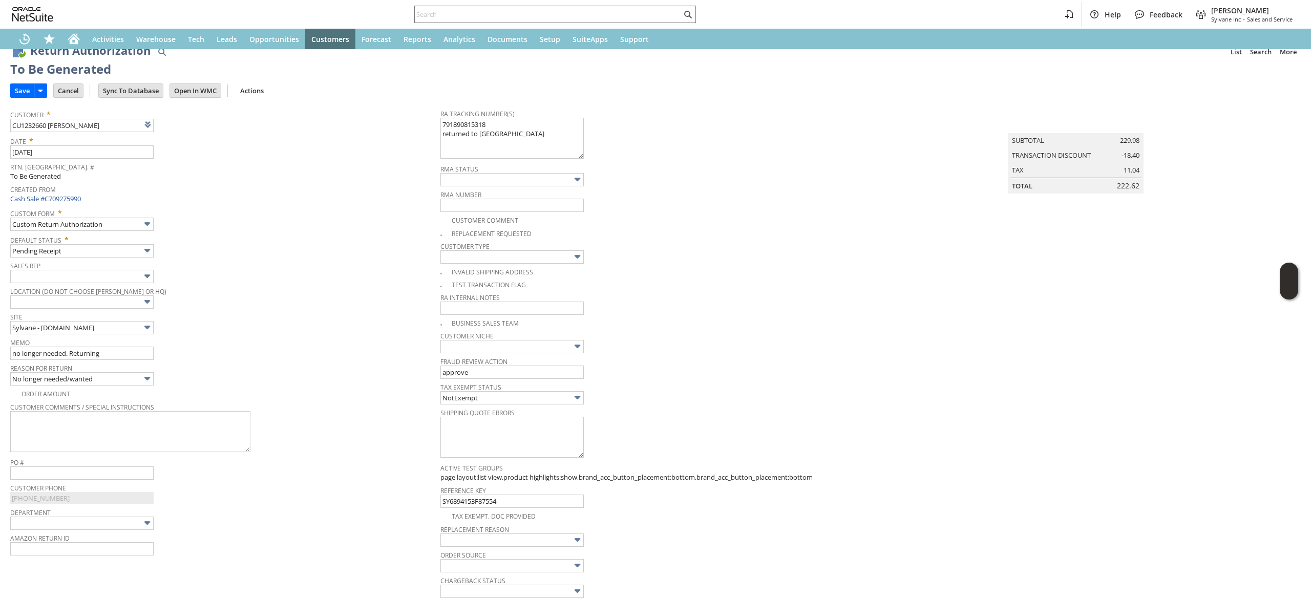
scroll to position [0, 0]
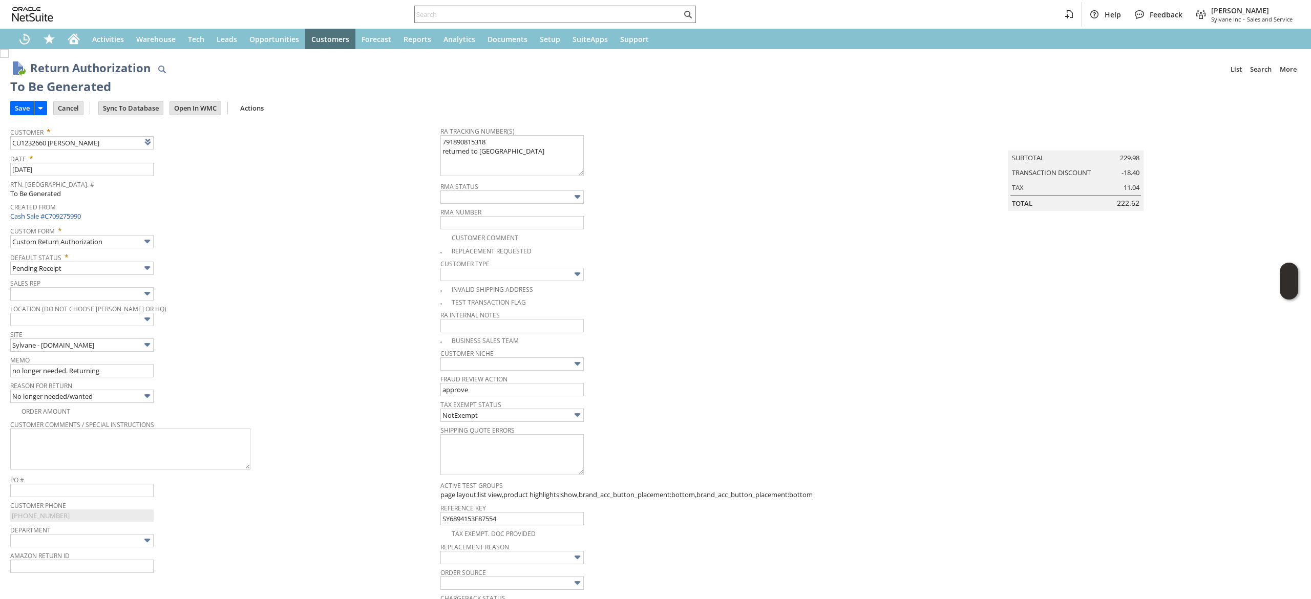
drag, startPoint x: 24, startPoint y: 110, endPoint x: 821, endPoint y: 139, distance: 798.1
click at [25, 110] on input "Save" at bounding box center [22, 107] width 23 height 13
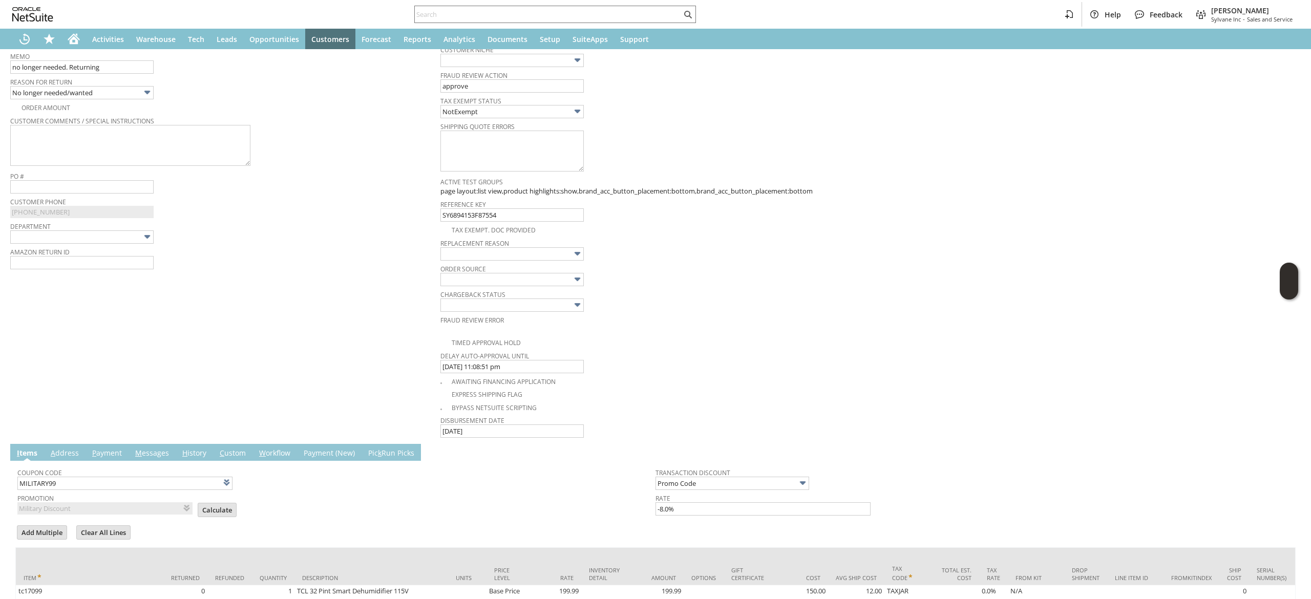
scroll to position [307, 0]
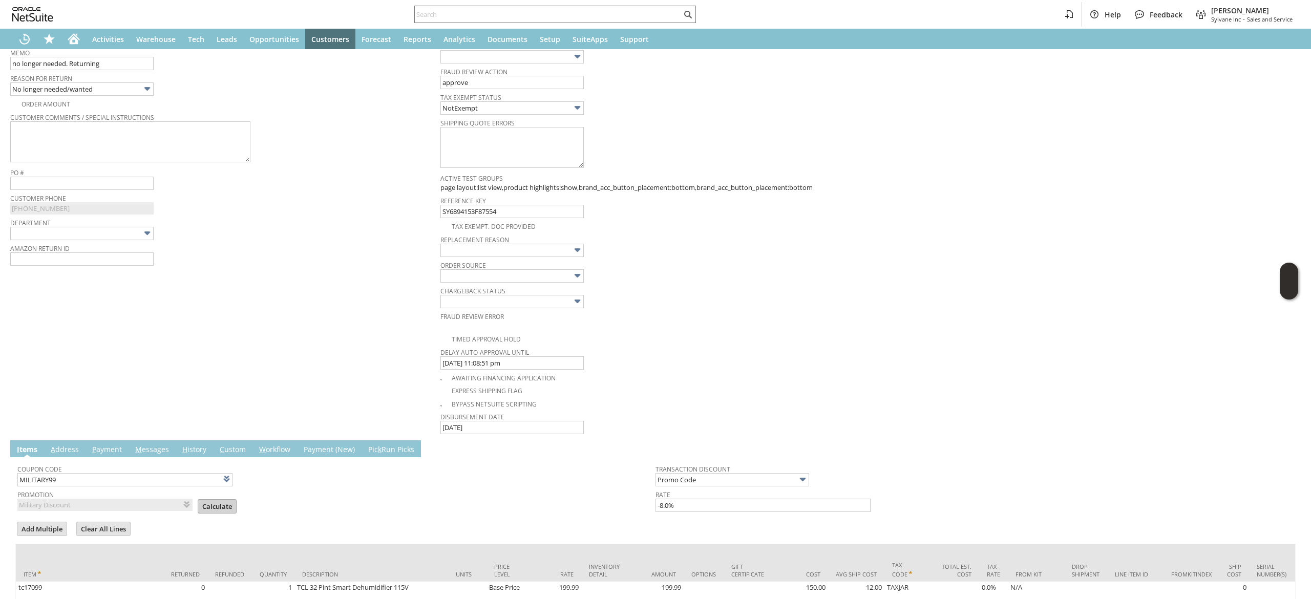
click at [198, 503] on input "Calculate" at bounding box center [217, 506] width 38 height 13
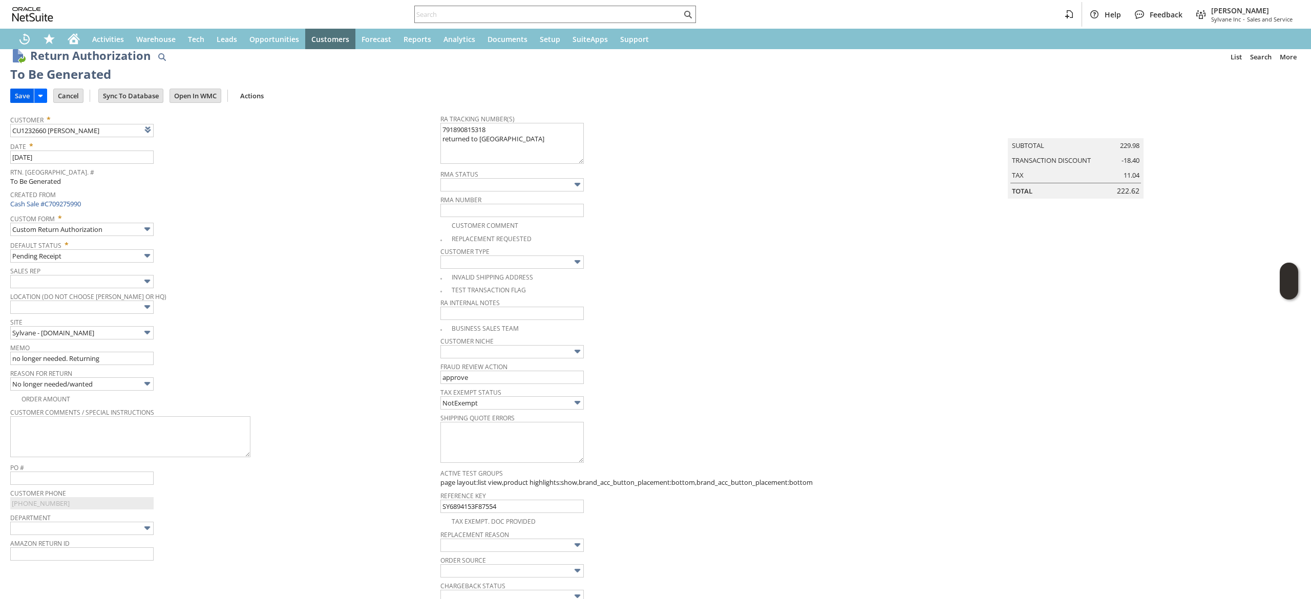
scroll to position [0, 0]
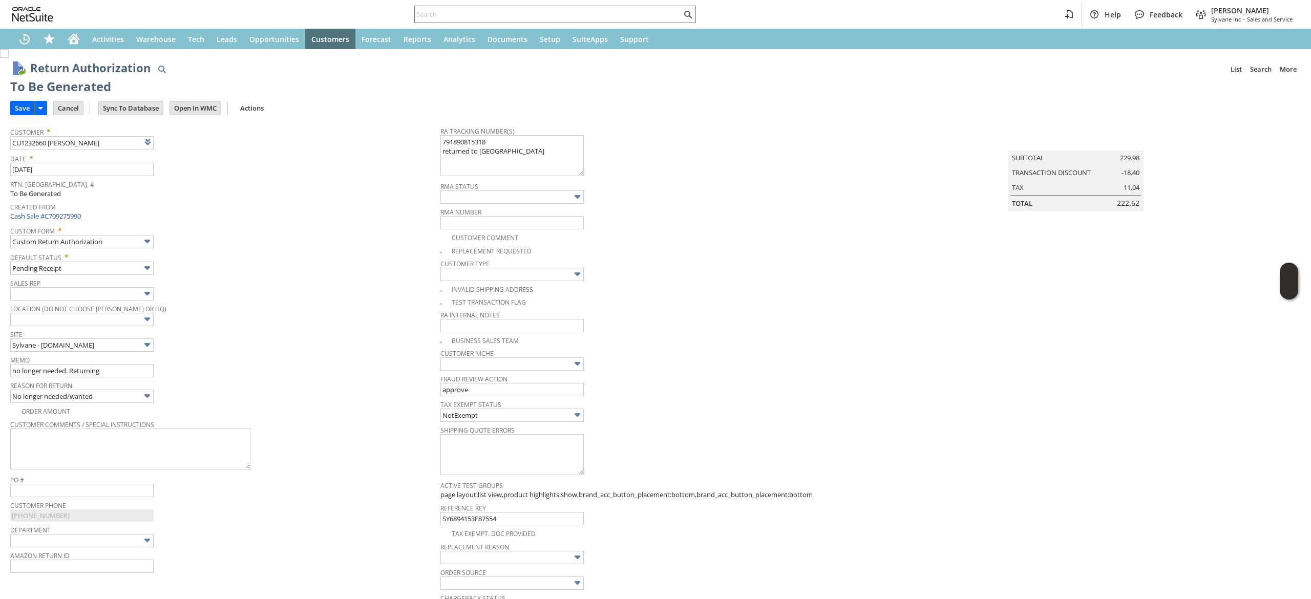
click at [13, 98] on td "Save" at bounding box center [31, 107] width 43 height 19
click at [21, 102] on input "Save" at bounding box center [22, 107] width 23 height 13
click at [179, 141] on link at bounding box center [173, 141] width 11 height 11
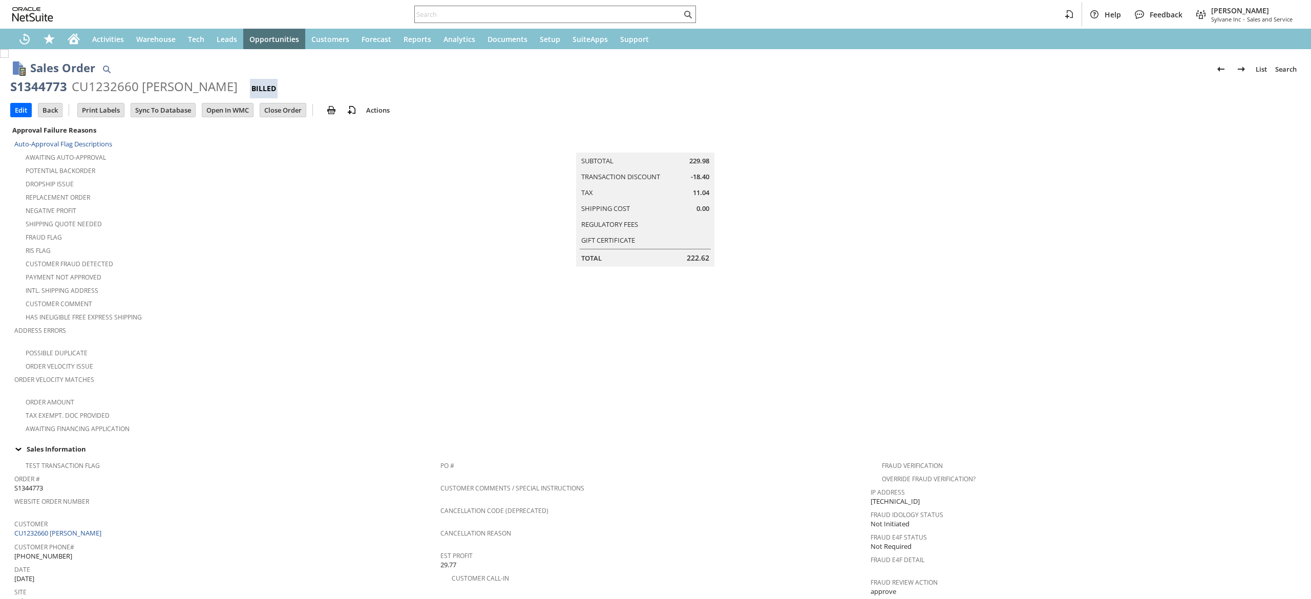
scroll to position [0, 245]
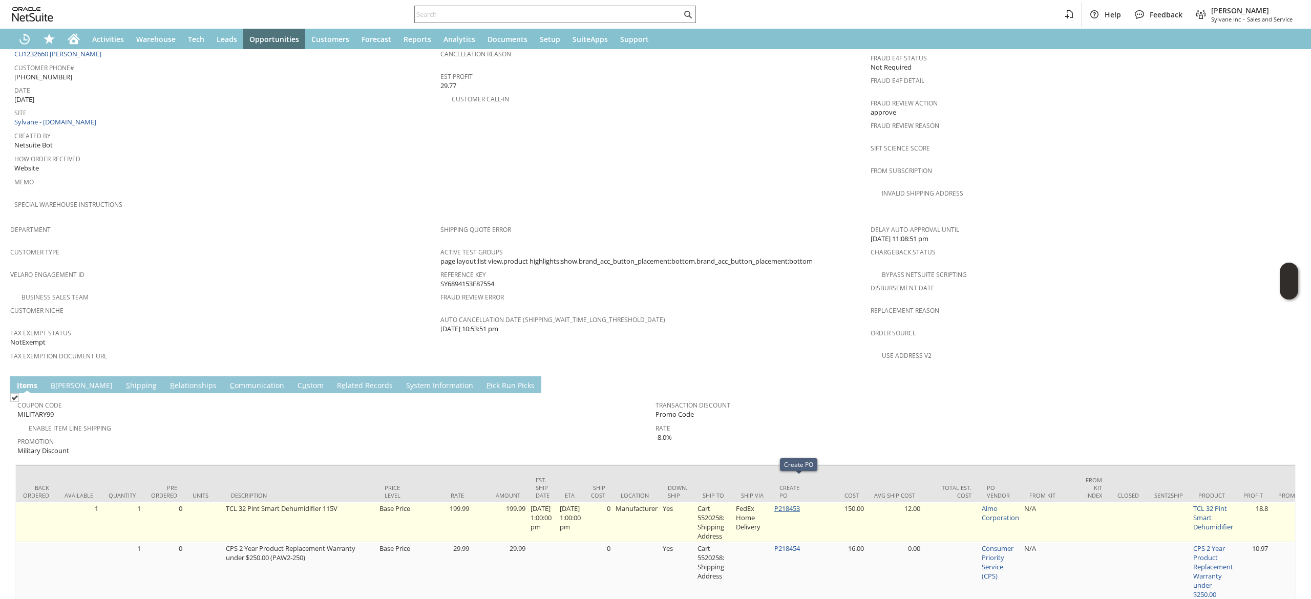
click at [794, 504] on link "P218453" at bounding box center [787, 508] width 26 height 9
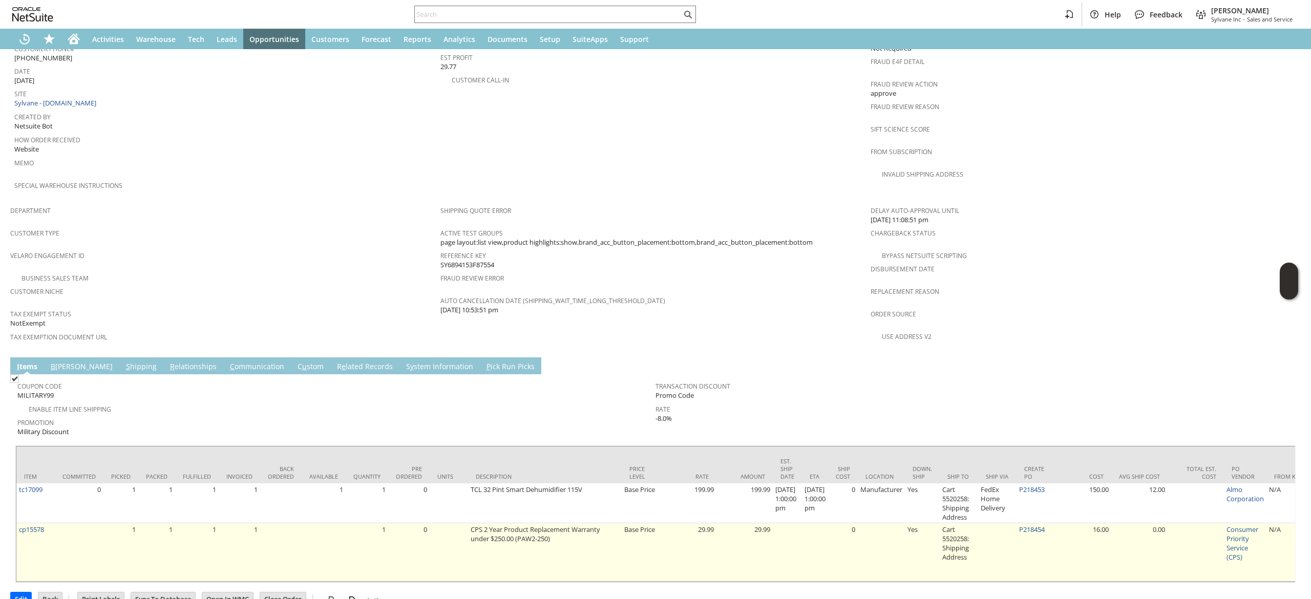
scroll to position [506, 0]
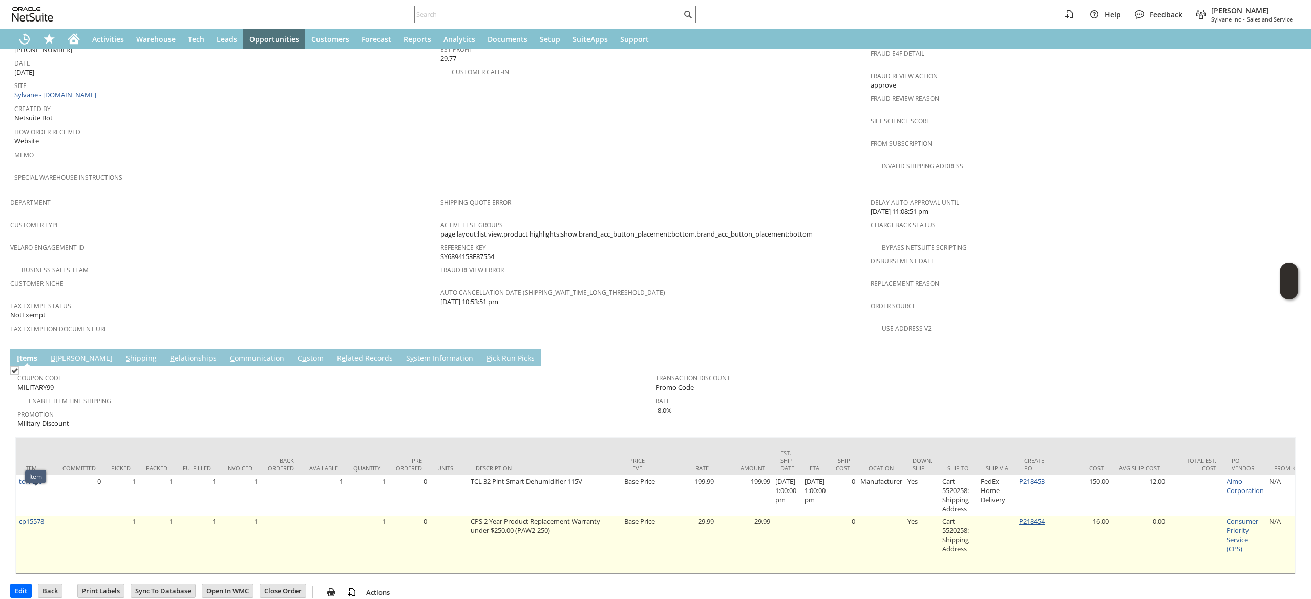
click at [1040, 517] on link "P218454" at bounding box center [1032, 521] width 26 height 9
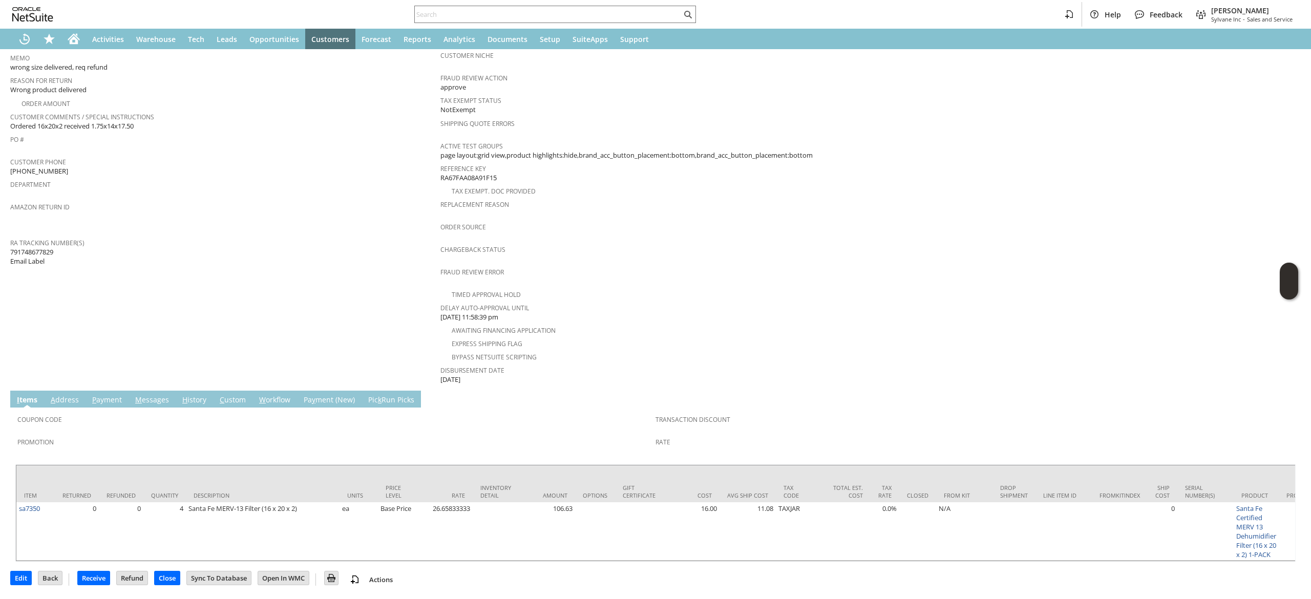
click at [138, 395] on span "M" at bounding box center [138, 400] width 7 height 10
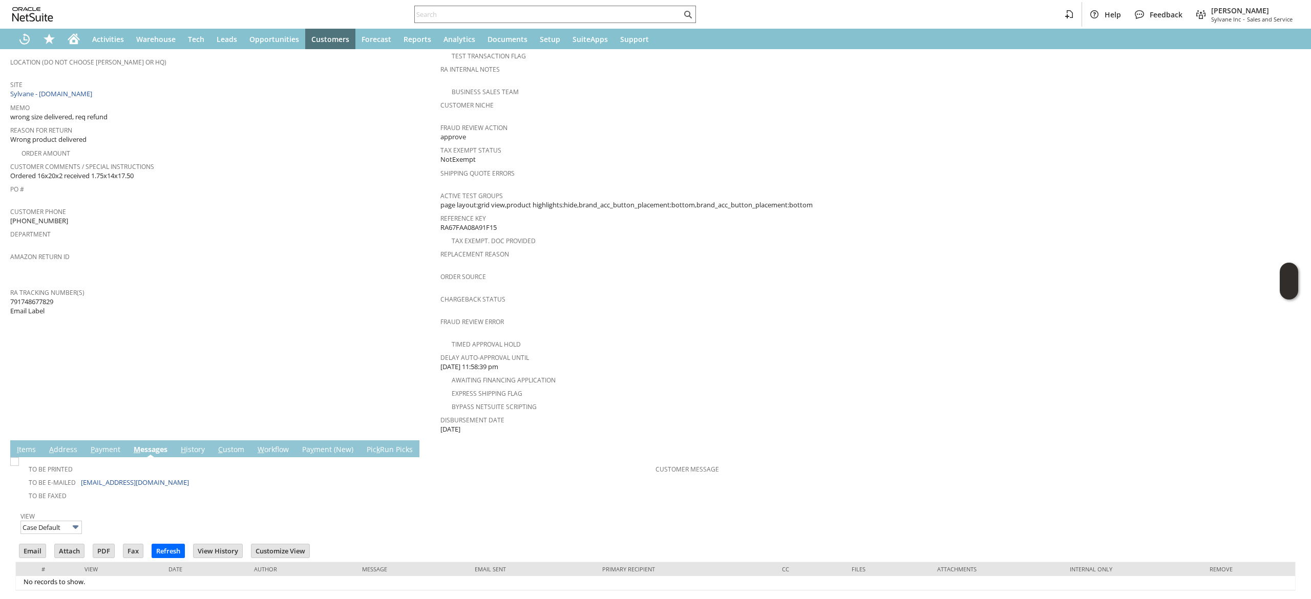
scroll to position [199, 0]
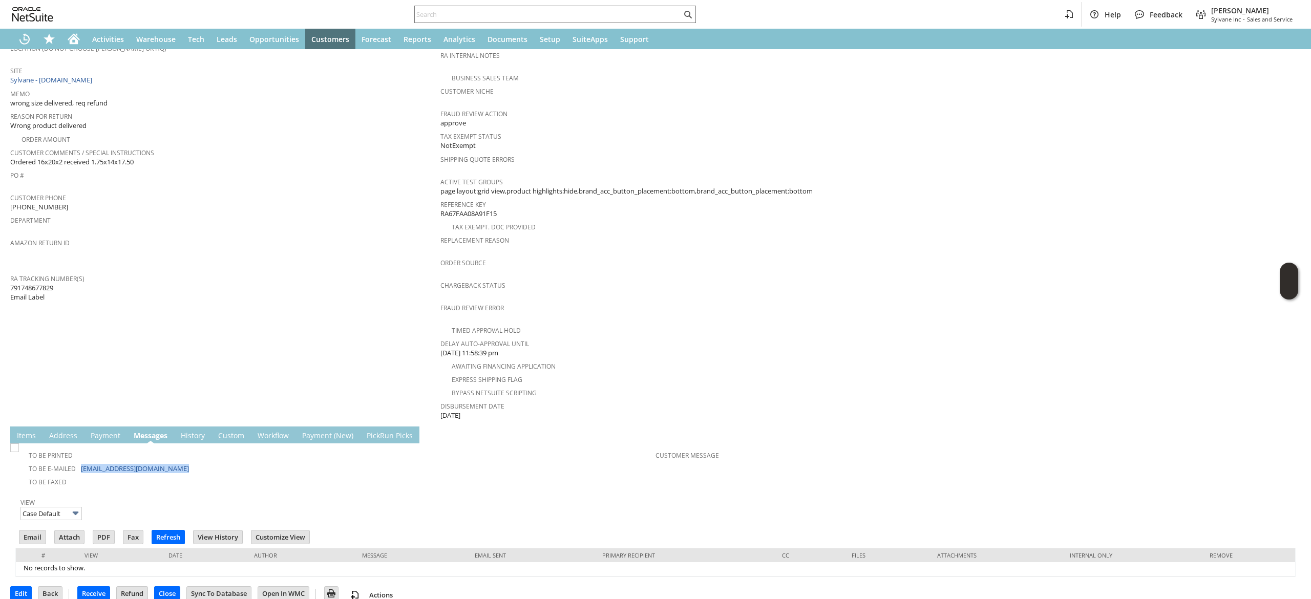
drag, startPoint x: 188, startPoint y: 451, endPoint x: 78, endPoint y: 448, distance: 110.6
click at [78, 461] on td "To Be E-mailed [EMAIL_ADDRESS][DOMAIN_NAME]" at bounding box center [336, 467] width 638 height 13
copy td "[EMAIL_ADDRESS][DOMAIN_NAME]"
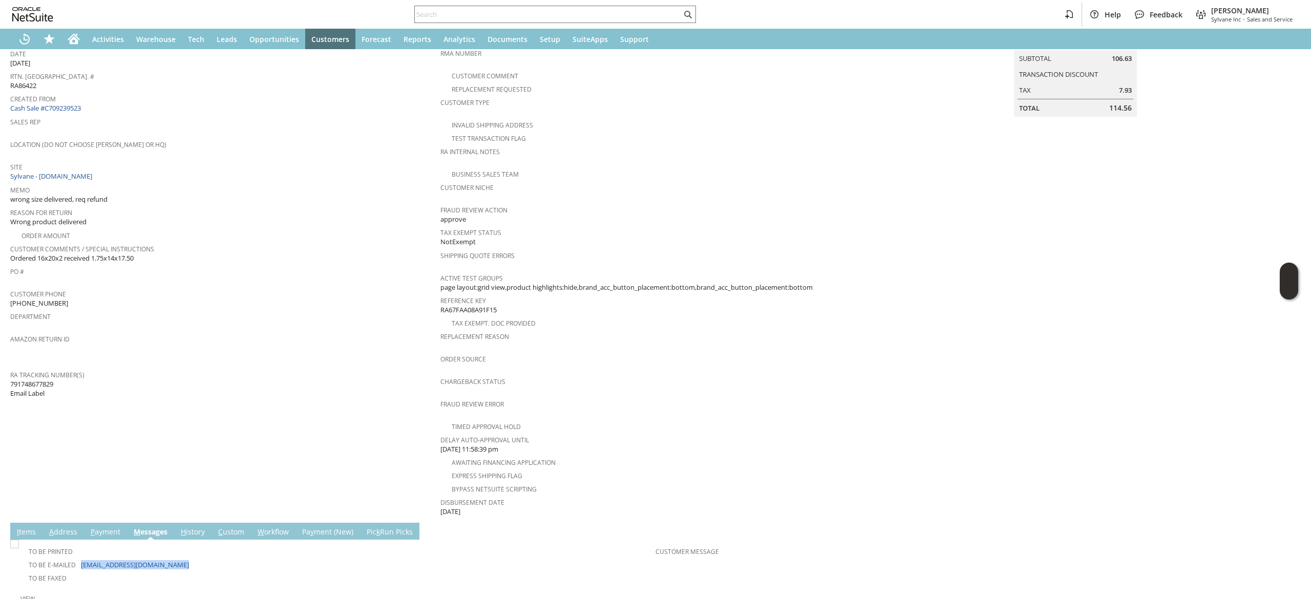
scroll to position [0, 0]
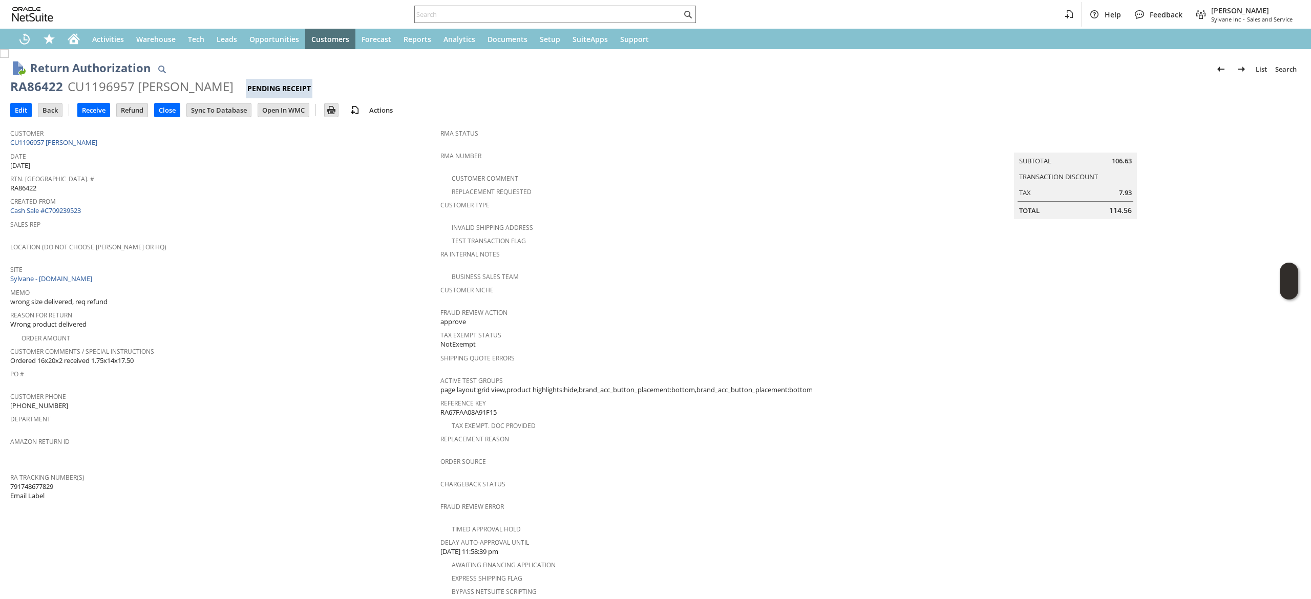
click at [105, 139] on div "Customer CU1196957 [PERSON_NAME]" at bounding box center [222, 137] width 425 height 22
click at [113, 141] on div "Customer CU1196957 [PERSON_NAME]" at bounding box center [222, 137] width 425 height 22
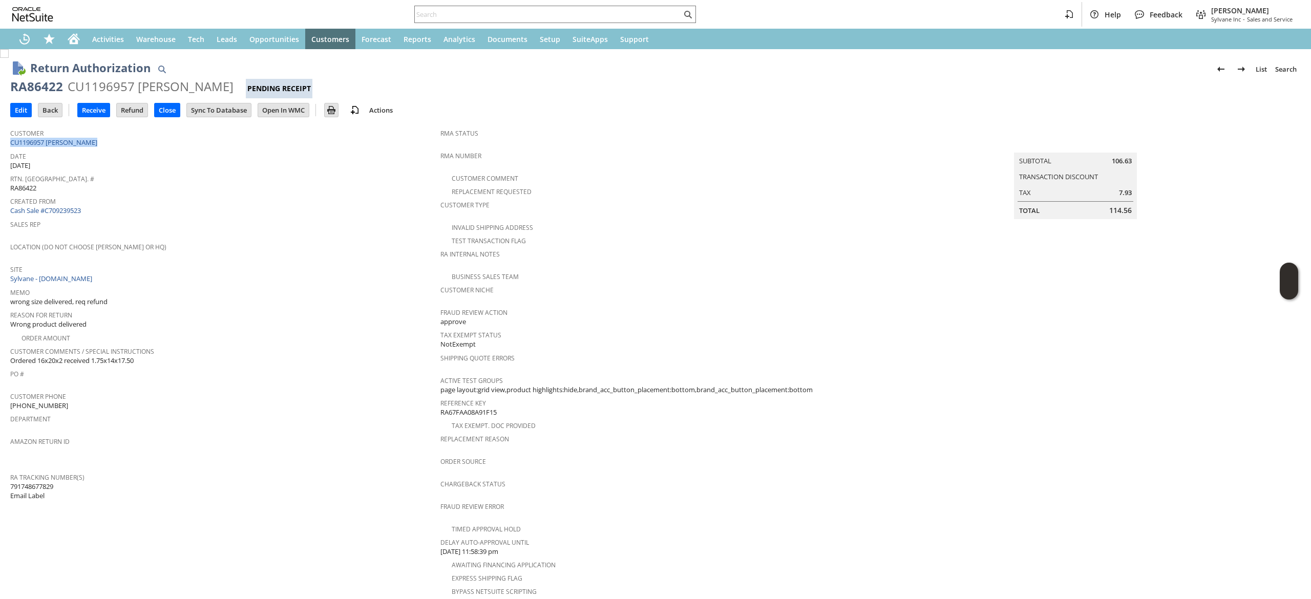
copy tbody "CU1196957 [PERSON_NAME]"
click at [562, 9] on input "text" at bounding box center [548, 14] width 267 height 12
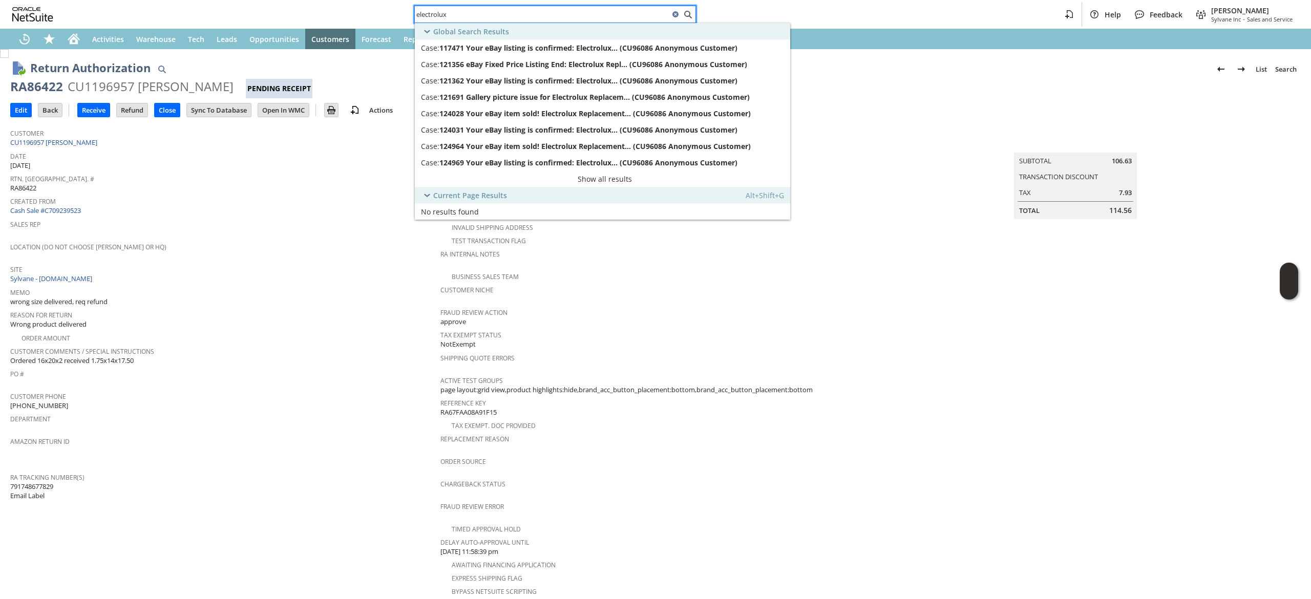
click at [418, 13] on input "electrolux" at bounding box center [542, 14] width 254 height 12
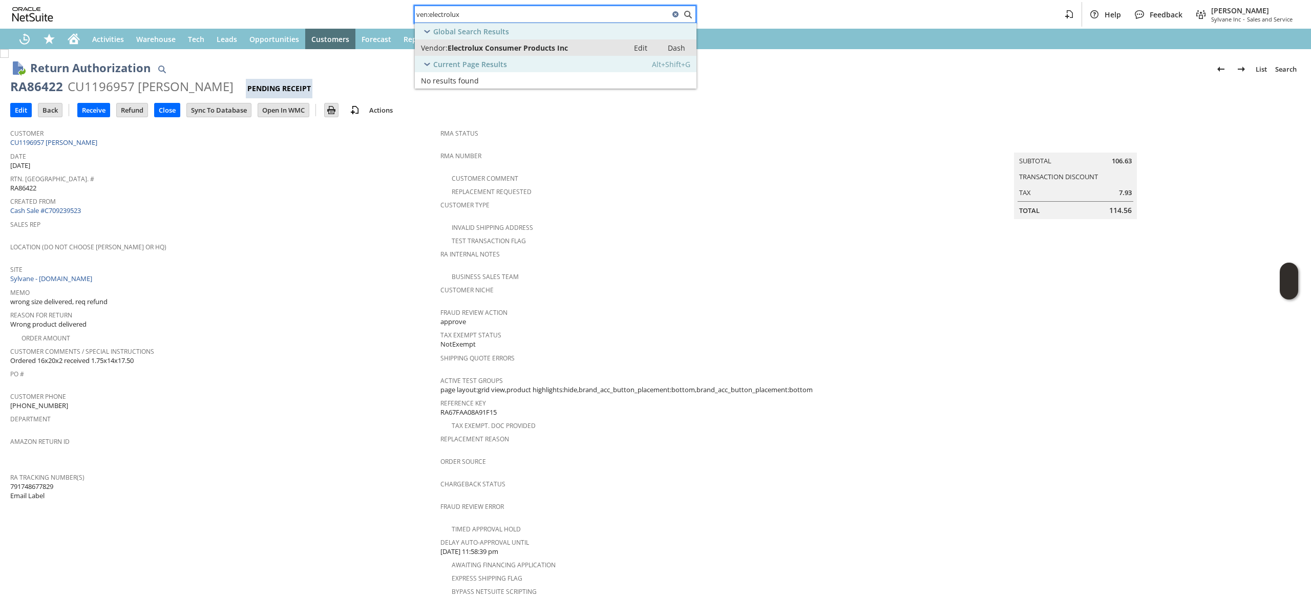
type input "ven:electrolux"
click at [442, 47] on span "Vendor:" at bounding box center [434, 48] width 27 height 10
